Goal: Task Accomplishment & Management: Use online tool/utility

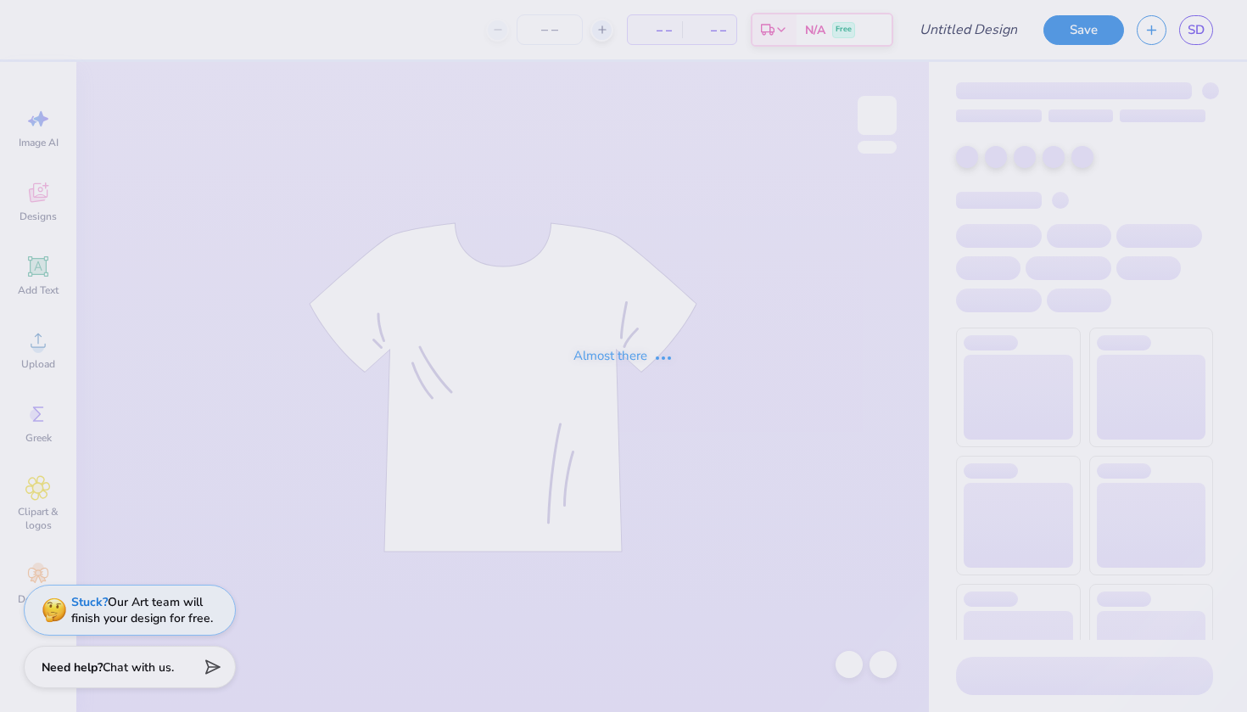
type input "parents wknd hat"
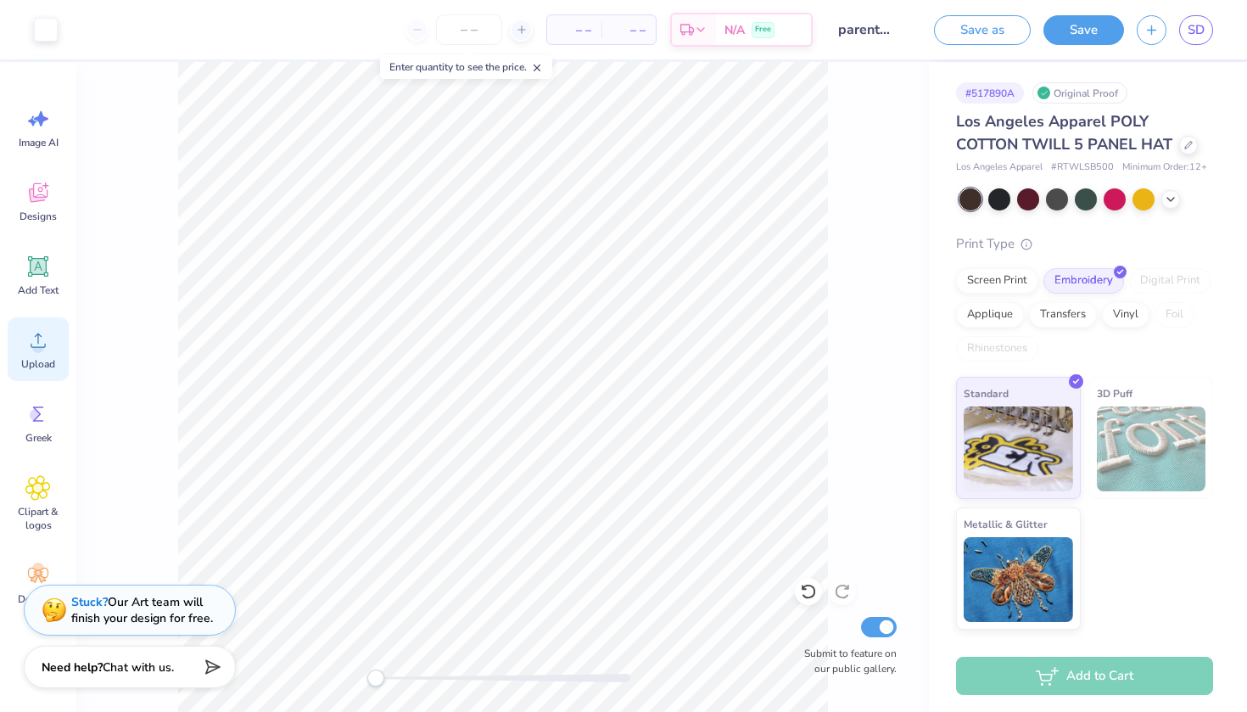
click at [38, 340] on icon at bounding box center [38, 340] width 15 height 14
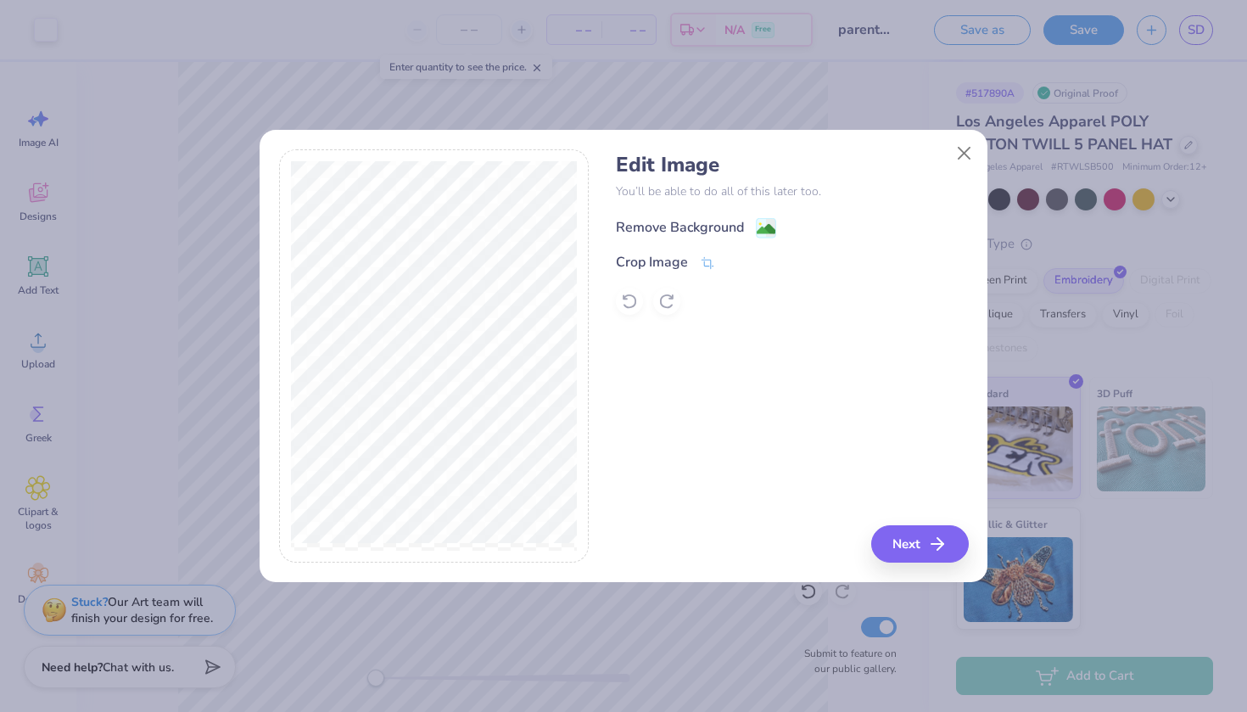
click at [709, 227] on div "Remove Background" at bounding box center [680, 227] width 128 height 20
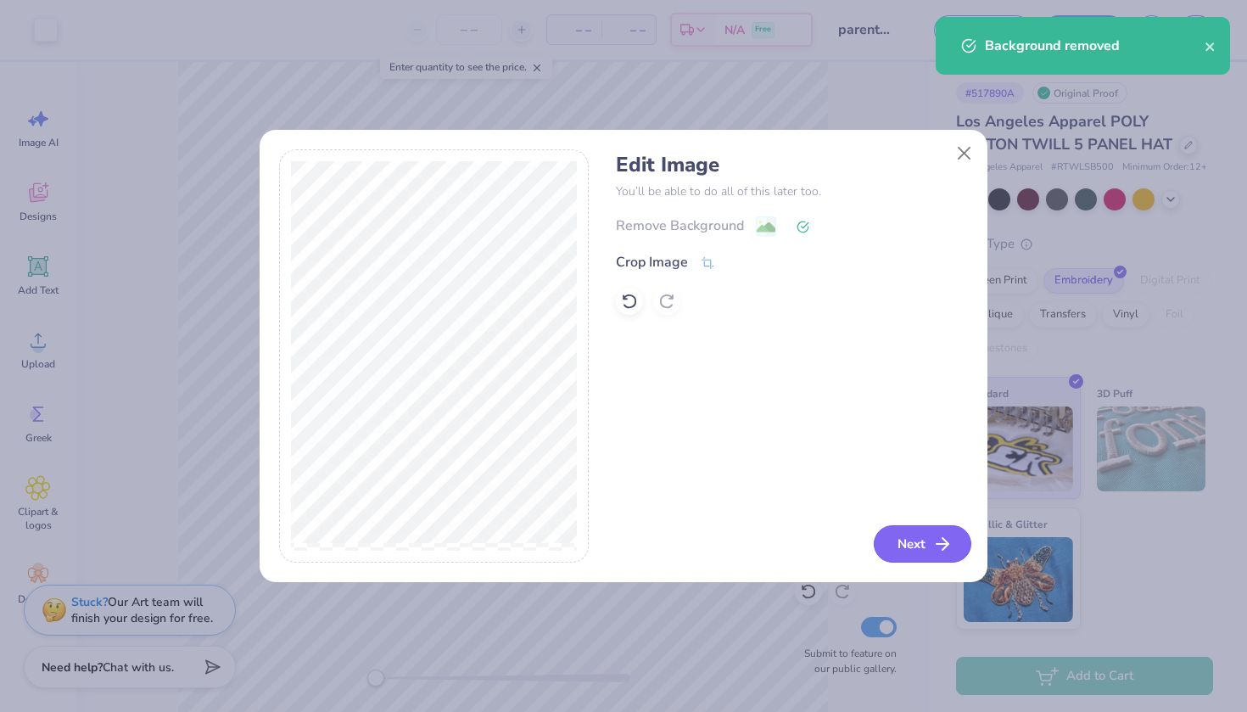
click at [932, 546] on icon "button" at bounding box center [942, 544] width 20 height 20
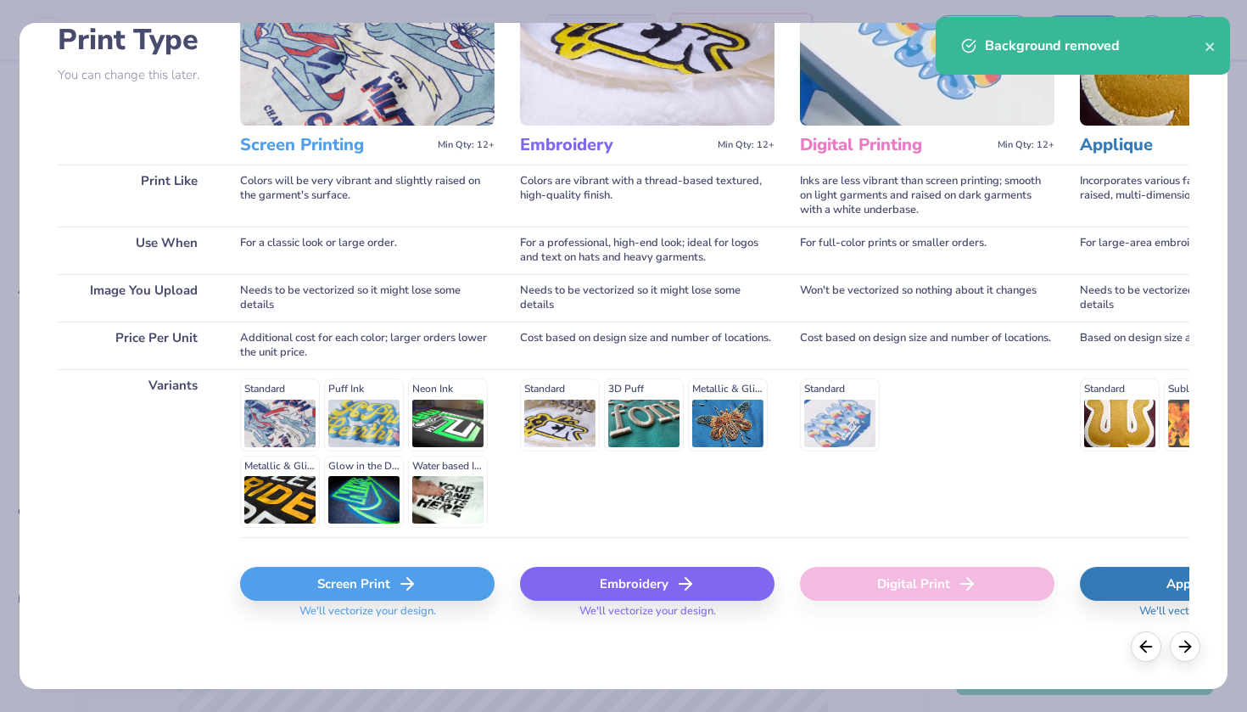
scroll to position [133, 0]
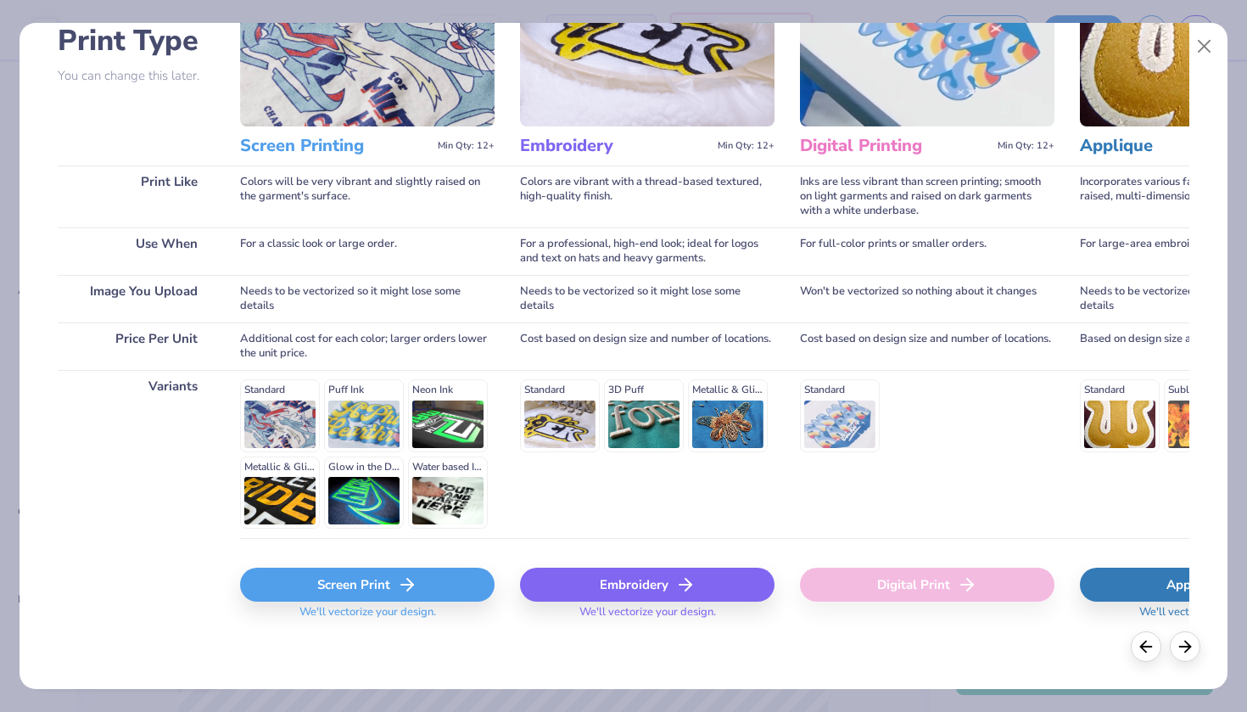
click at [595, 577] on div "Embroidery" at bounding box center [647, 584] width 254 height 34
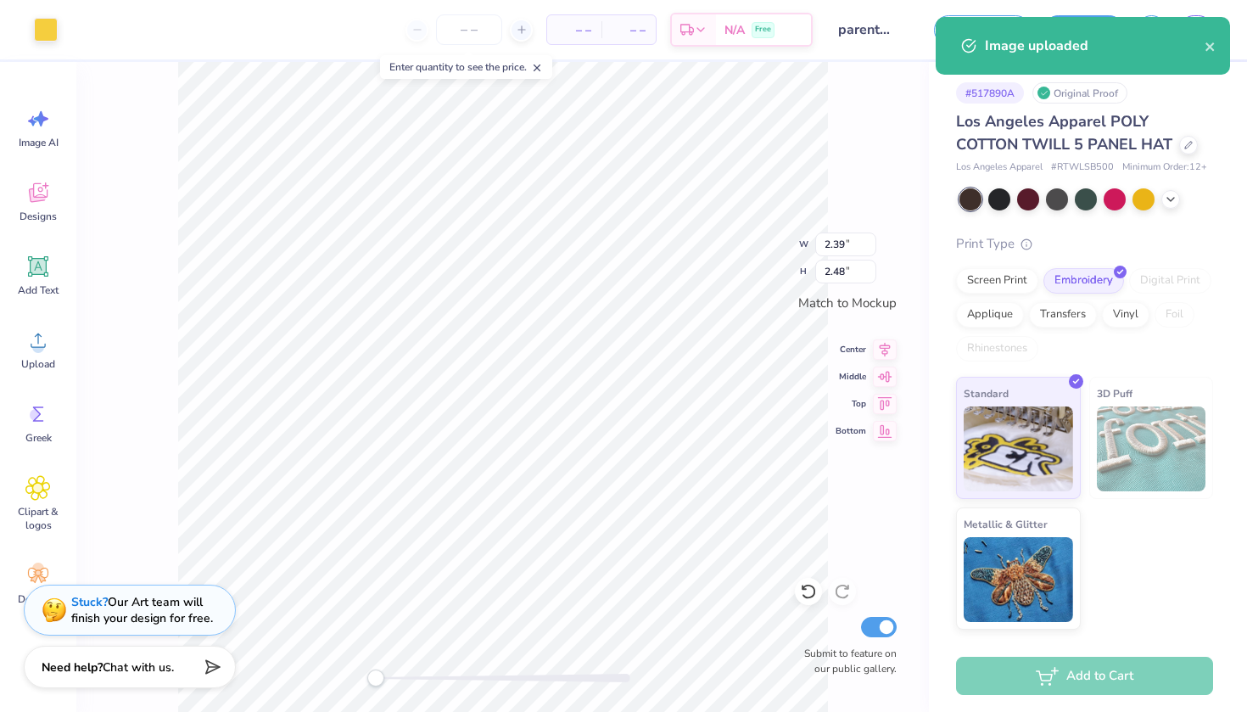
type input "1.16"
type input "1.20"
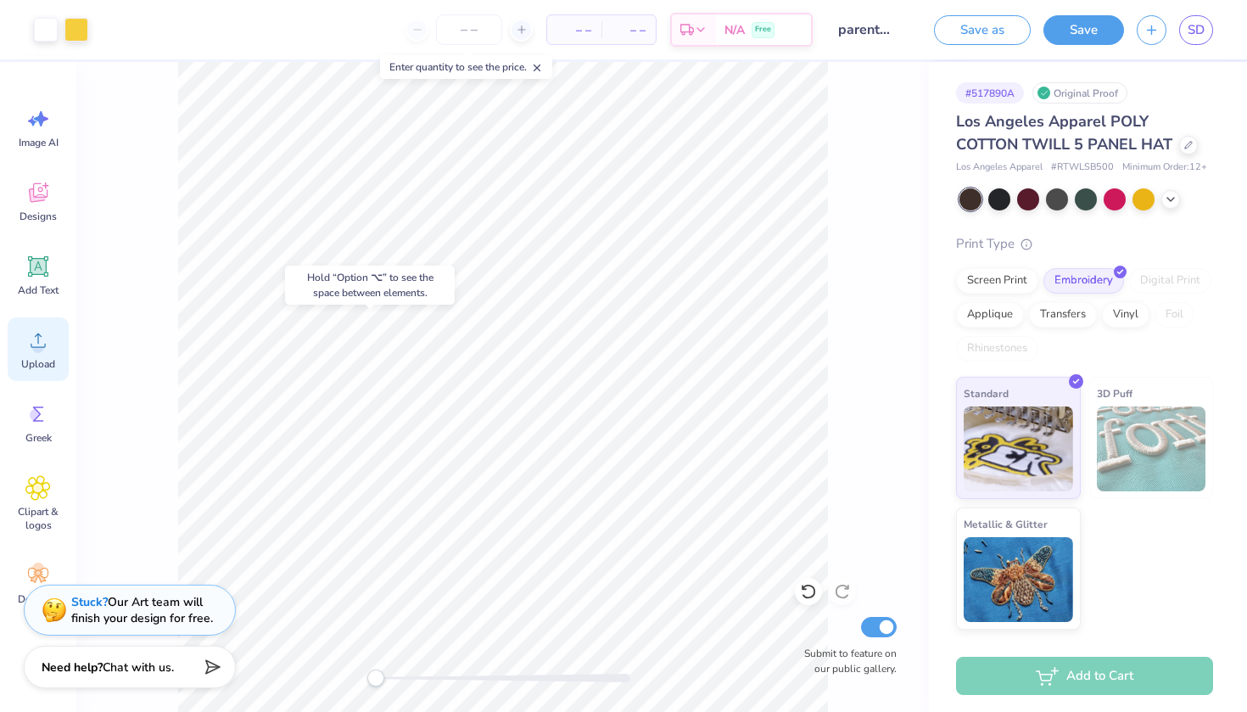
click at [35, 332] on icon at bounding box center [37, 339] width 25 height 25
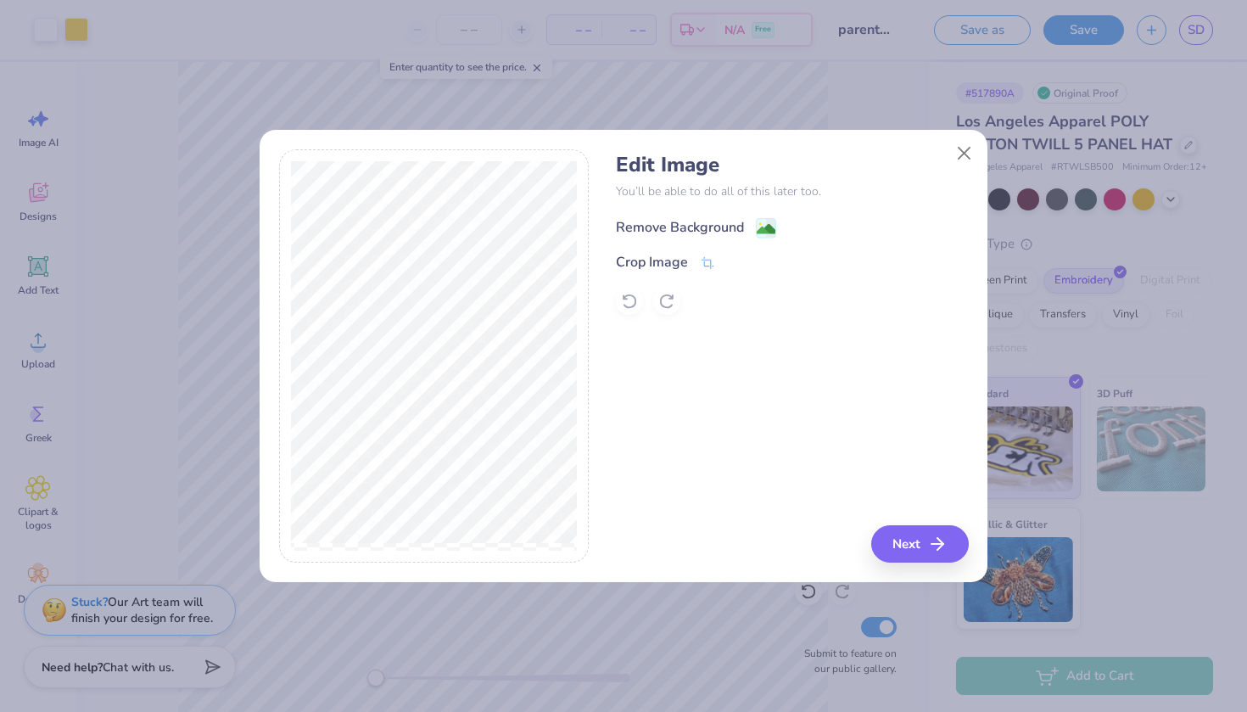
click at [689, 229] on div "Remove Background" at bounding box center [680, 227] width 128 height 20
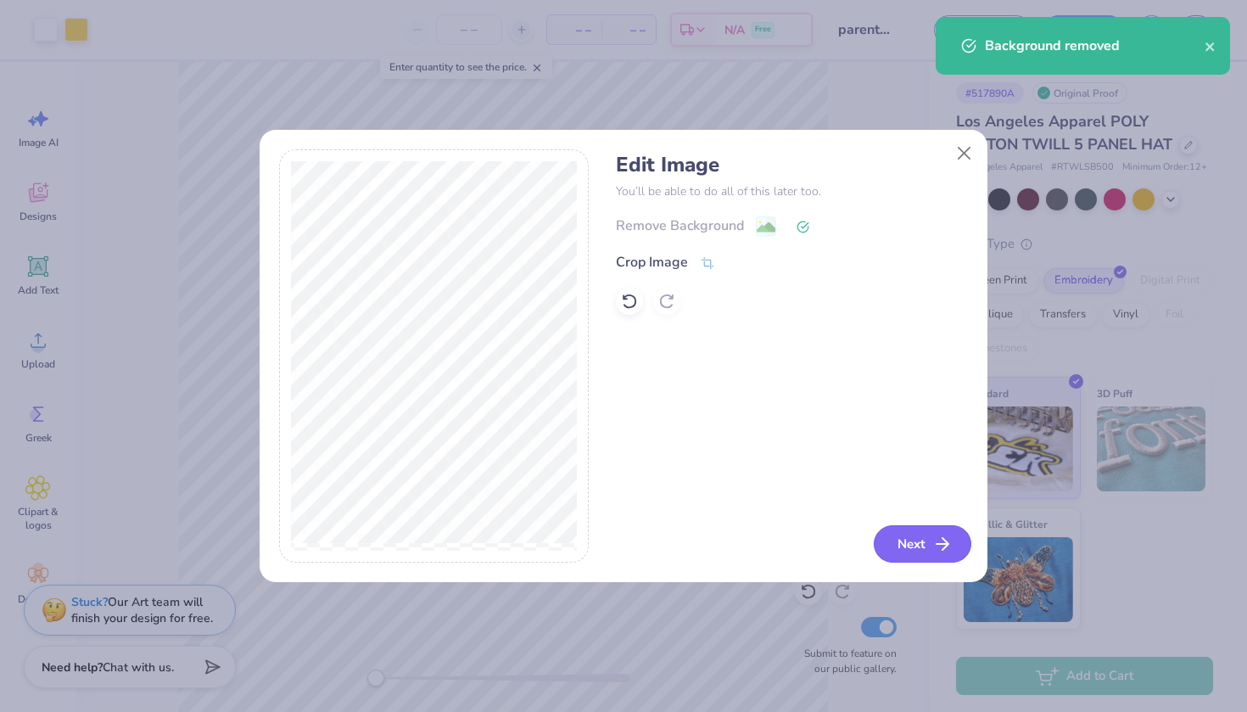
click at [925, 548] on button "Next" at bounding box center [923, 543] width 98 height 37
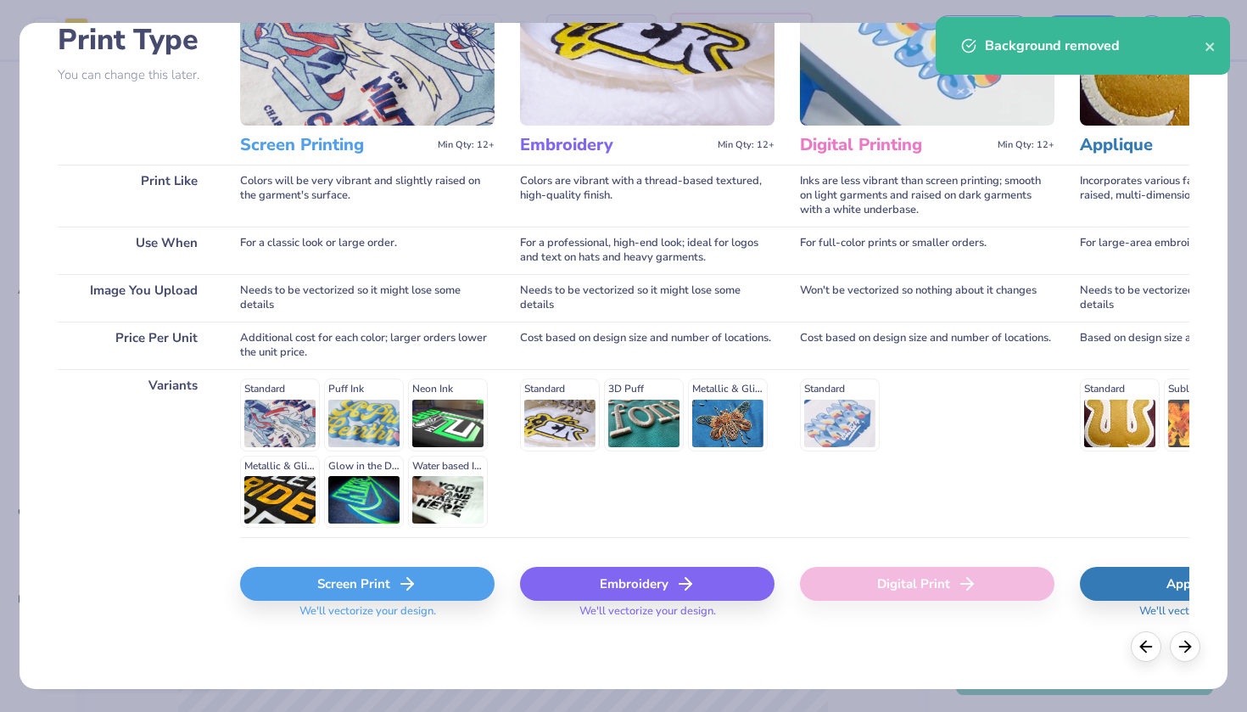
click at [612, 596] on div "Embroidery" at bounding box center [647, 584] width 254 height 34
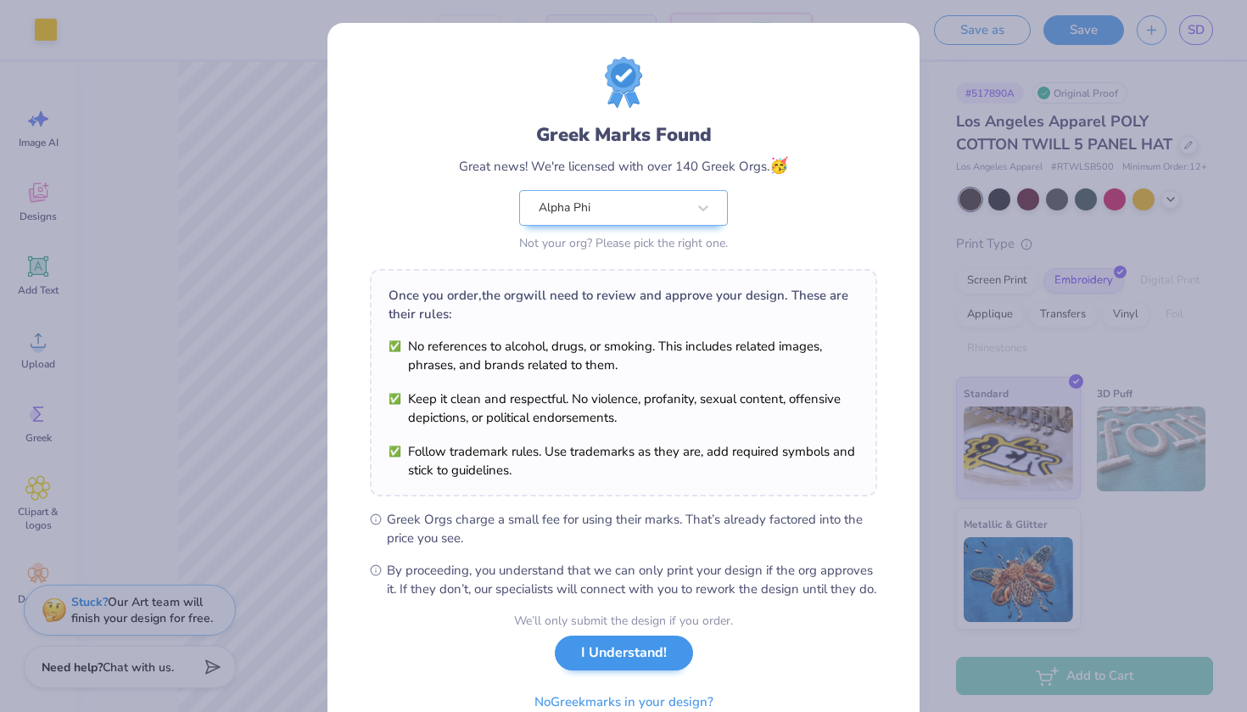
click at [615, 670] on button "I Understand!" at bounding box center [624, 652] width 138 height 35
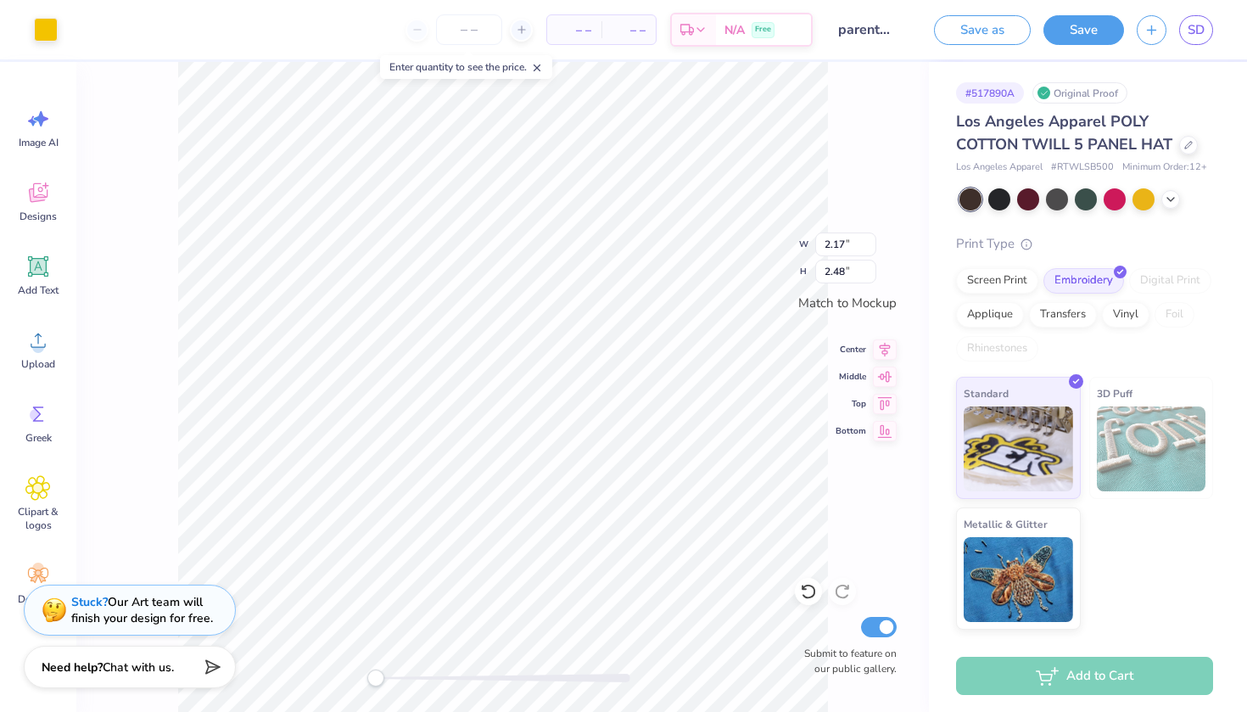
type input "1.42"
type input "1.63"
type input "0.81"
type input "0.93"
type input "1.11"
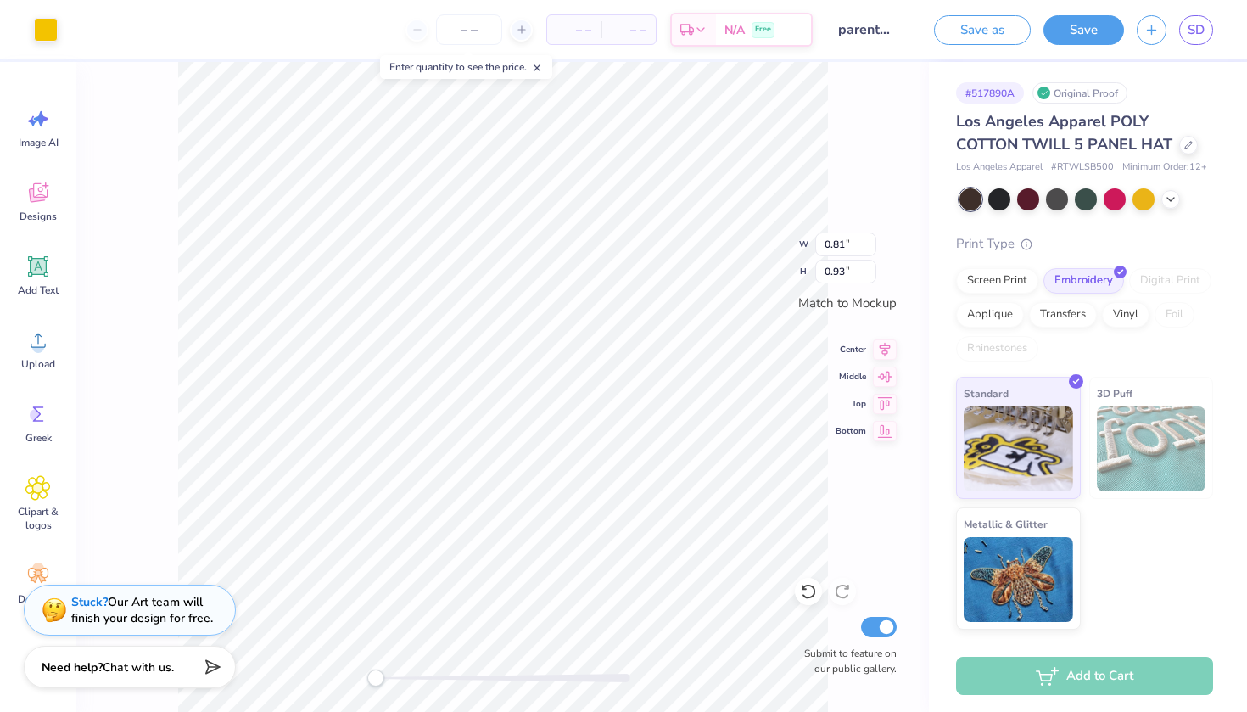
type input "1.27"
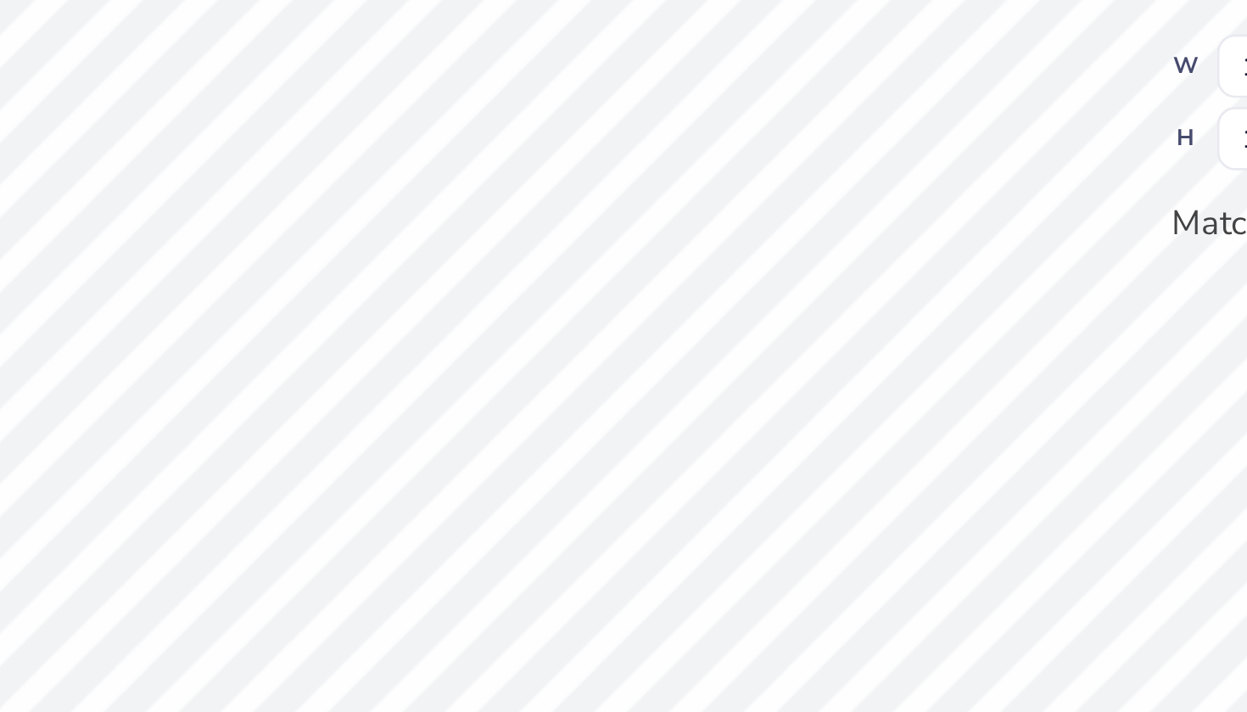
type input "1.13"
type input "1.29"
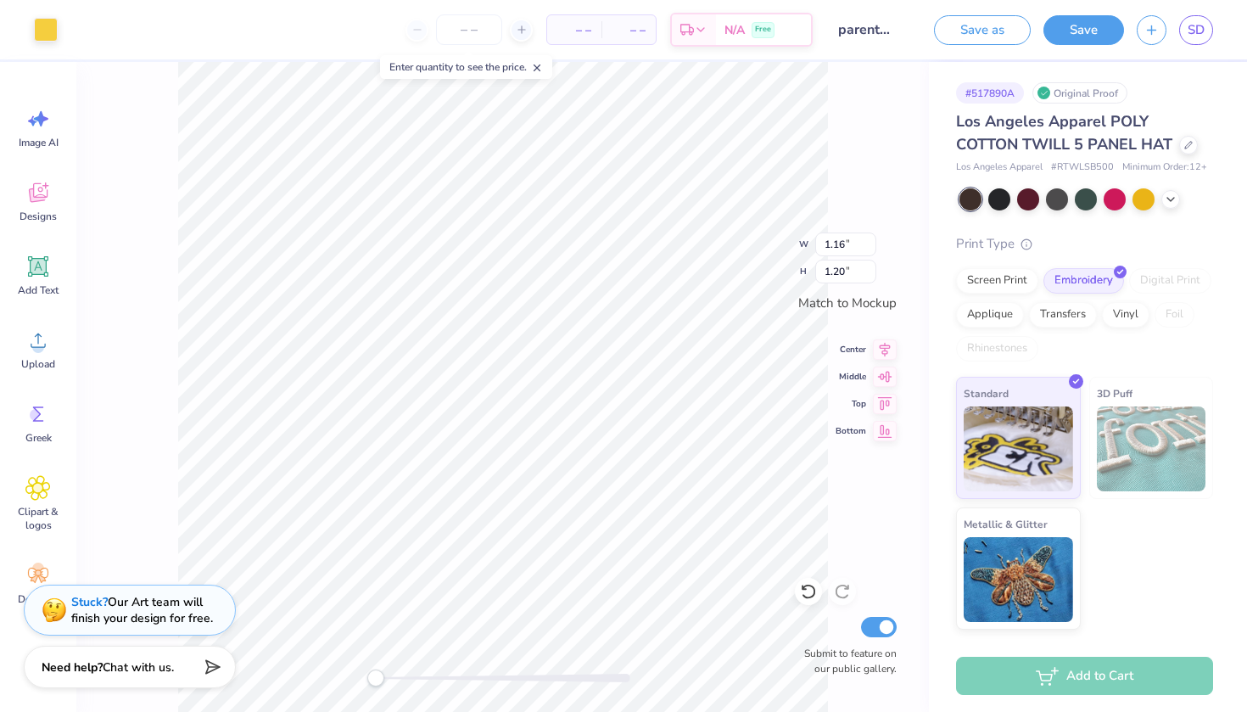
type input "1.13"
type input "1.29"
type input "1.16"
type input "1.20"
click at [42, 27] on div at bounding box center [46, 28] width 24 height 24
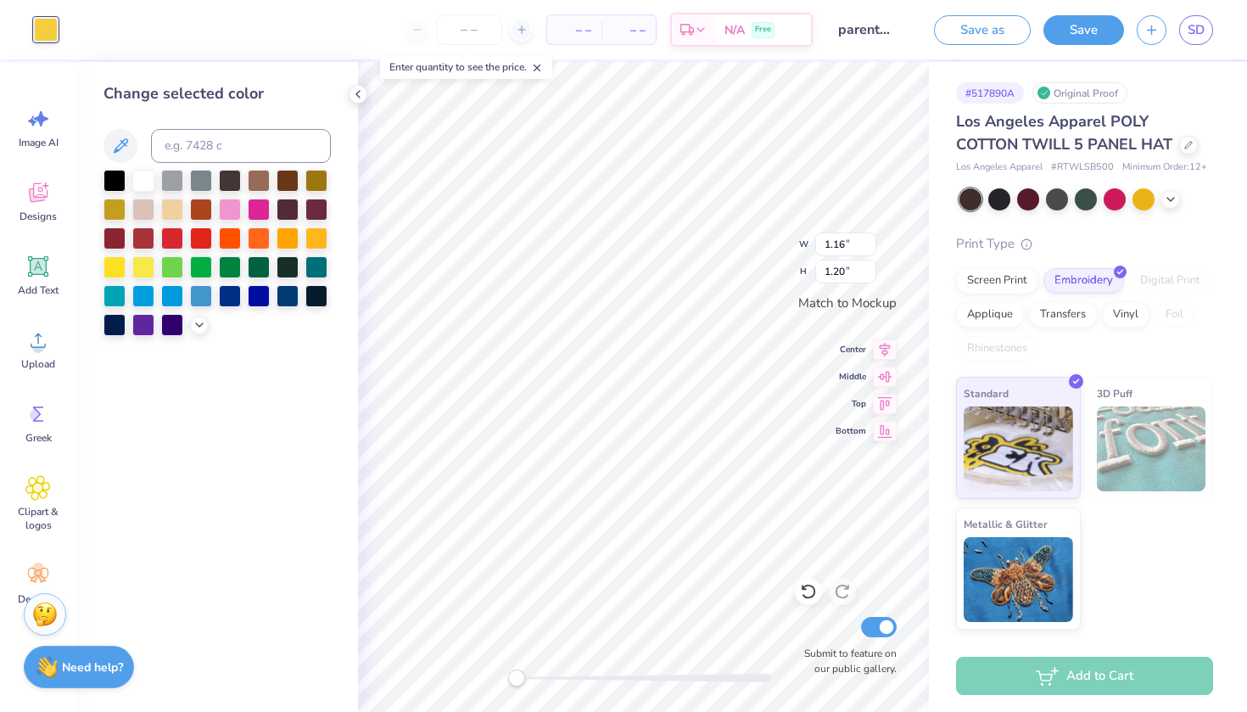
type input "1.13"
type input "1.29"
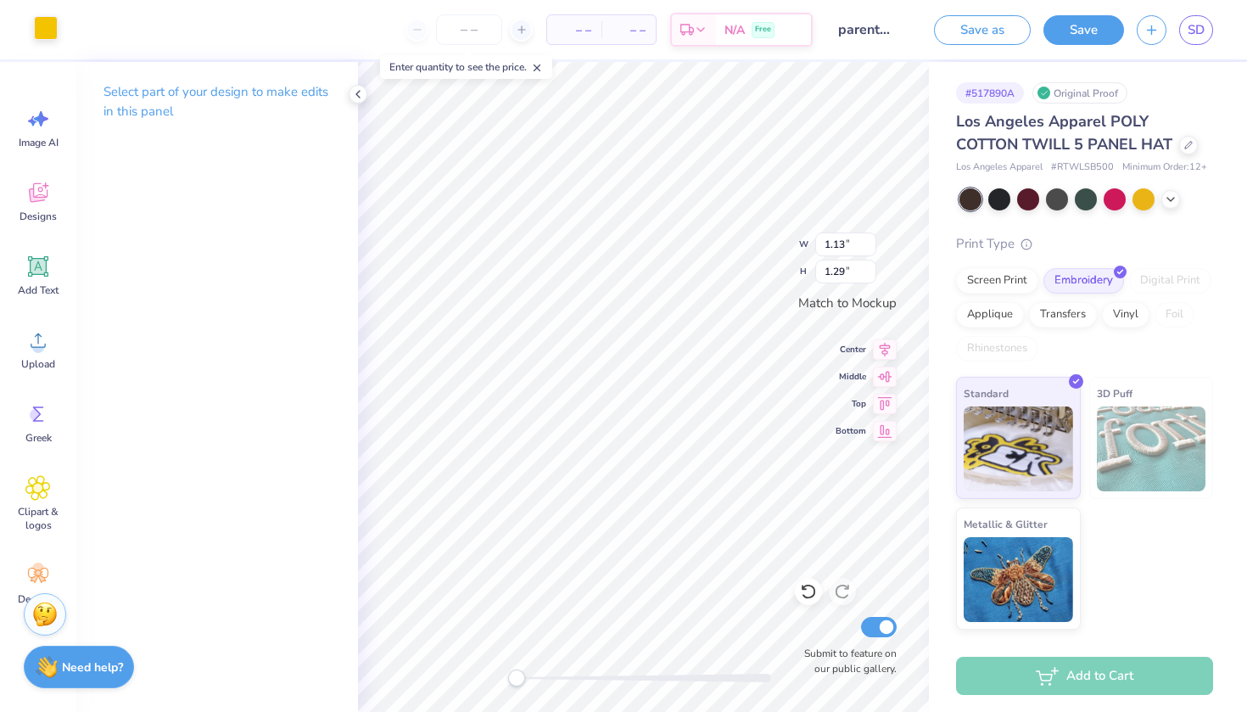
click at [51, 34] on div at bounding box center [46, 28] width 24 height 24
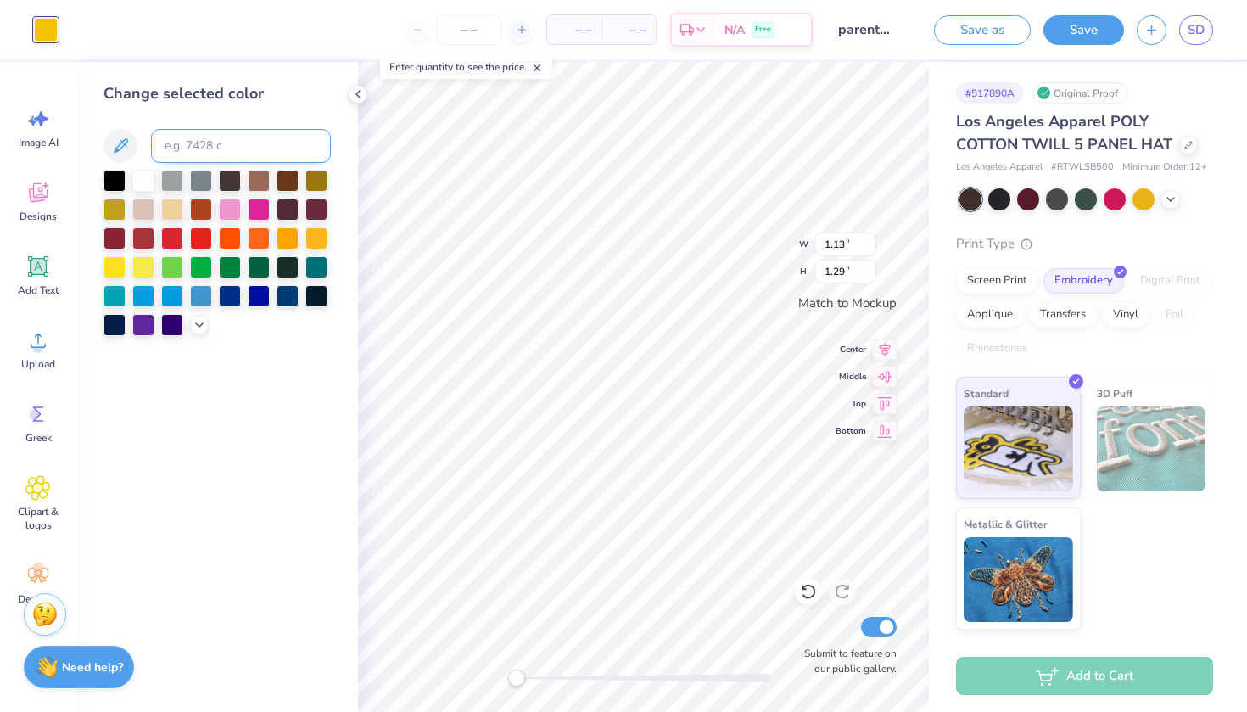
type input "1.16"
type input "1.20"
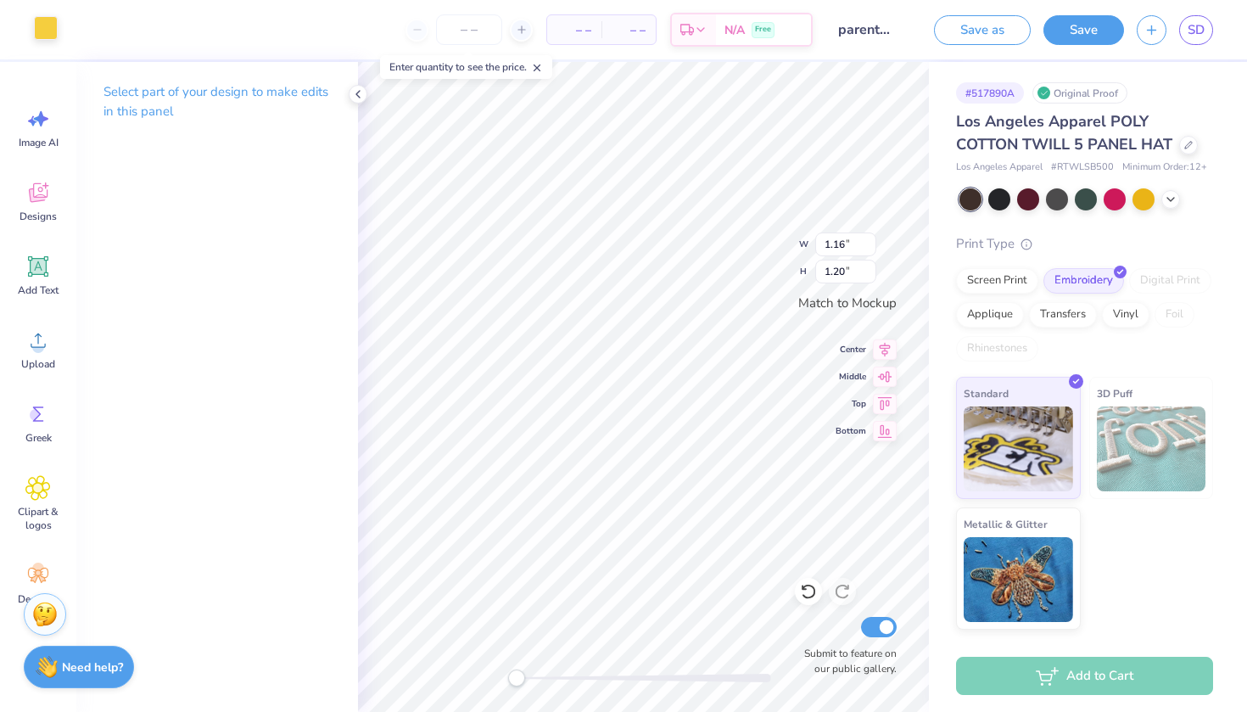
click at [55, 33] on div at bounding box center [46, 28] width 24 height 24
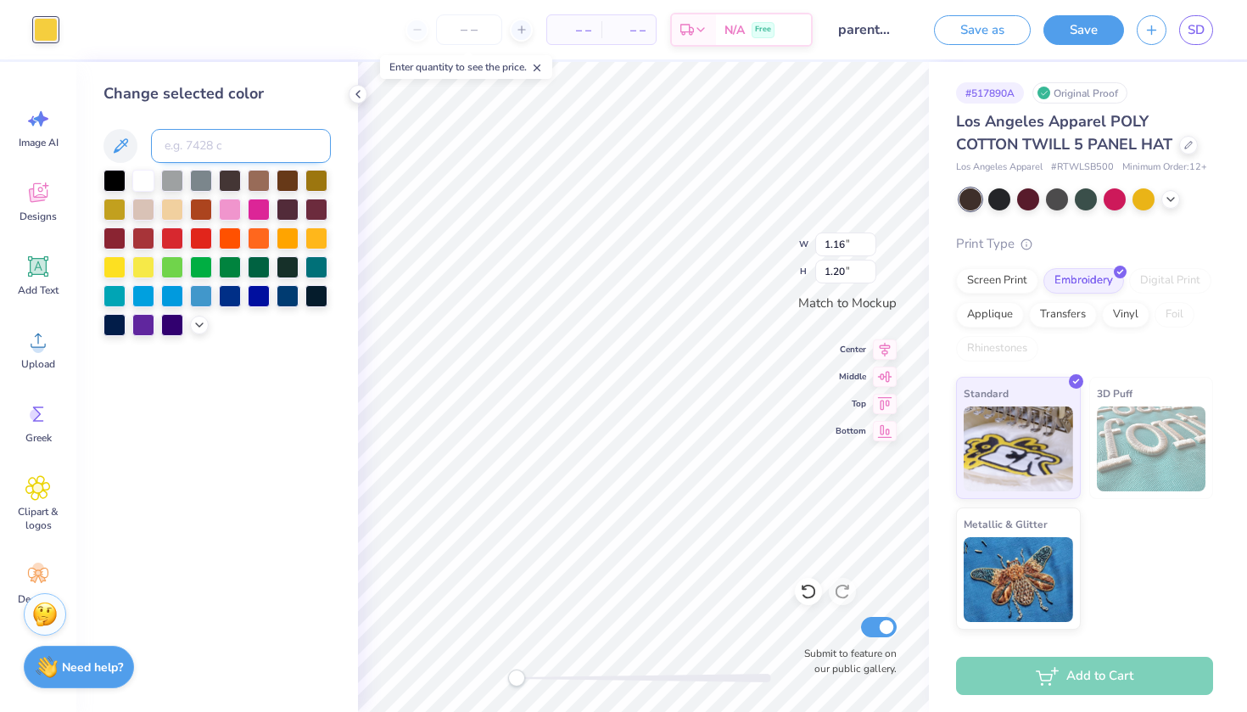
click at [213, 152] on input at bounding box center [241, 146] width 180 height 34
type input "7406"
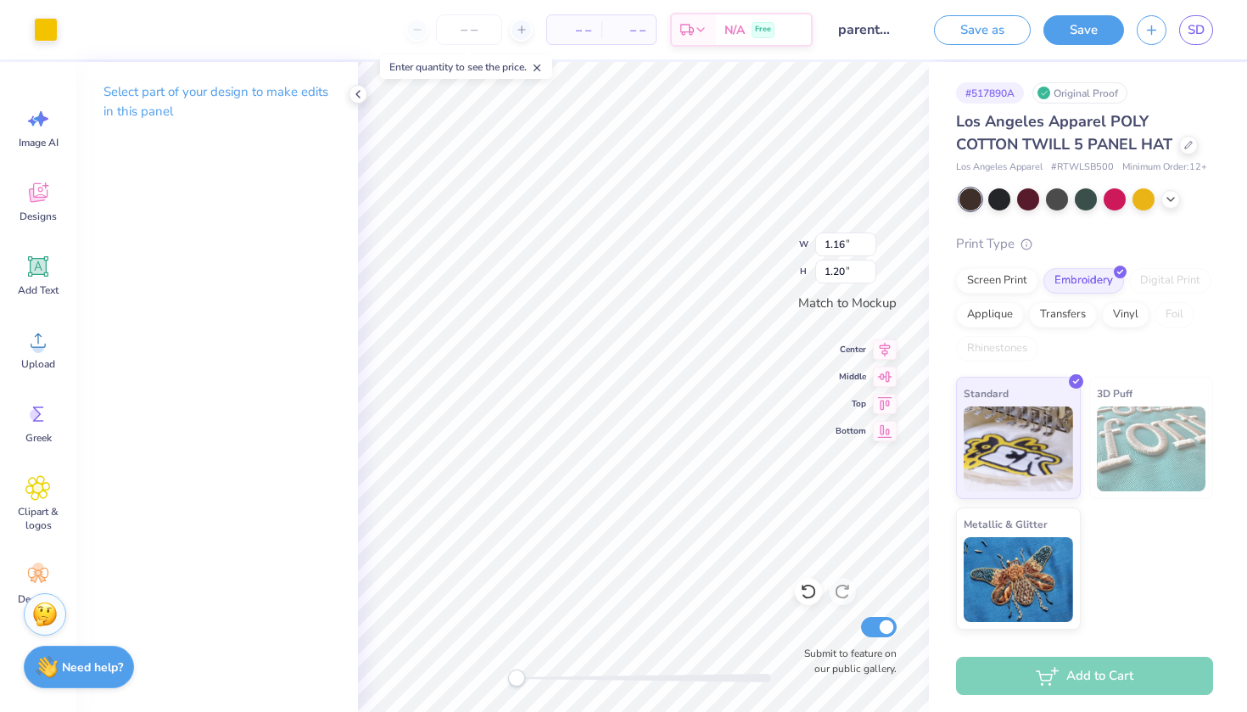
type input "1.13"
type input "1.29"
type input "1.16"
type input "1.20"
type input "1.13"
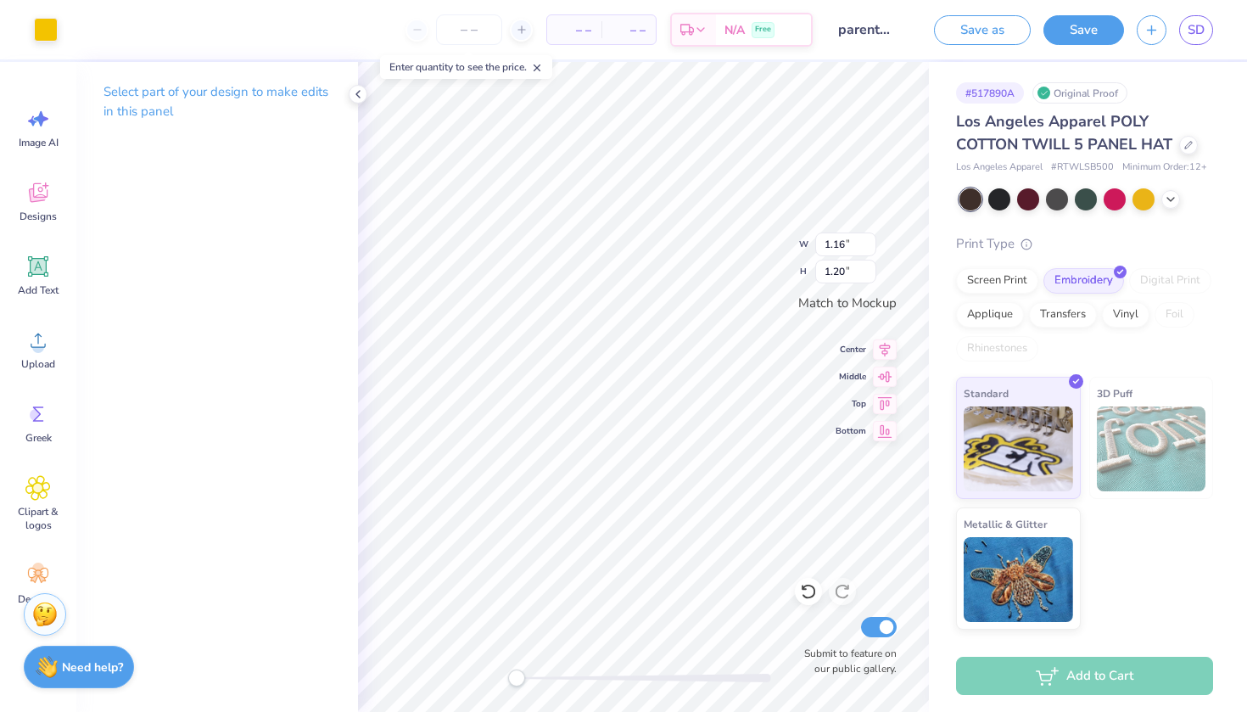
type input "1.29"
type input "1.13"
type input "1.29"
click at [360, 96] on icon at bounding box center [358, 94] width 14 height 14
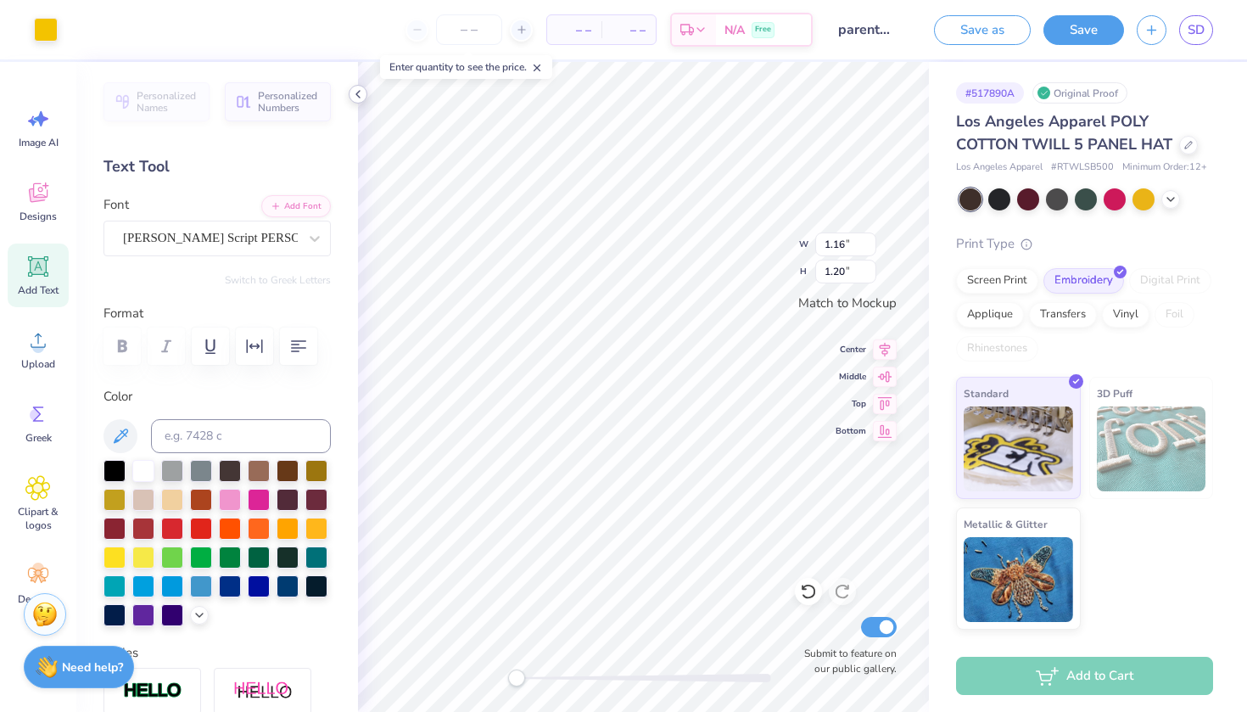
type input "1.27"
type input "1.31"
type input "1.13"
type input "1.29"
type input "1.22"
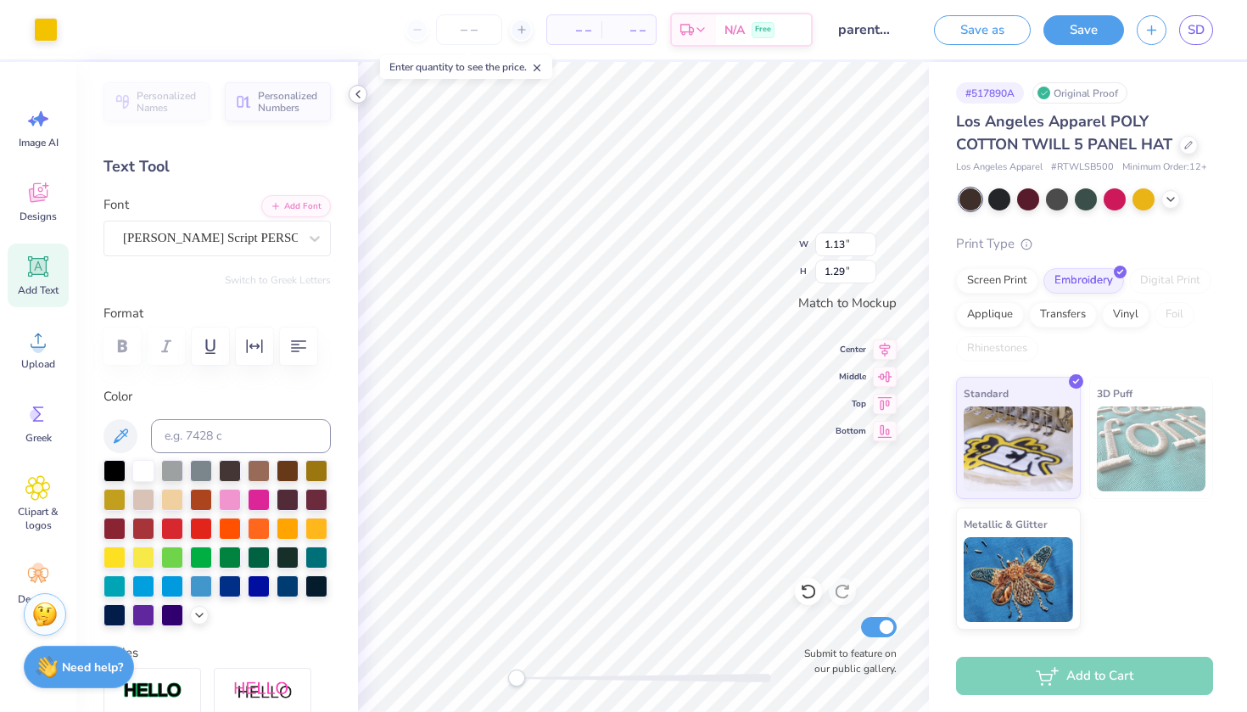
type input "1.40"
click at [360, 96] on icon at bounding box center [358, 94] width 14 height 14
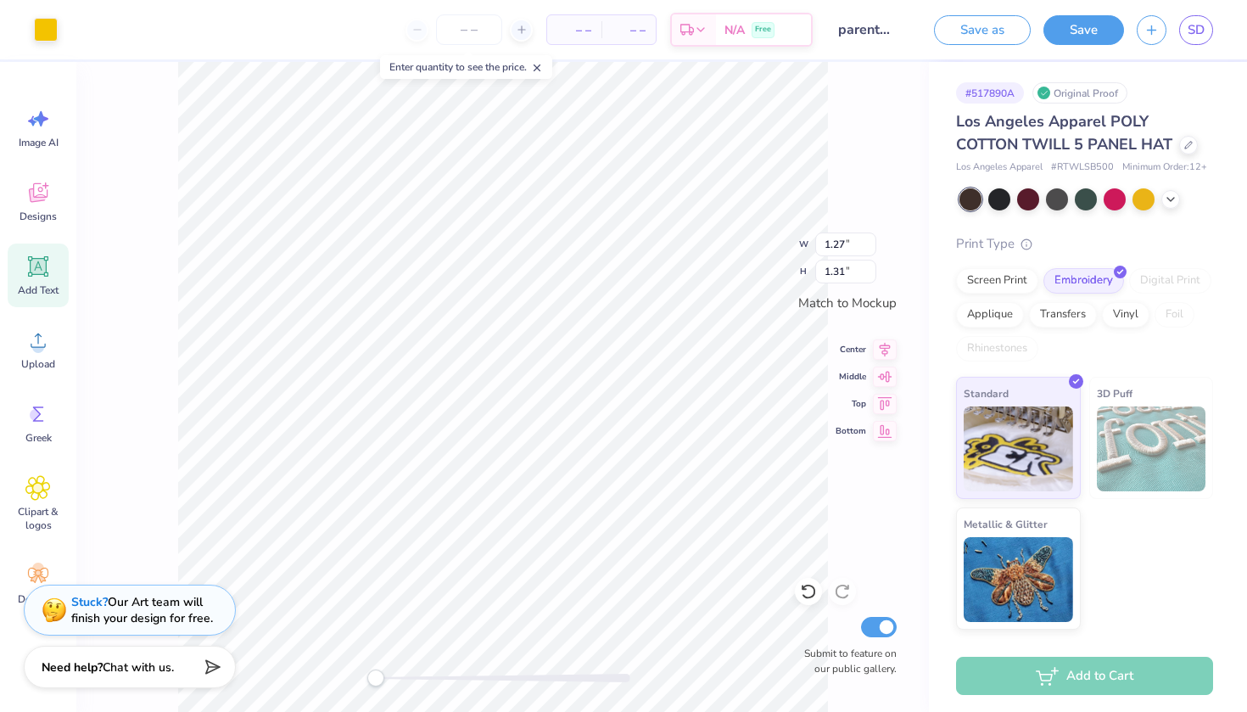
type input "1.22"
type input "1.40"
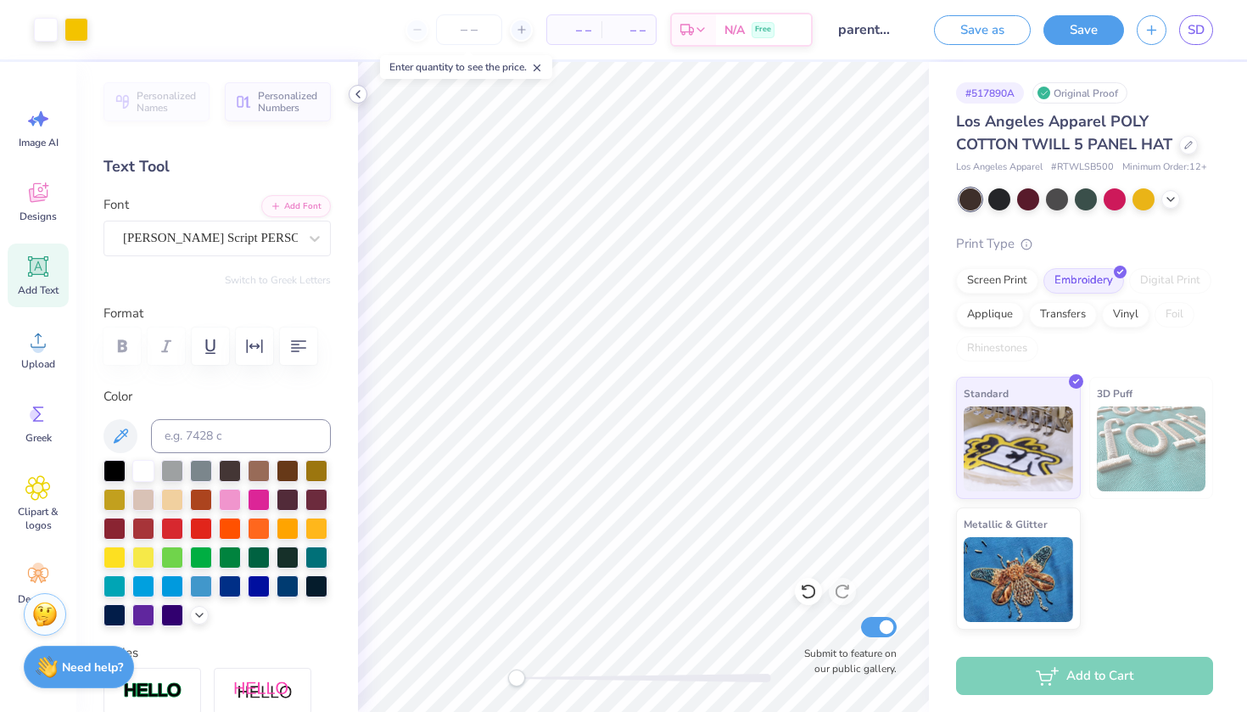
click at [357, 101] on div at bounding box center [358, 94] width 19 height 19
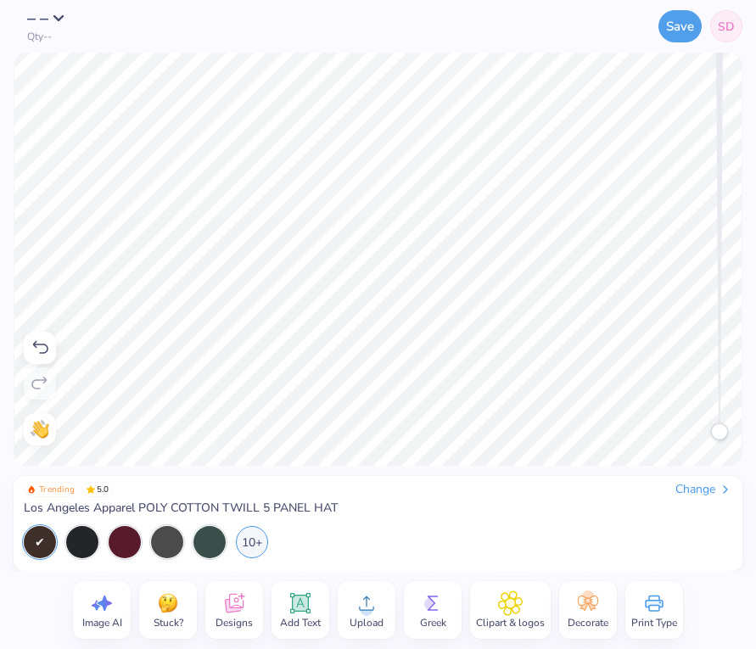
click at [374, 600] on icon at bounding box center [366, 602] width 25 height 25
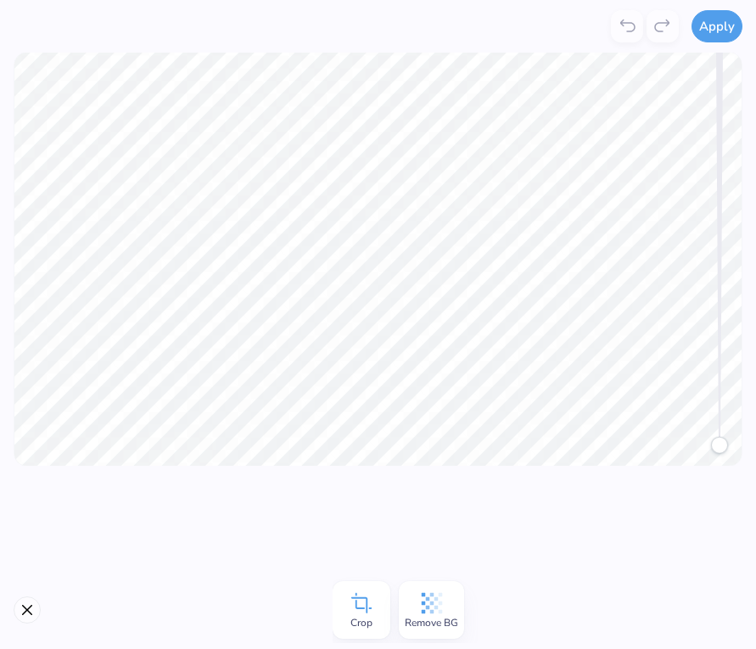
click at [436, 592] on icon at bounding box center [431, 602] width 25 height 25
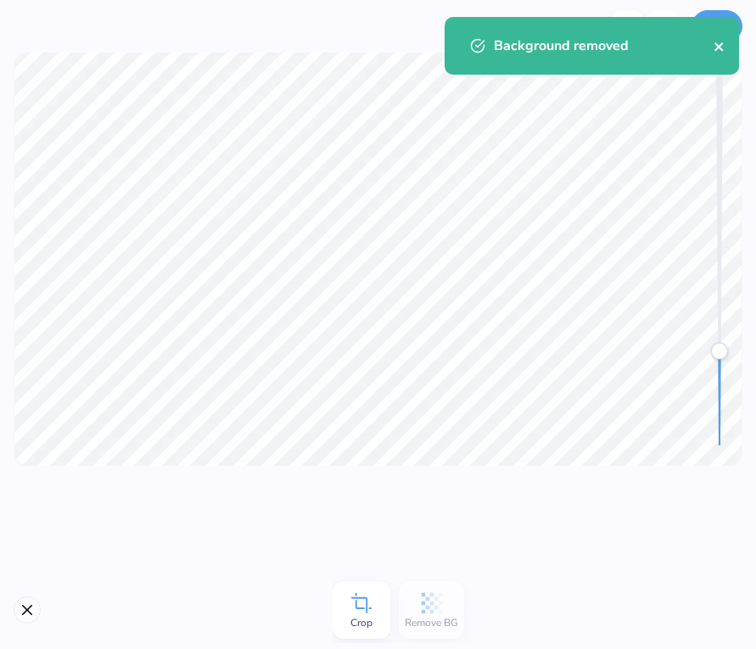
click at [724, 51] on icon "close" at bounding box center [719, 47] width 12 height 14
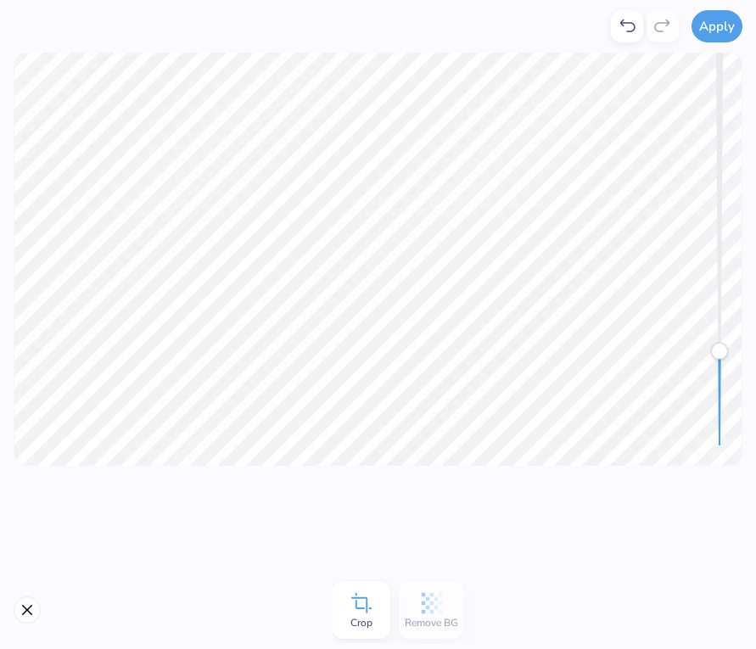
click at [719, 31] on div "Apply Crop Remove BG Trending 5.0 Change Los Angeles Apparel POLY COTTON TWILL …" at bounding box center [378, 324] width 756 height 649
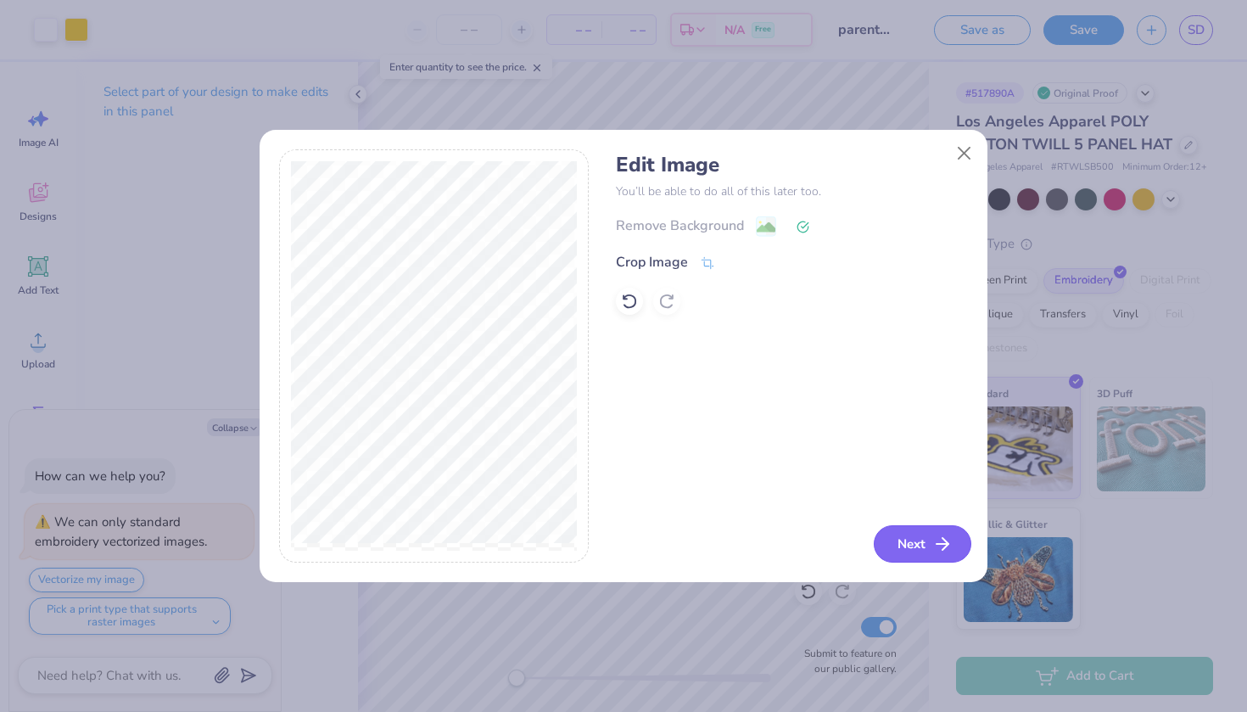
click at [920, 535] on button "Next" at bounding box center [923, 543] width 98 height 37
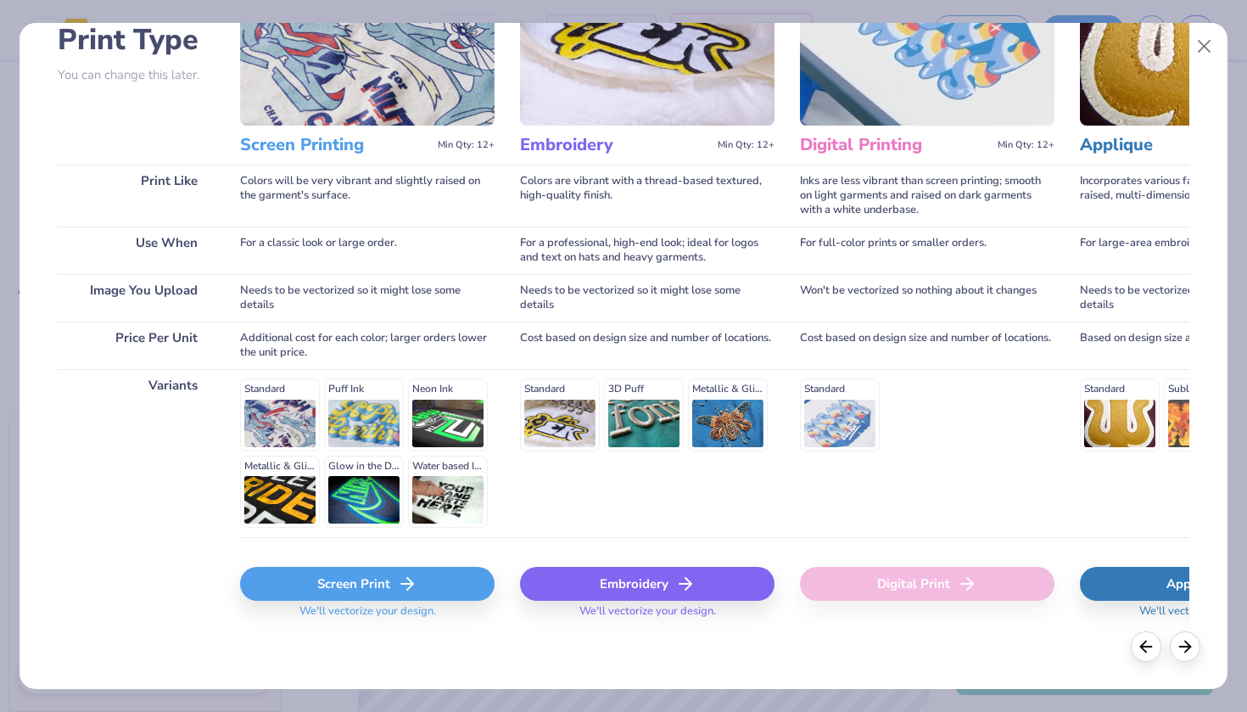
click at [667, 577] on div "Embroidery" at bounding box center [647, 584] width 254 height 34
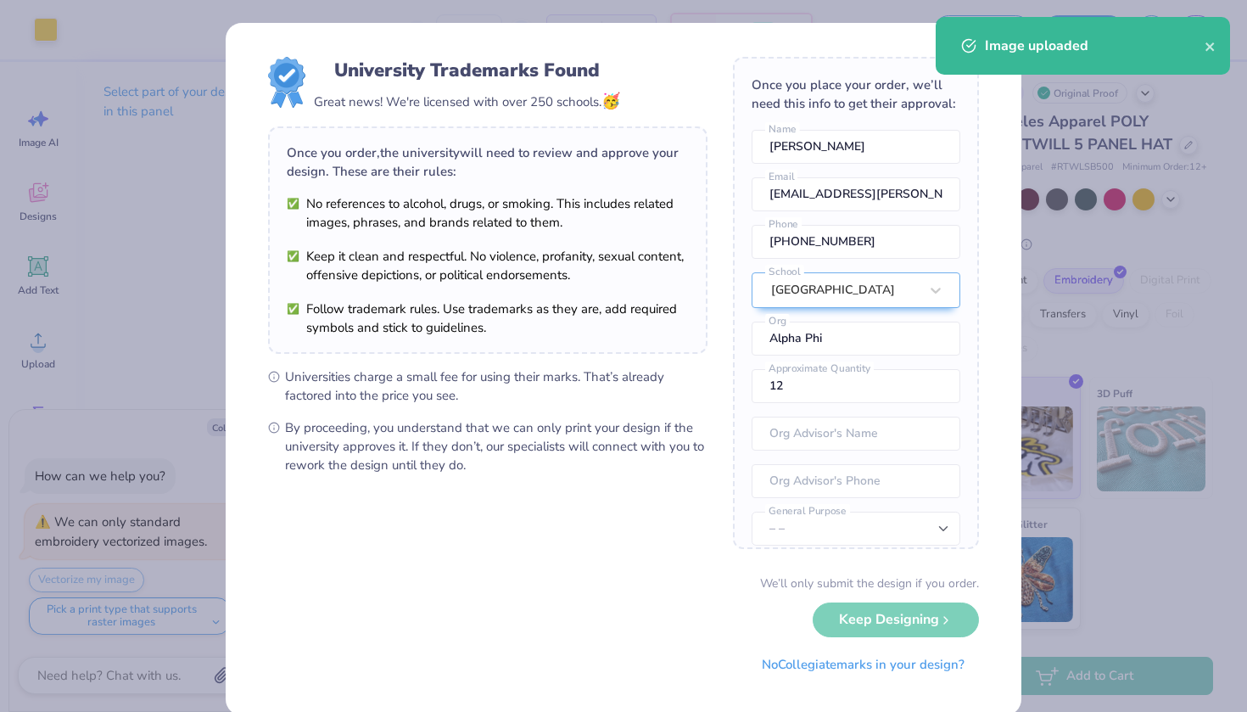
click at [640, 355] on body "Art colors – – Per Item – – Total Est. Delivery N/A Free Design Title parents w…" at bounding box center [623, 356] width 1247 height 712
type textarea "x"
type input "1.27"
type input "1.38"
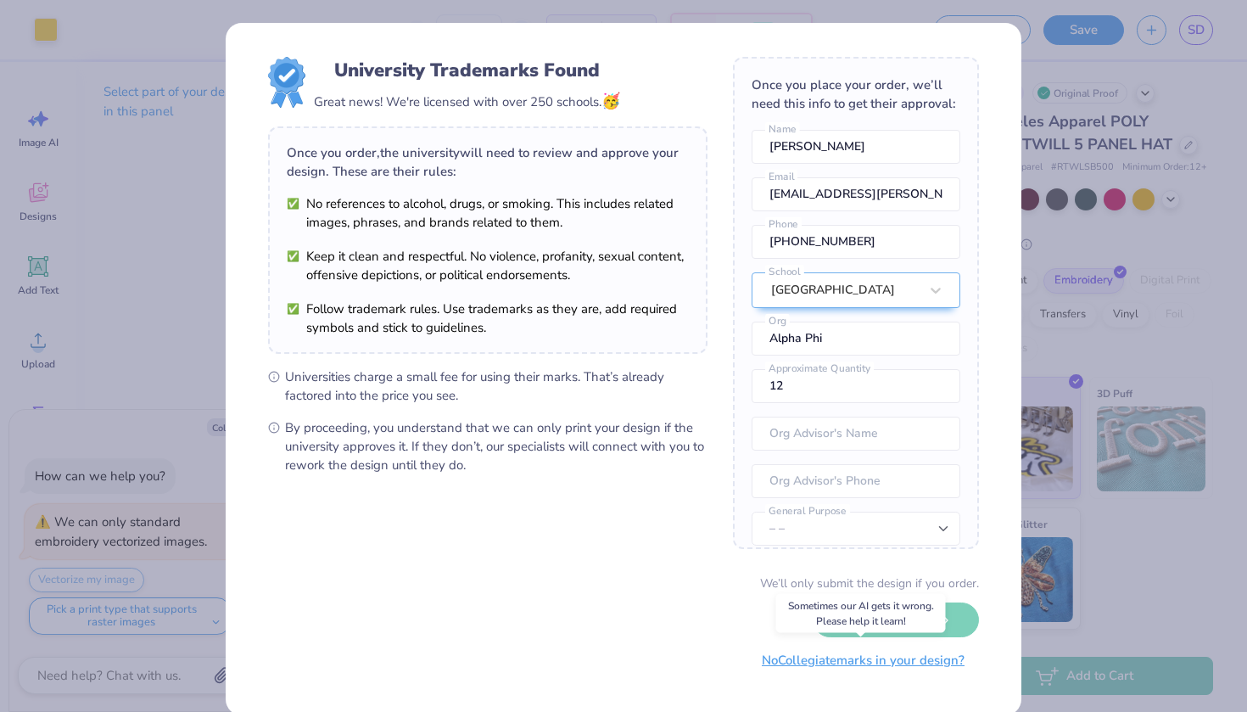
click at [897, 661] on button "No Collegiate marks in your design?" at bounding box center [863, 660] width 232 height 35
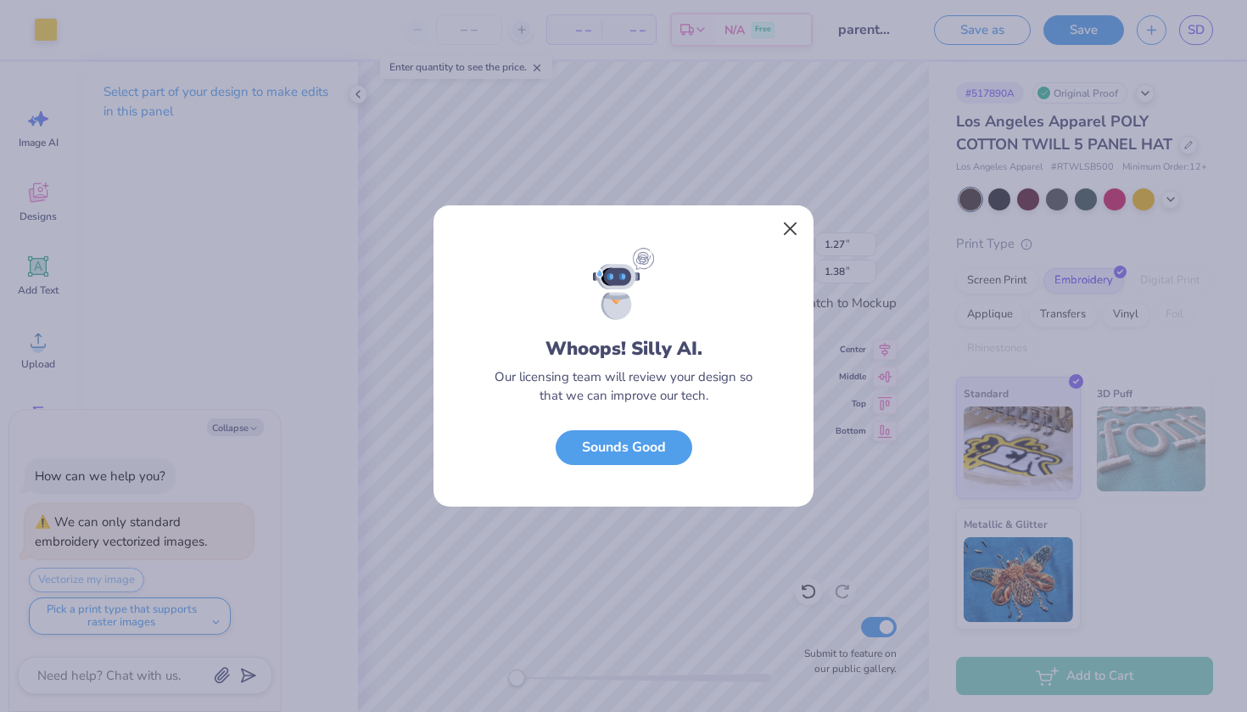
click at [791, 222] on button "Close" at bounding box center [790, 229] width 32 height 32
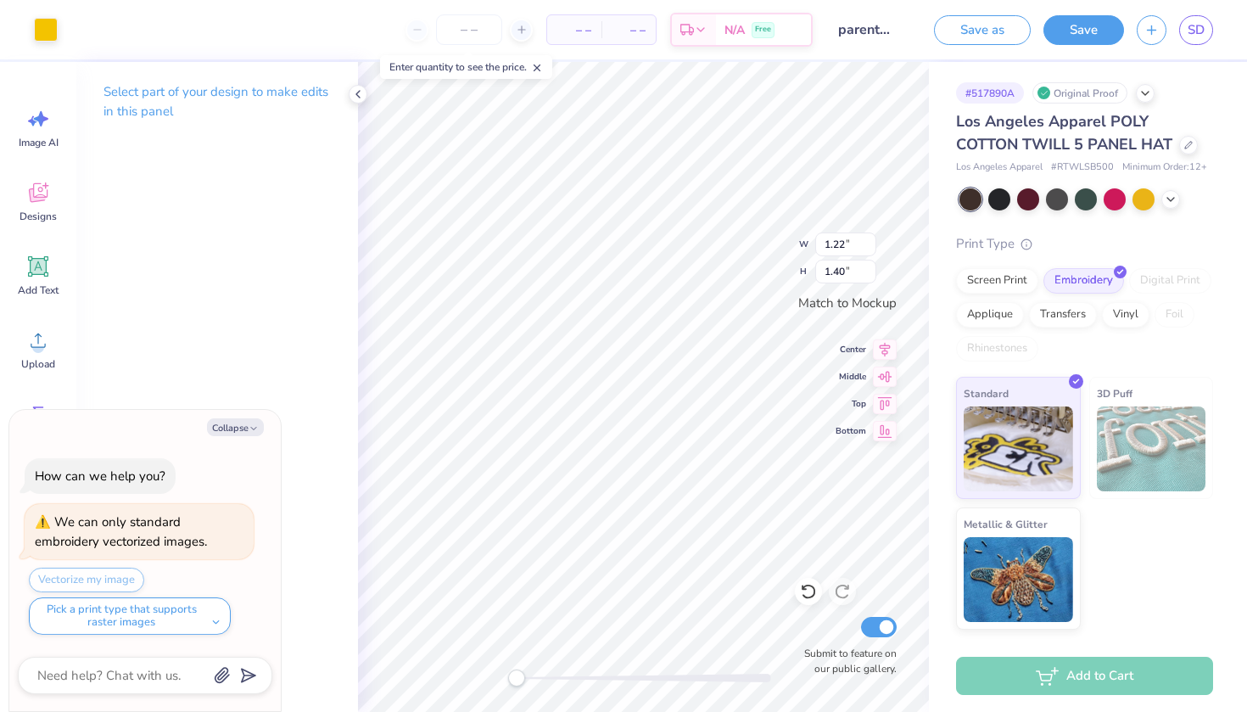
type textarea "x"
type input "1.27"
type input "1.38"
type textarea "x"
type input "1.22"
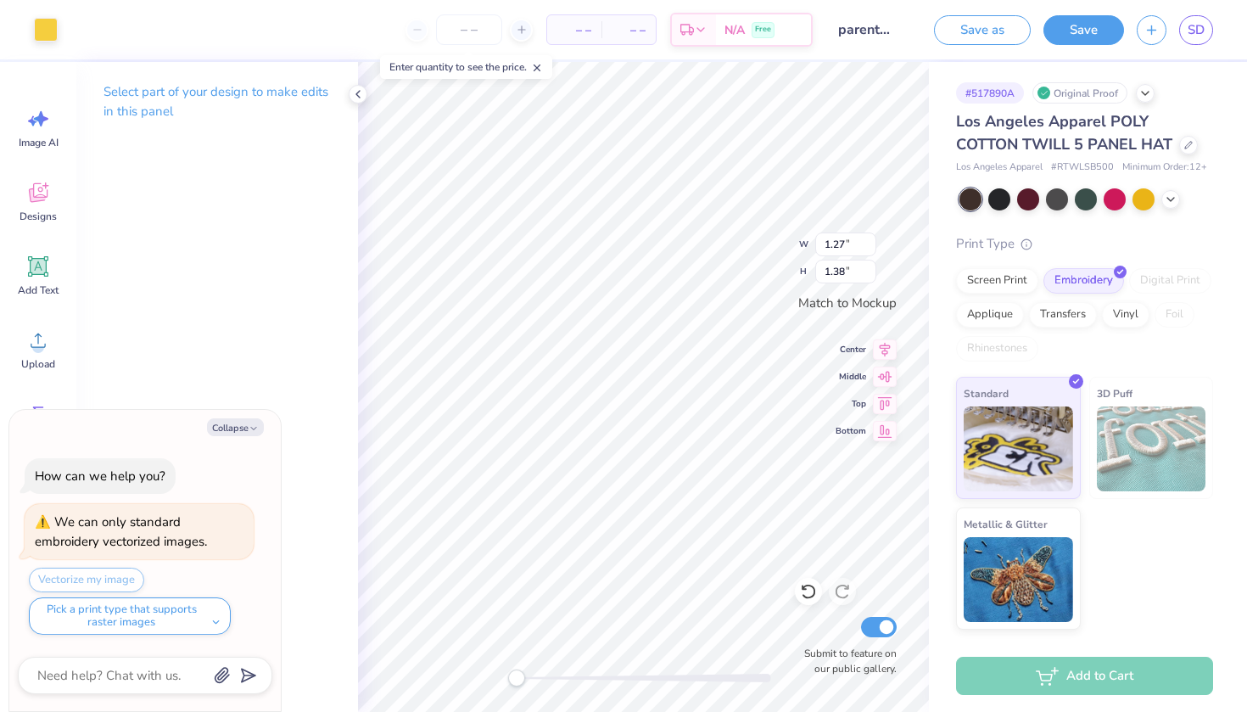
type input "1.40"
click at [51, 31] on div at bounding box center [46, 28] width 24 height 24
type textarea "x"
type input "1.27"
type input "1.38"
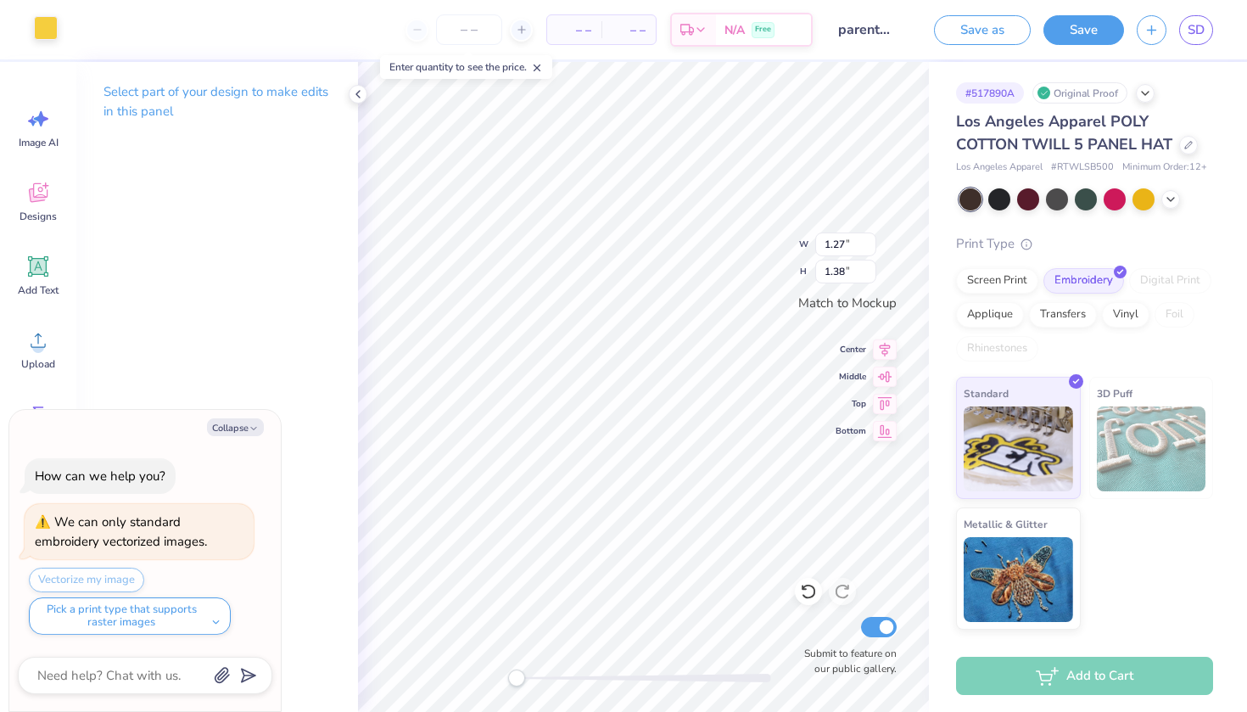
click at [36, 22] on div at bounding box center [46, 28] width 24 height 24
type textarea "x"
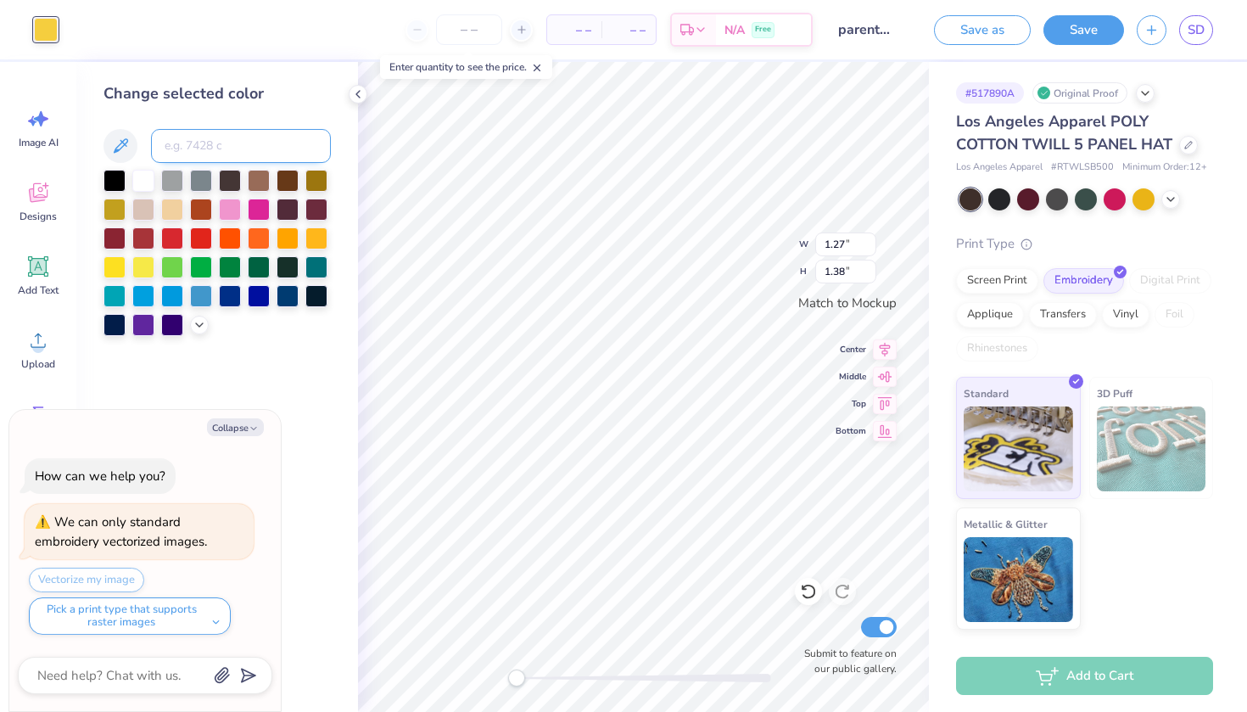
click at [206, 140] on input at bounding box center [241, 146] width 180 height 34
type input "7406"
type textarea "x"
click at [429, 73] on div "Enter quantity to see the price." at bounding box center [466, 67] width 172 height 24
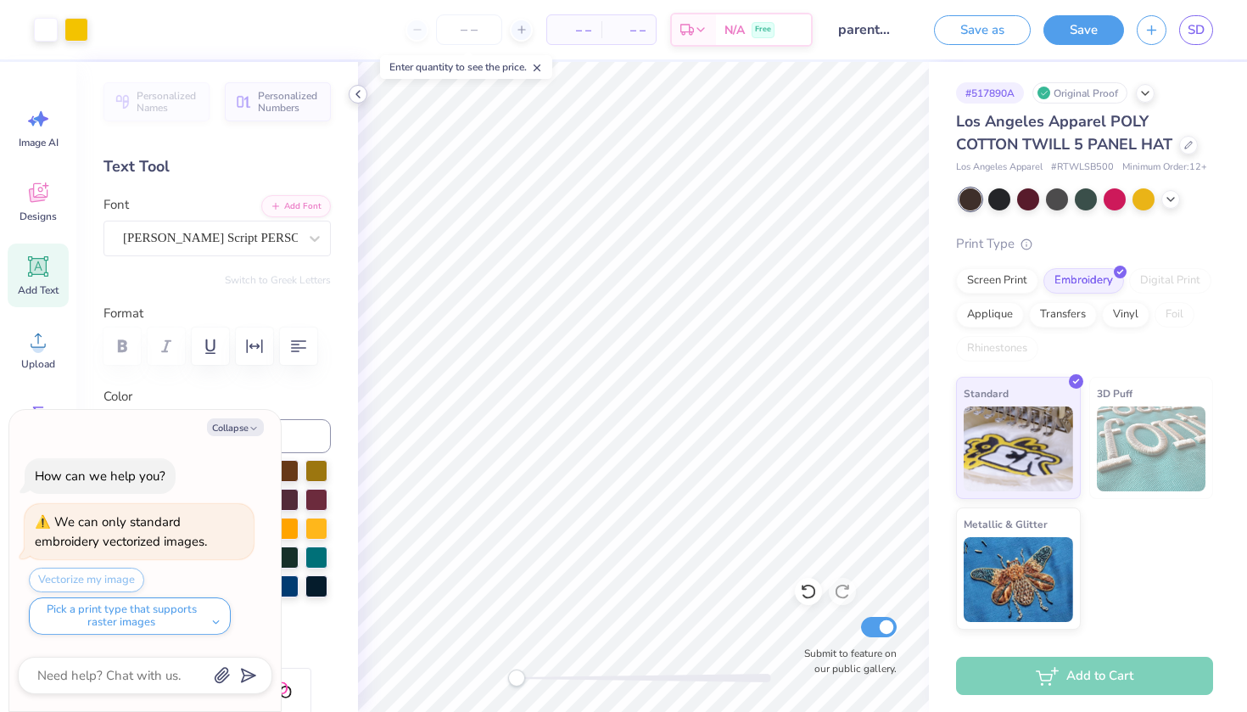
click at [356, 96] on icon at bounding box center [358, 94] width 14 height 14
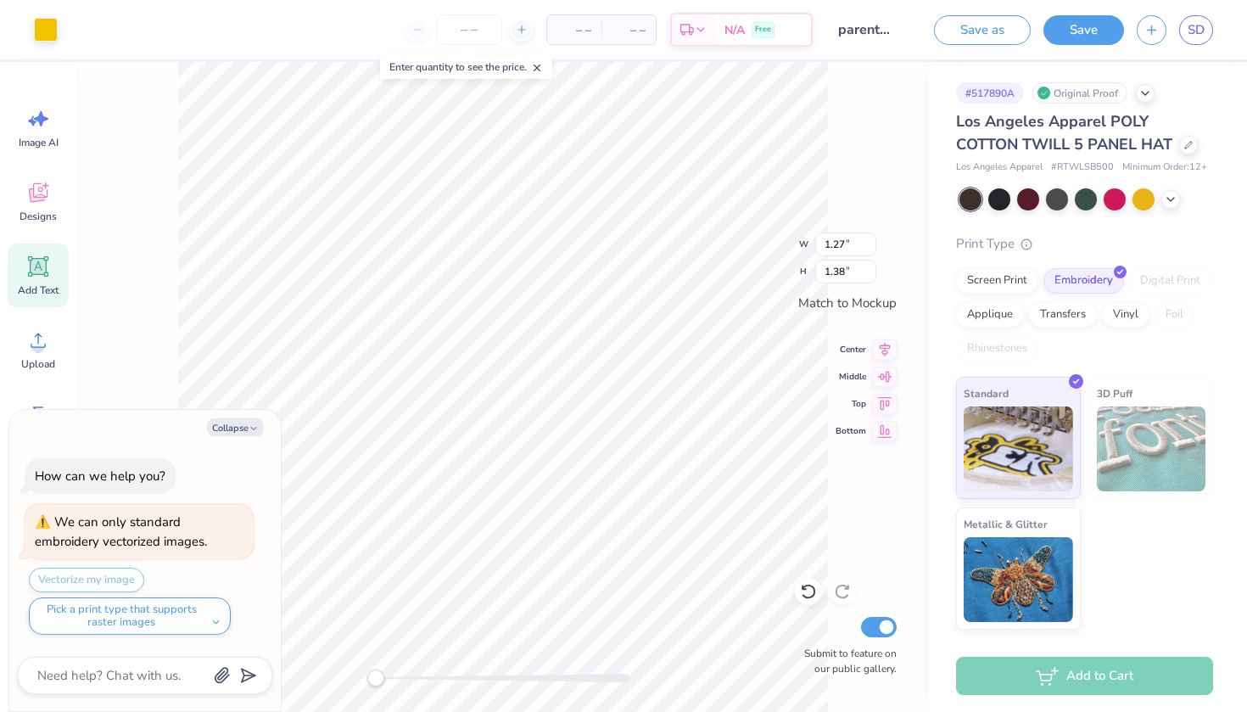
type textarea "x"
type input "1.22"
type input "1.40"
click at [247, 424] on button "Collapse" at bounding box center [235, 427] width 57 height 18
type textarea "x"
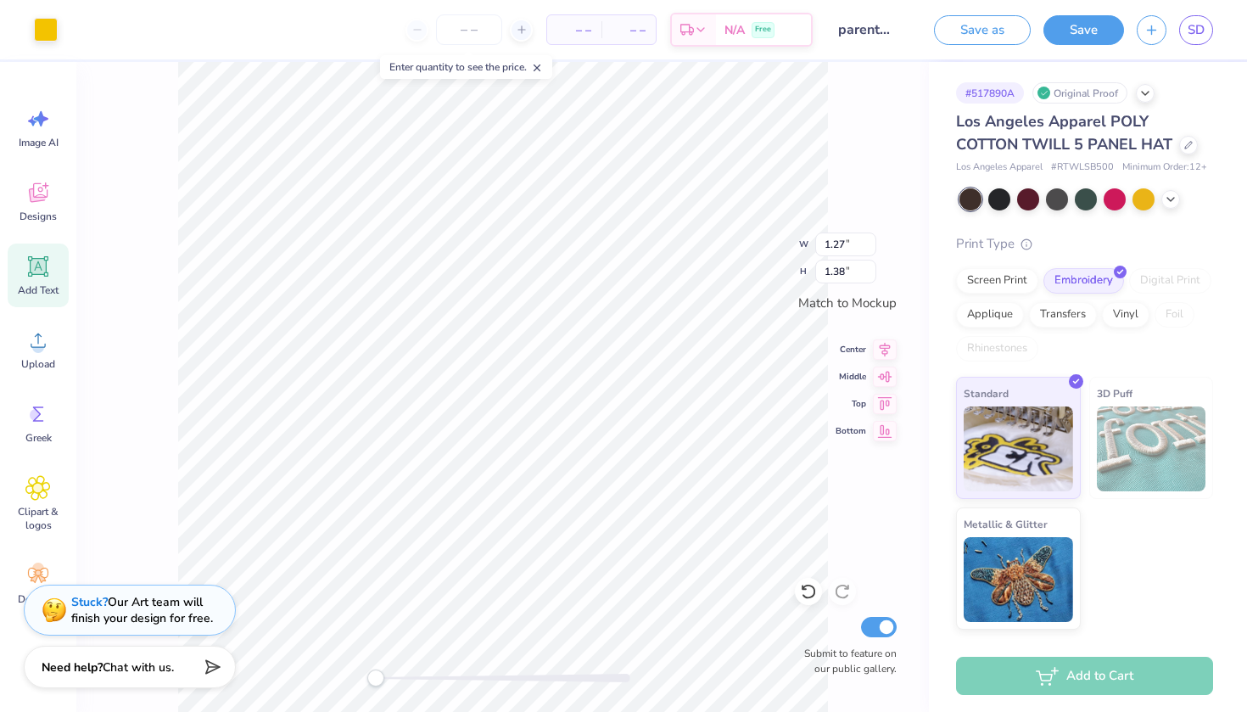
type input "1.22"
type input "1.40"
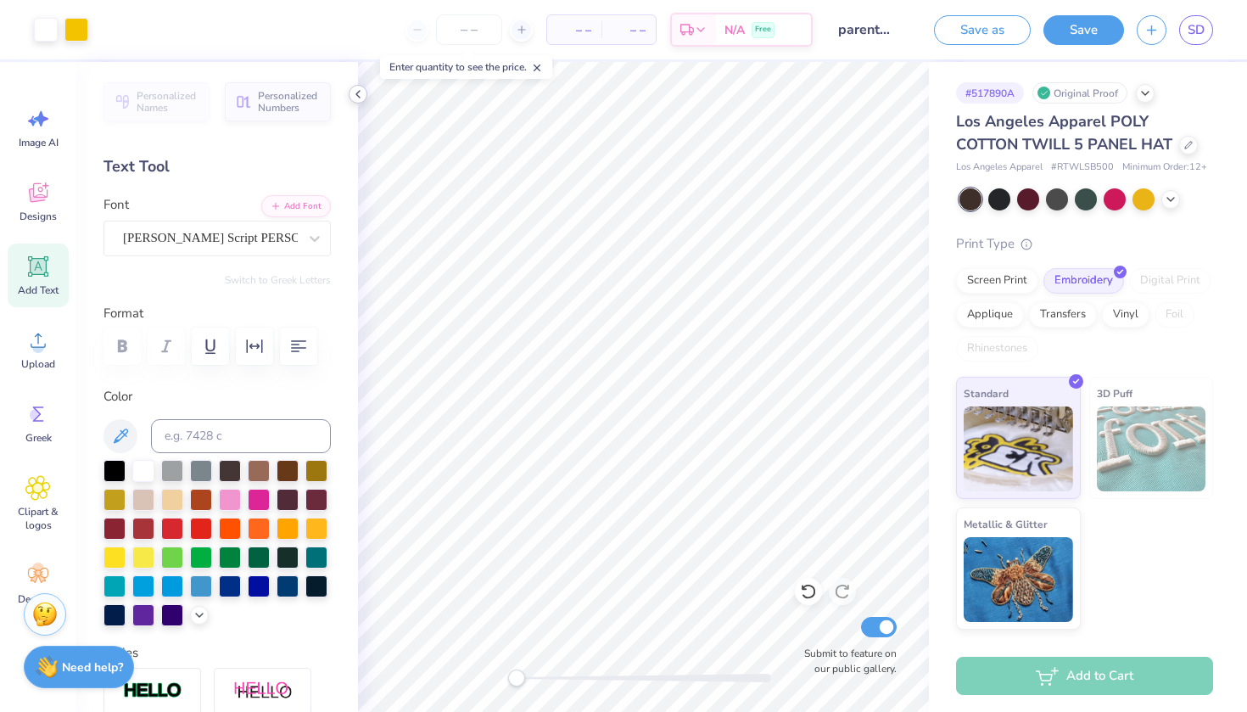
click at [363, 100] on icon at bounding box center [358, 94] width 14 height 14
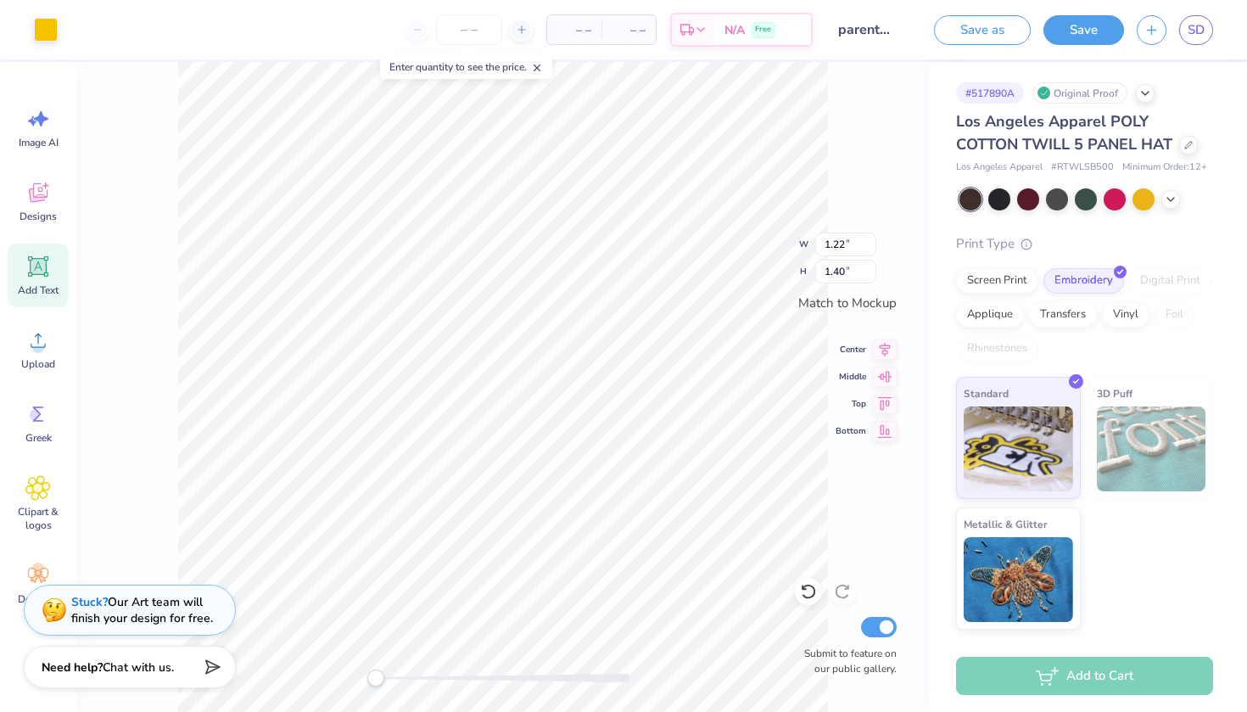
type input "1.27"
type input "1.38"
type input "1.22"
type input "1.40"
type input "1.67"
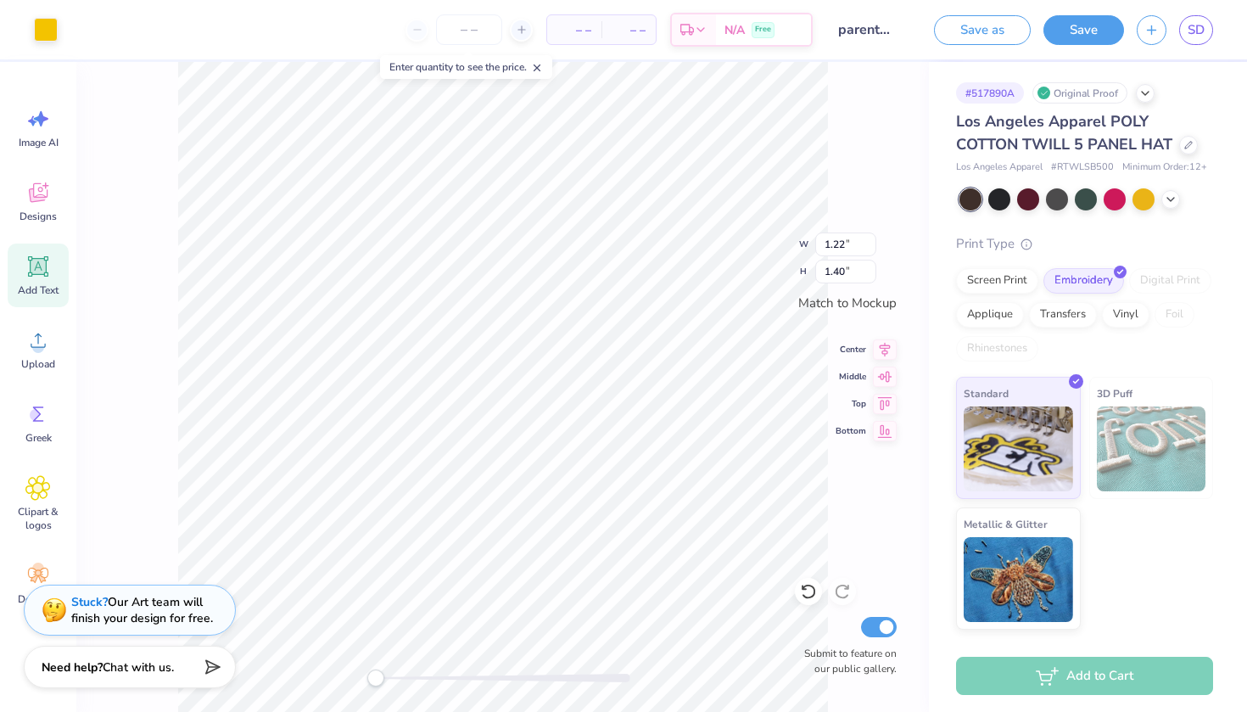
type input "0.30"
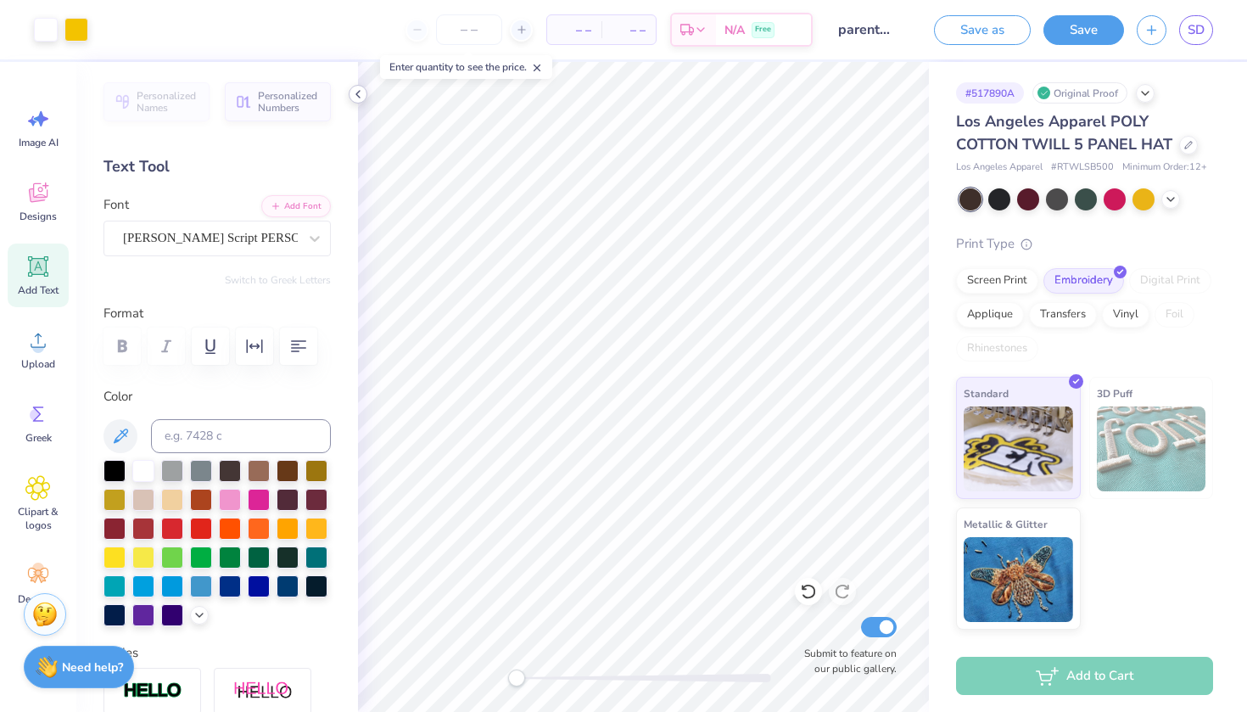
click at [352, 89] on icon at bounding box center [358, 94] width 14 height 14
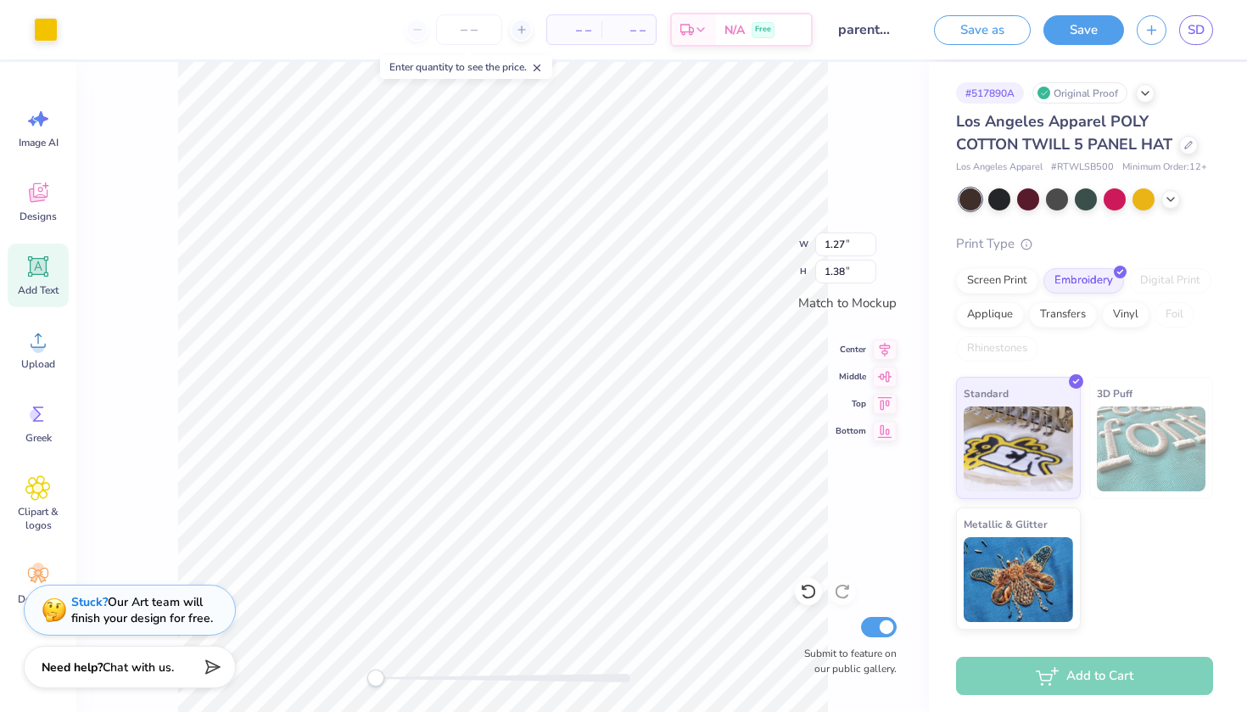
type input "1.22"
type input "1.40"
type input "1.27"
type input "1.38"
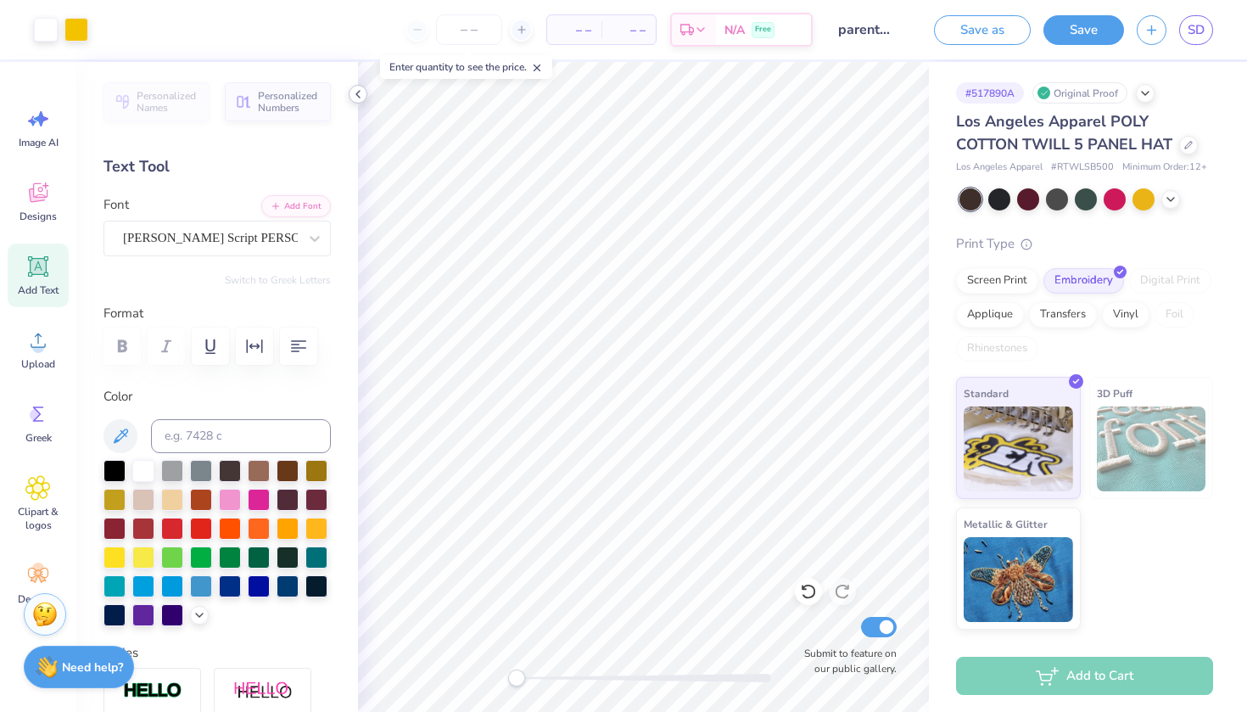
click at [349, 96] on div at bounding box center [358, 94] width 19 height 19
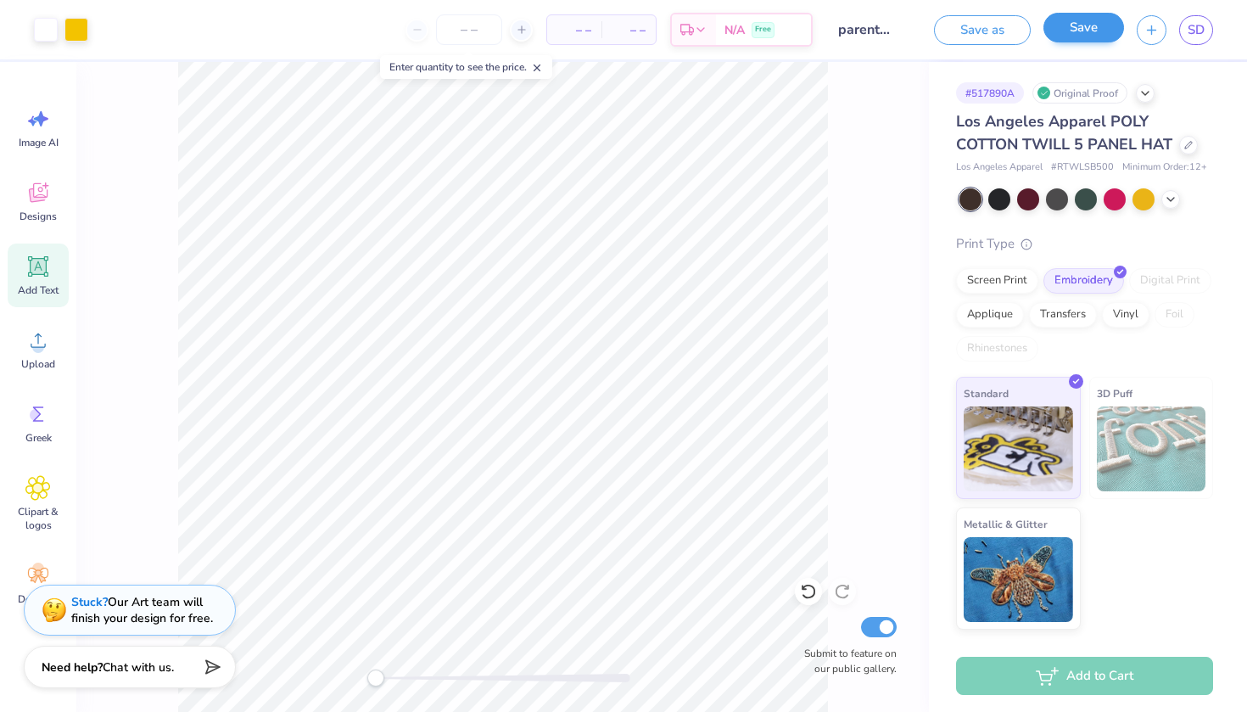
click at [1092, 31] on button "Save" at bounding box center [1083, 28] width 81 height 30
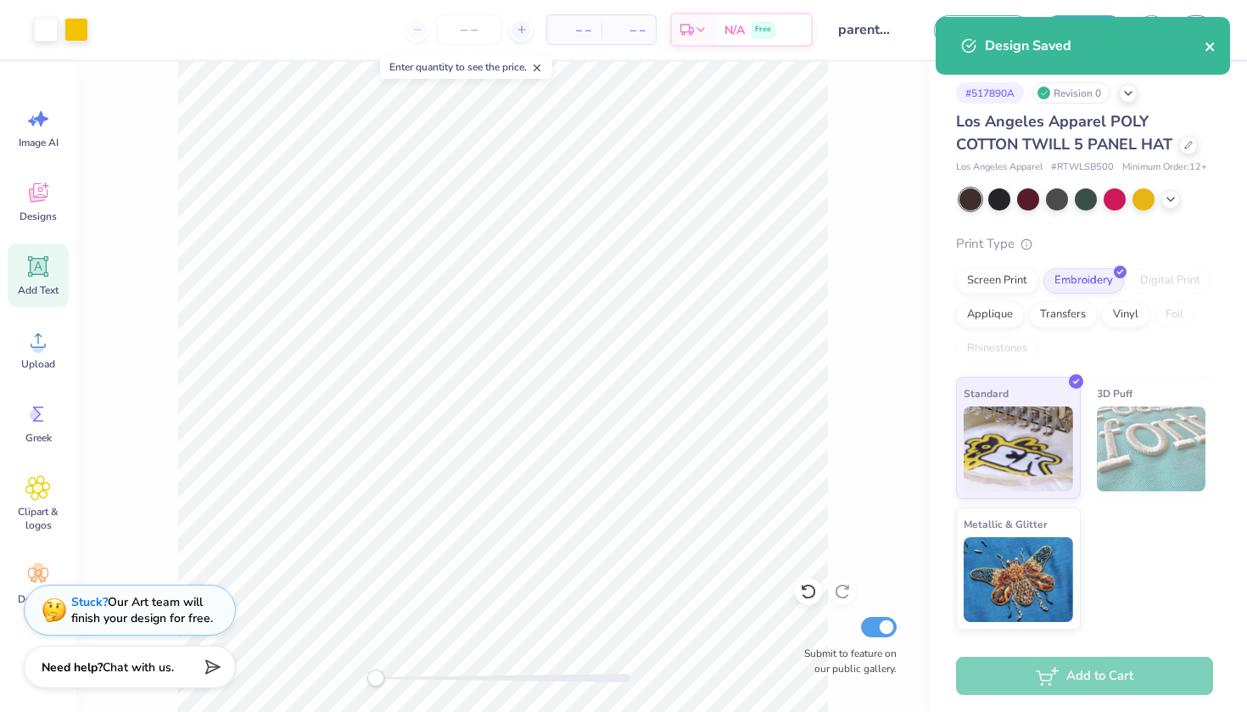
click at [1208, 47] on icon "close" at bounding box center [1210, 47] width 12 height 14
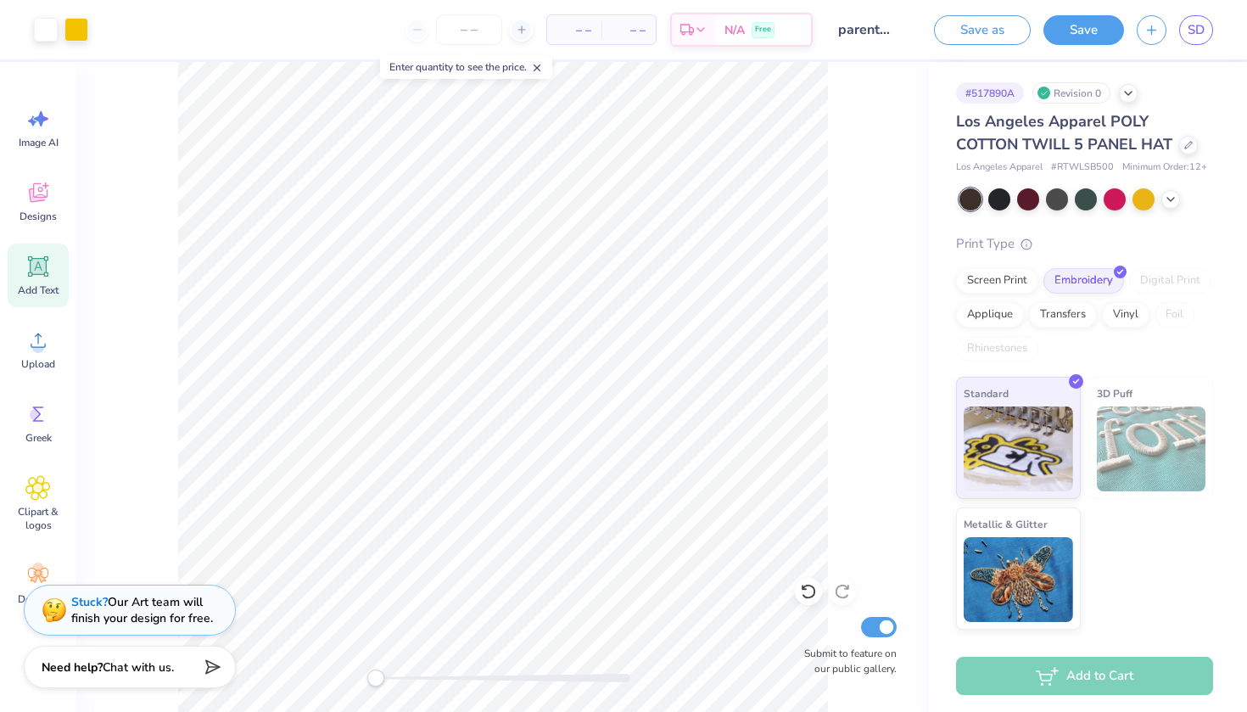
click at [1196, 26] on div "Design Saved" at bounding box center [1082, 52] width 301 height 77
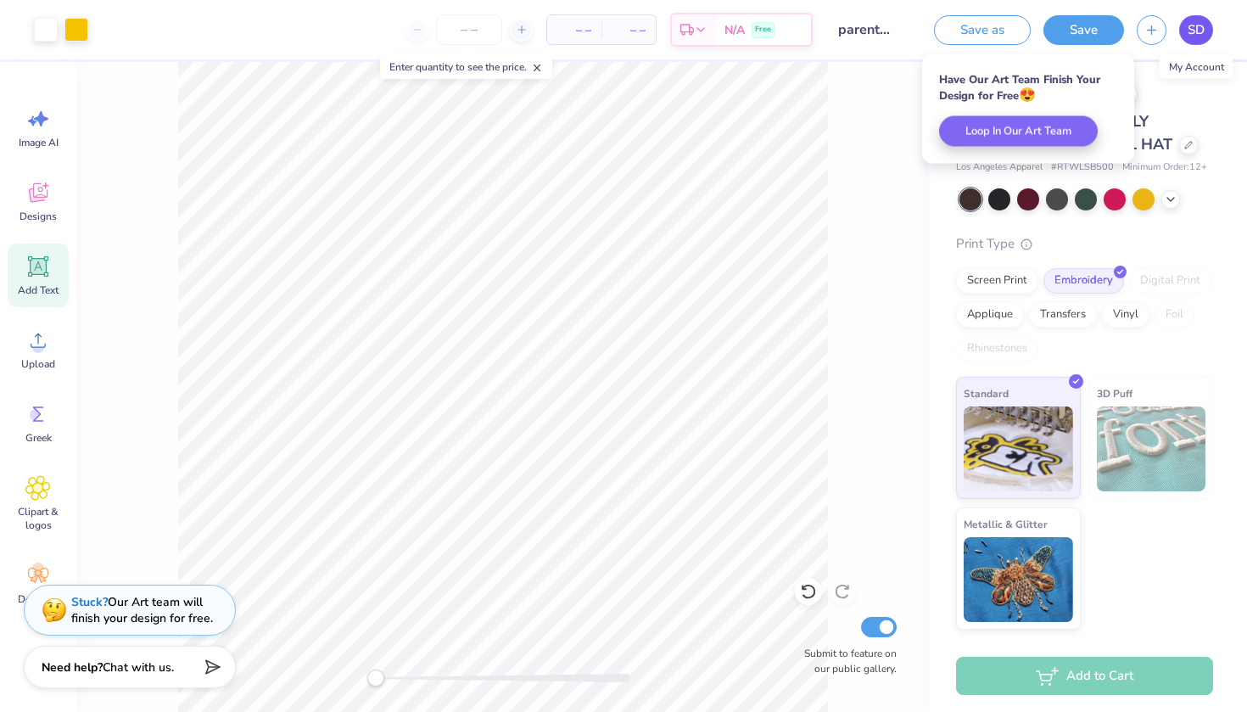
click at [1199, 36] on span "SD" at bounding box center [1195, 30] width 17 height 20
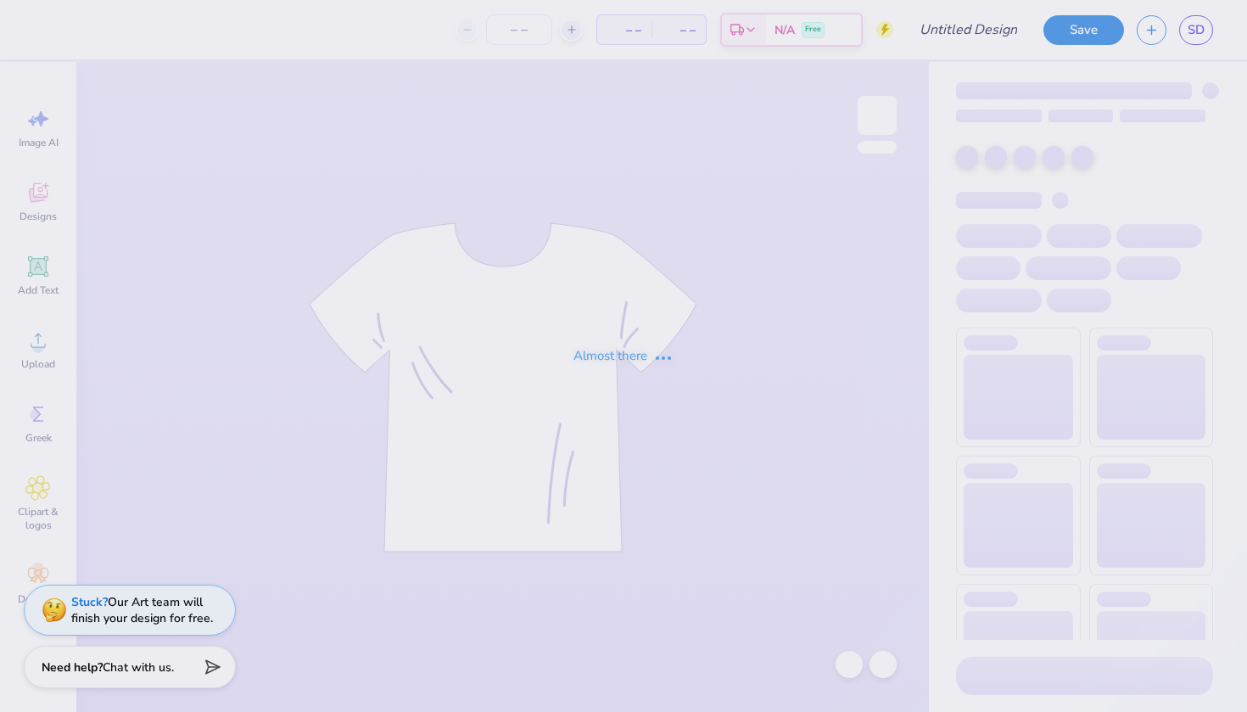
type input "Parents wknd"
type input "5"
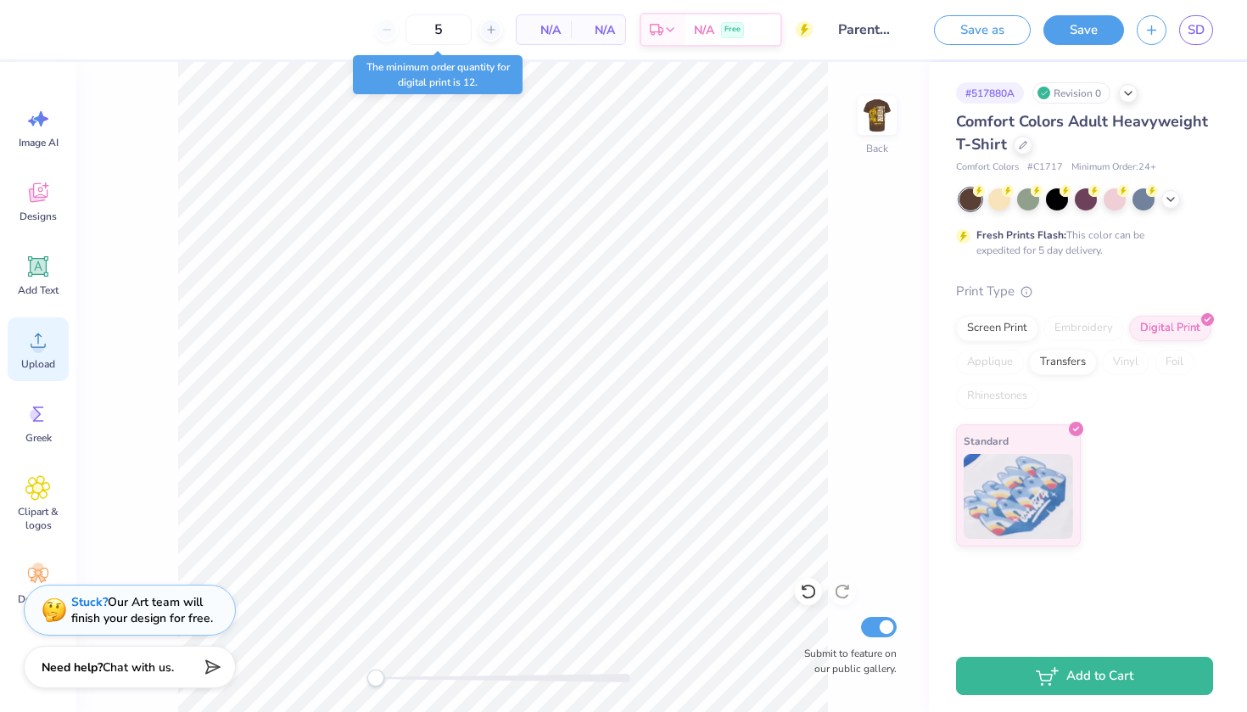
click at [37, 336] on icon at bounding box center [37, 339] width 25 height 25
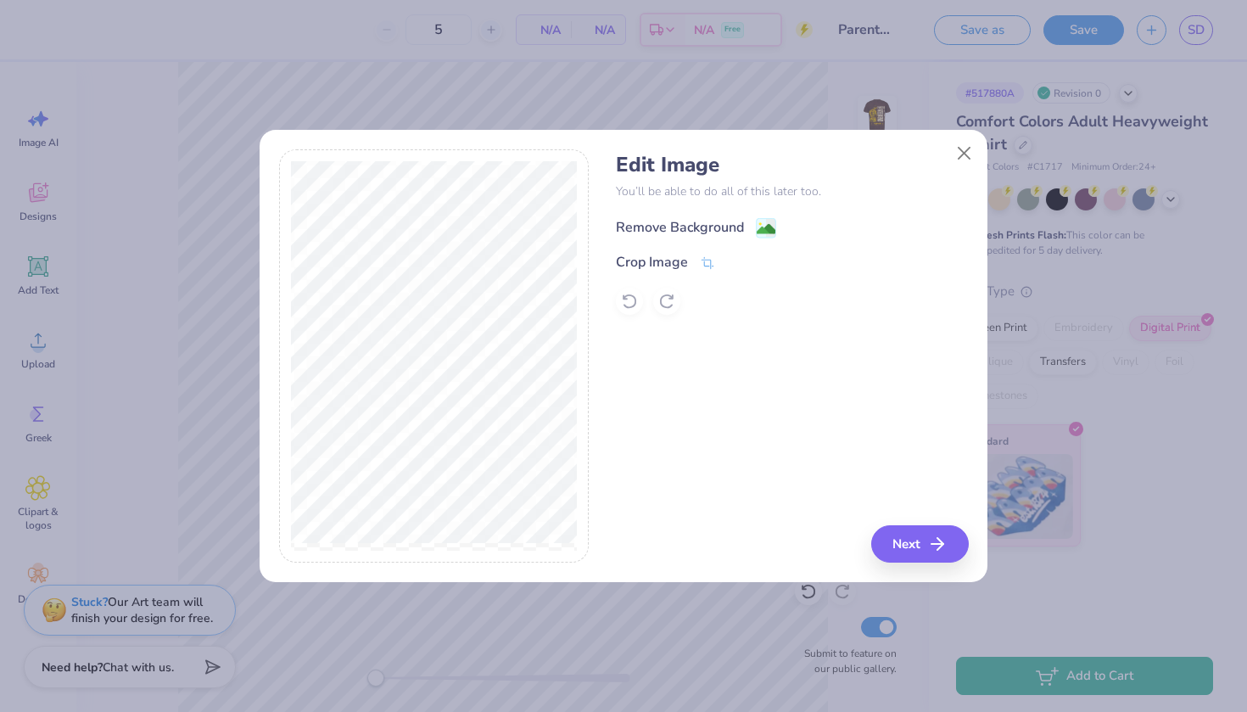
click at [684, 223] on div "Remove Background" at bounding box center [680, 227] width 128 height 20
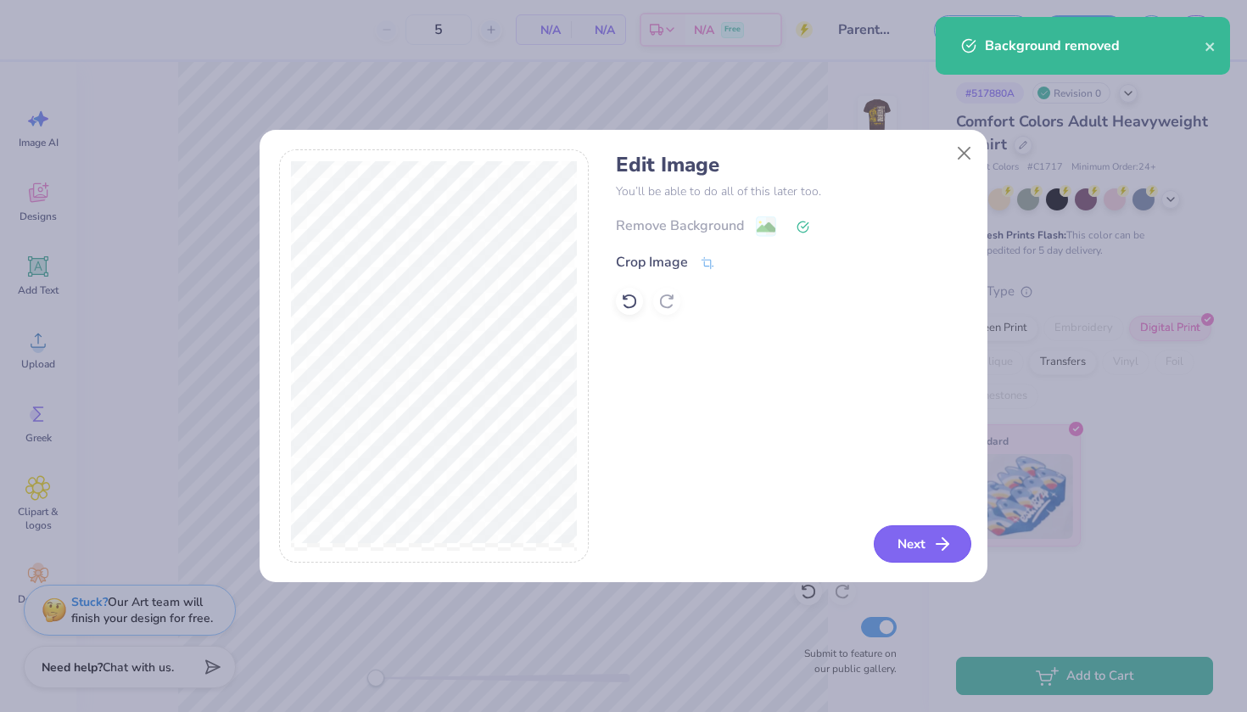
click at [911, 552] on button "Next" at bounding box center [923, 543] width 98 height 37
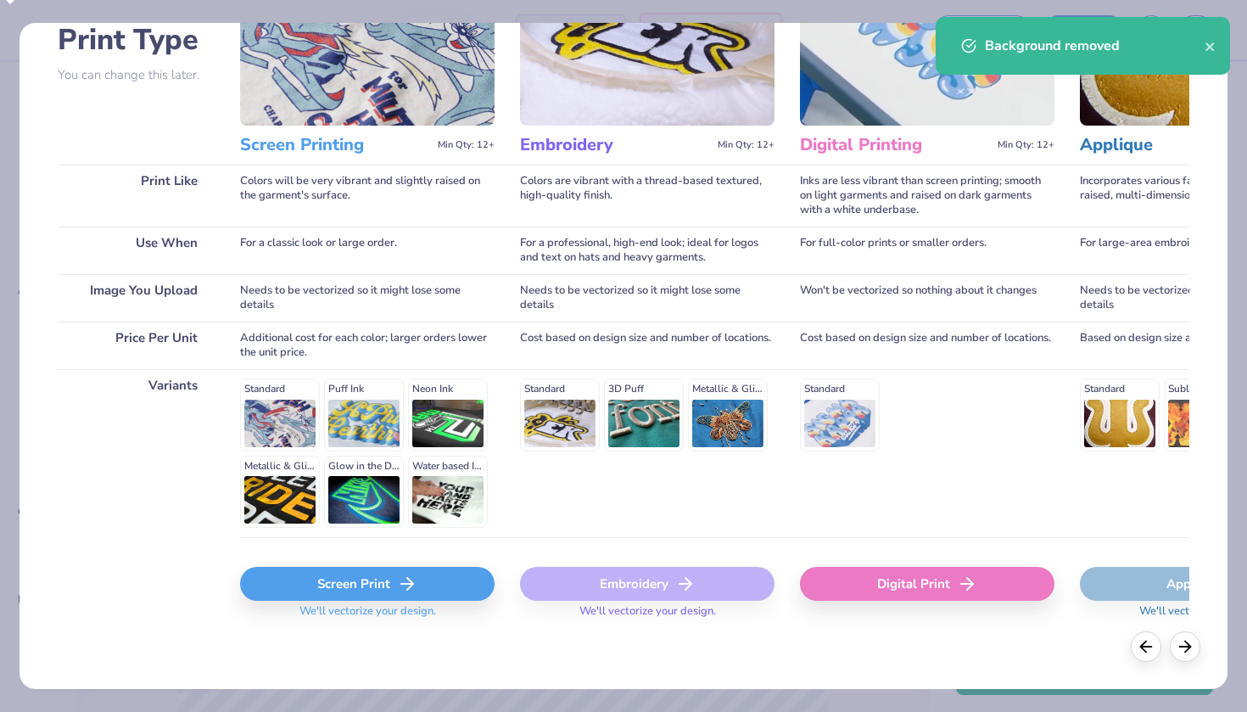
scroll to position [133, 0]
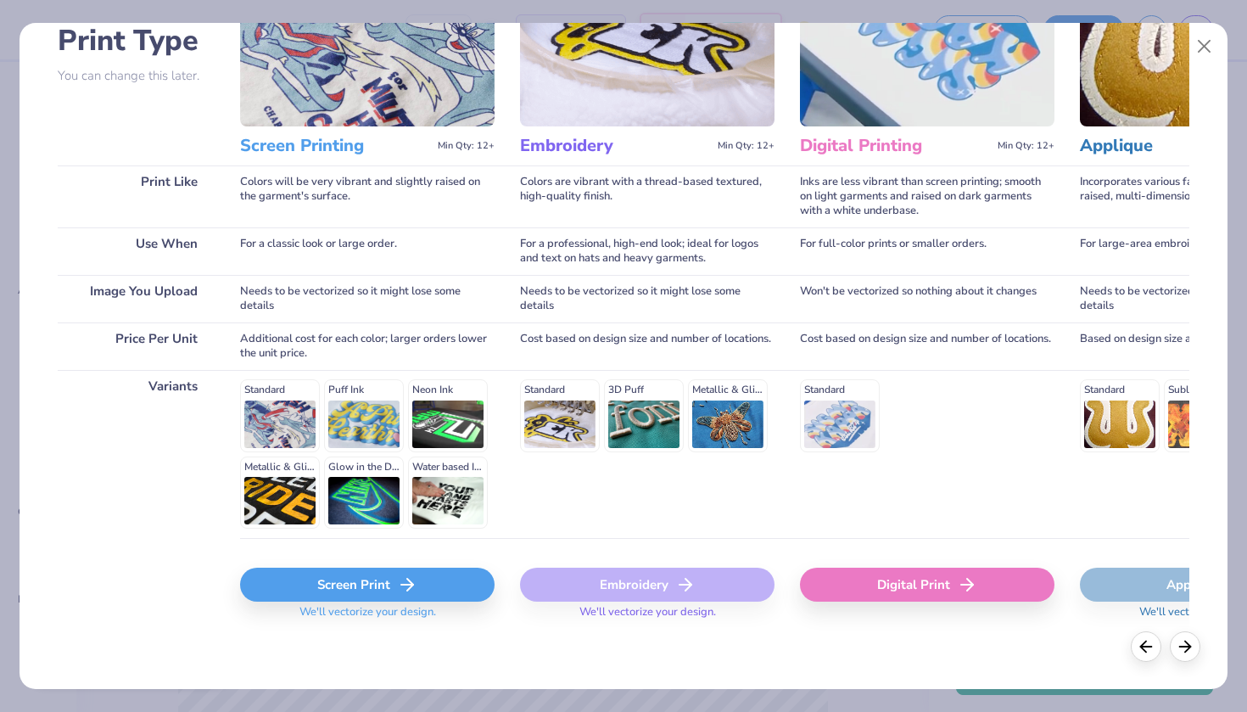
click at [855, 584] on div "Digital Print" at bounding box center [927, 584] width 254 height 34
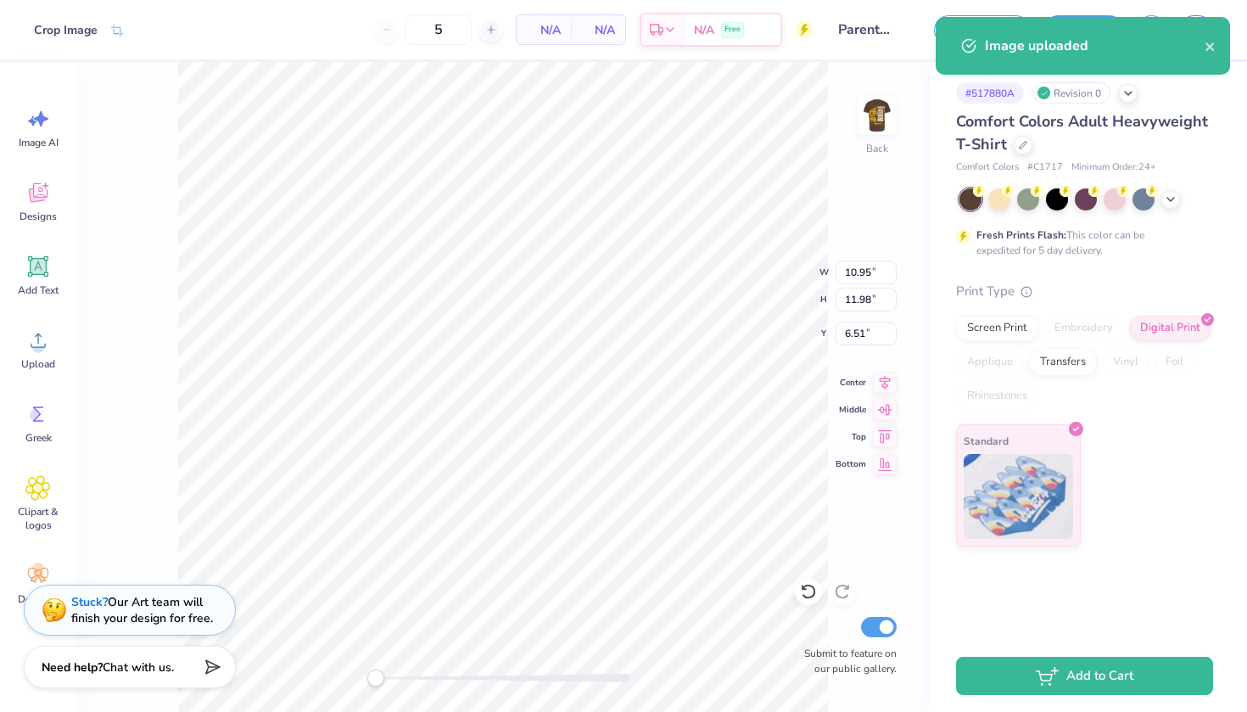
type input "3.22"
type input "3.53"
type input "14.95"
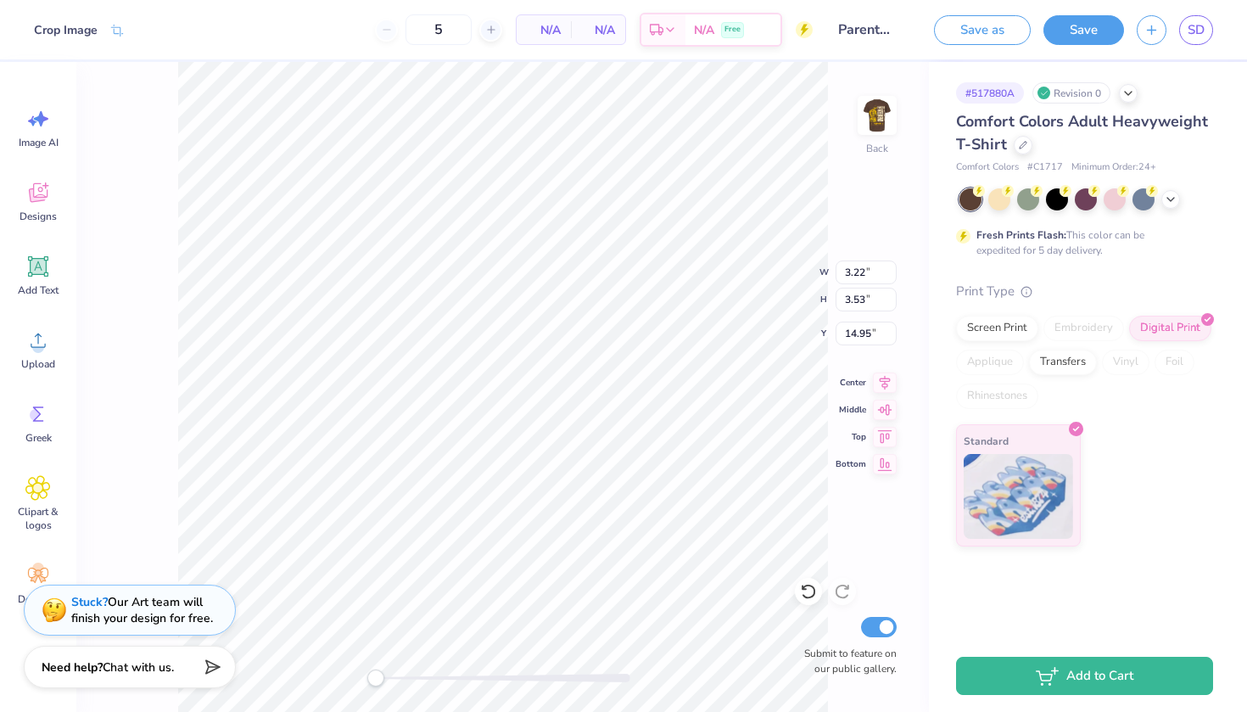
type input "2.32"
type input "2.54"
type input "6.81"
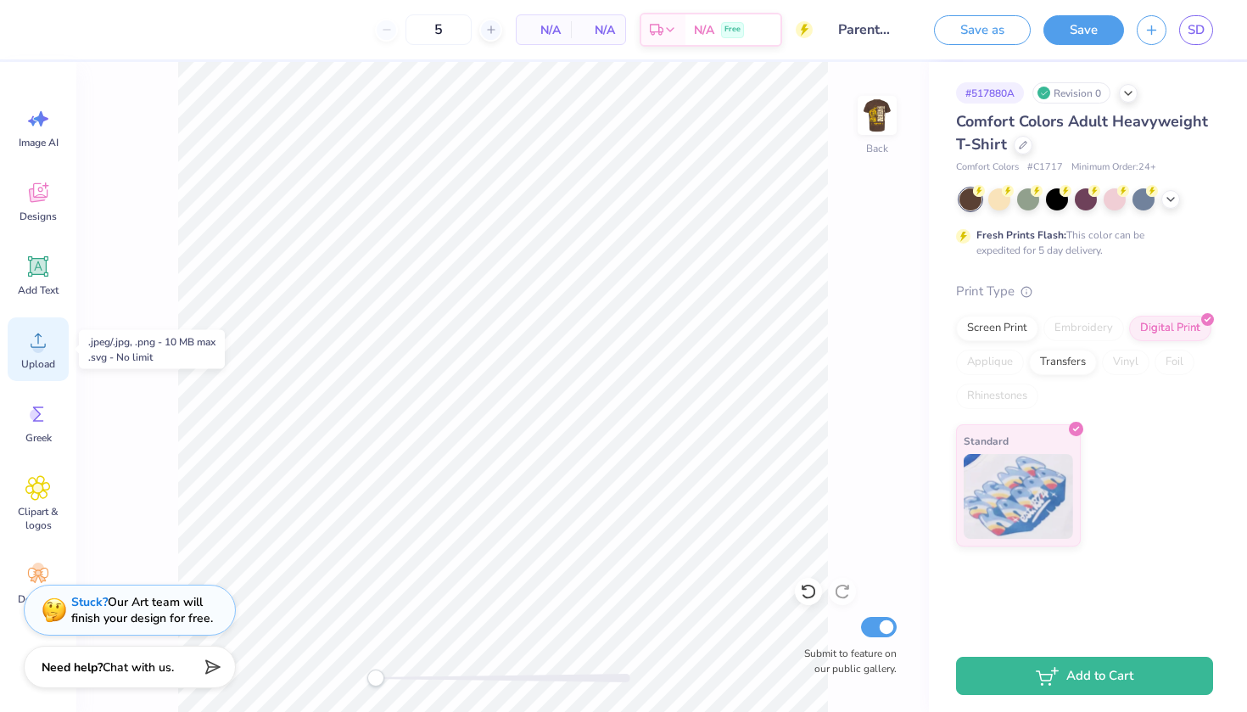
click at [45, 351] on icon at bounding box center [37, 339] width 25 height 25
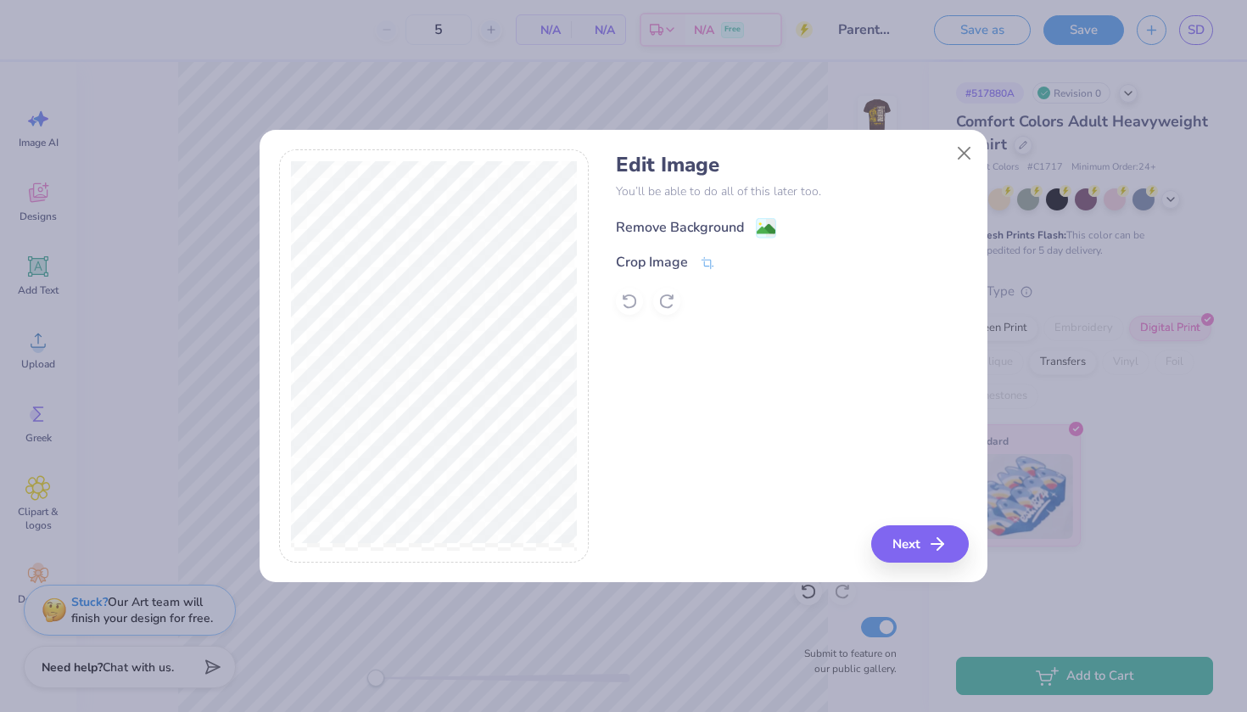
click at [681, 226] on div "Remove Background" at bounding box center [680, 227] width 128 height 20
click at [922, 540] on button "Next" at bounding box center [923, 543] width 98 height 37
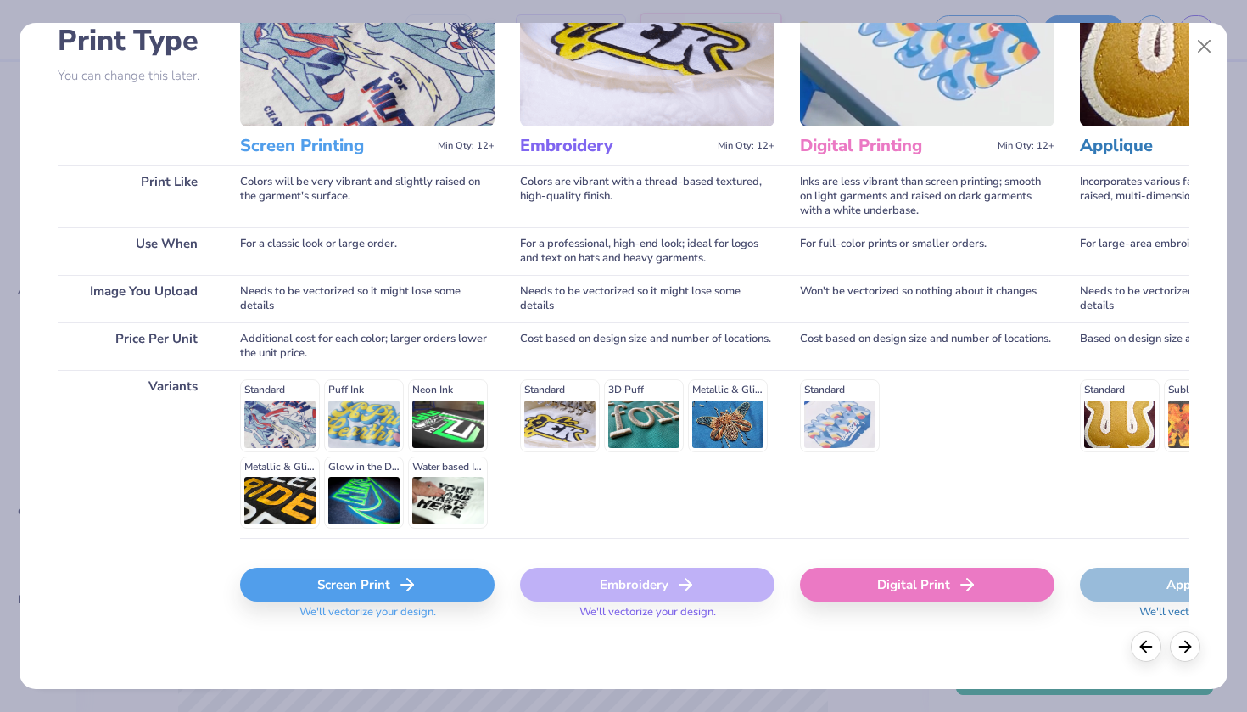
click at [840, 578] on div "Digital Print" at bounding box center [927, 584] width 254 height 34
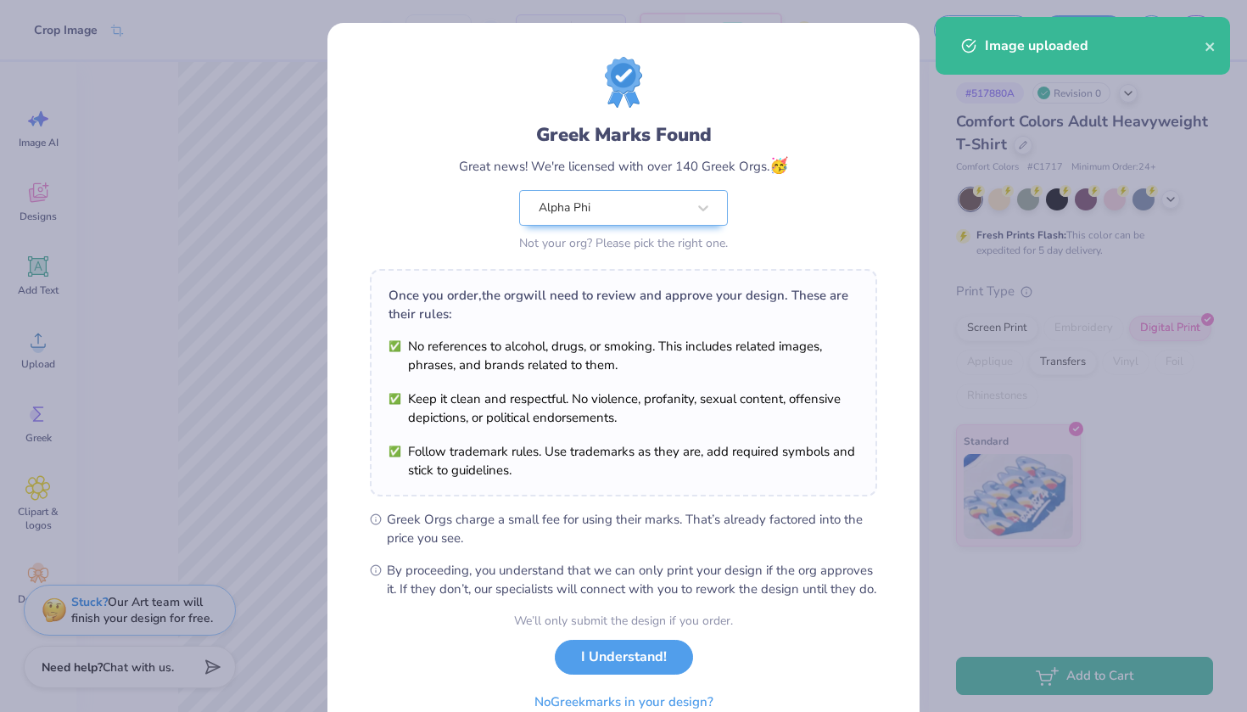
click at [456, 445] on body "Crop Image 5 N/A Per Item N/A Total Est. Delivery N/A Free Design Title Parents…" at bounding box center [623, 356] width 1247 height 712
type input "4.56"
type input "5.21"
type input "14.40"
click at [611, 670] on button "I Understand!" at bounding box center [624, 652] width 138 height 35
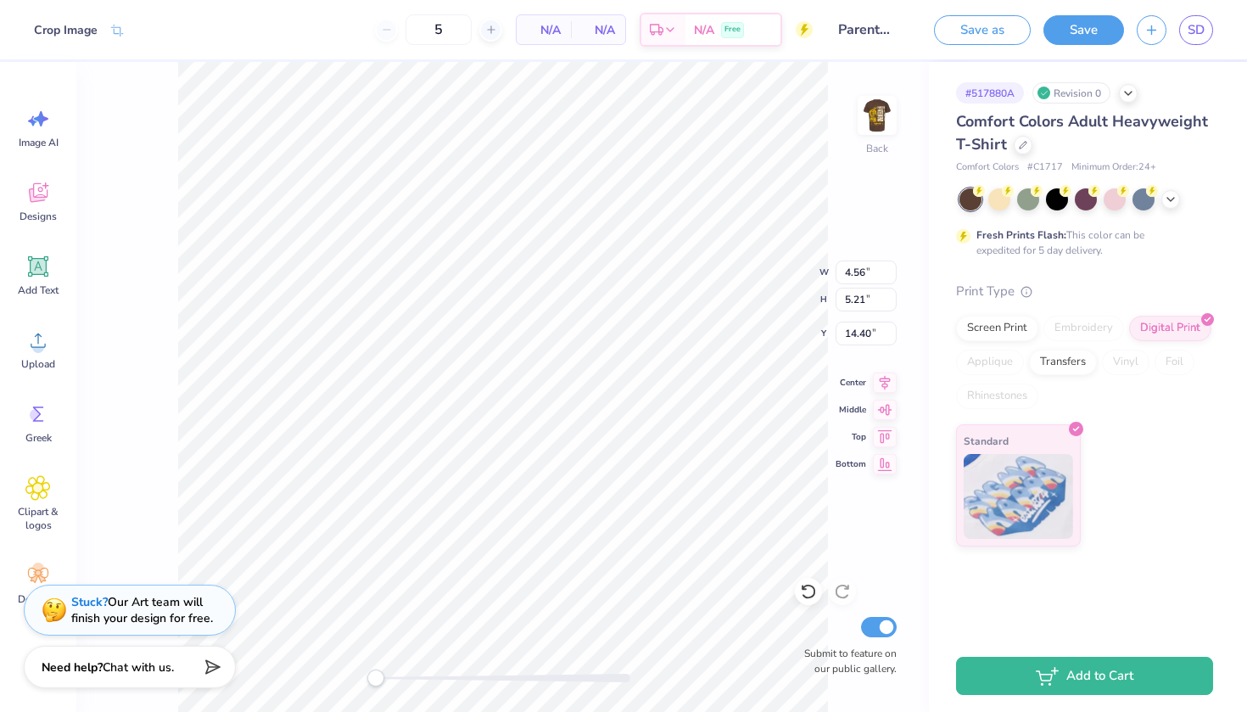
type input "2.60"
type input "2.97"
type input "8.37"
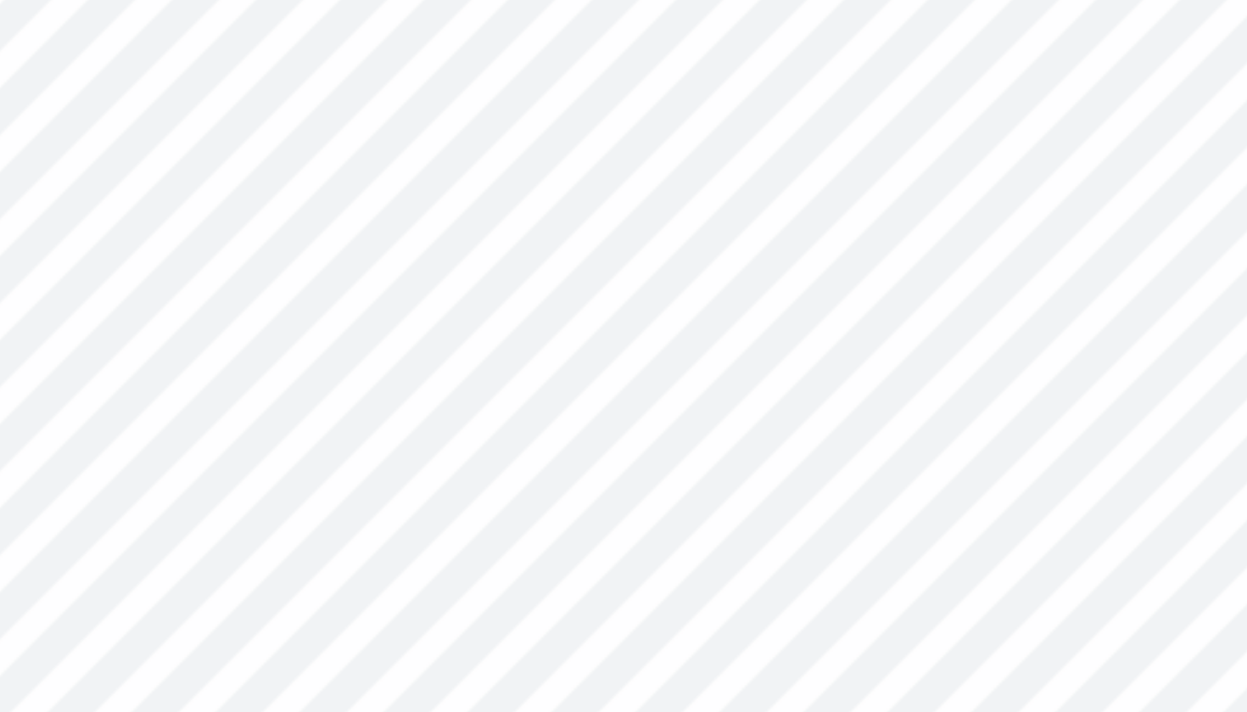
type input "2.43"
type input "2.78"
type input "5.55"
type input "2.26"
type input "2.58"
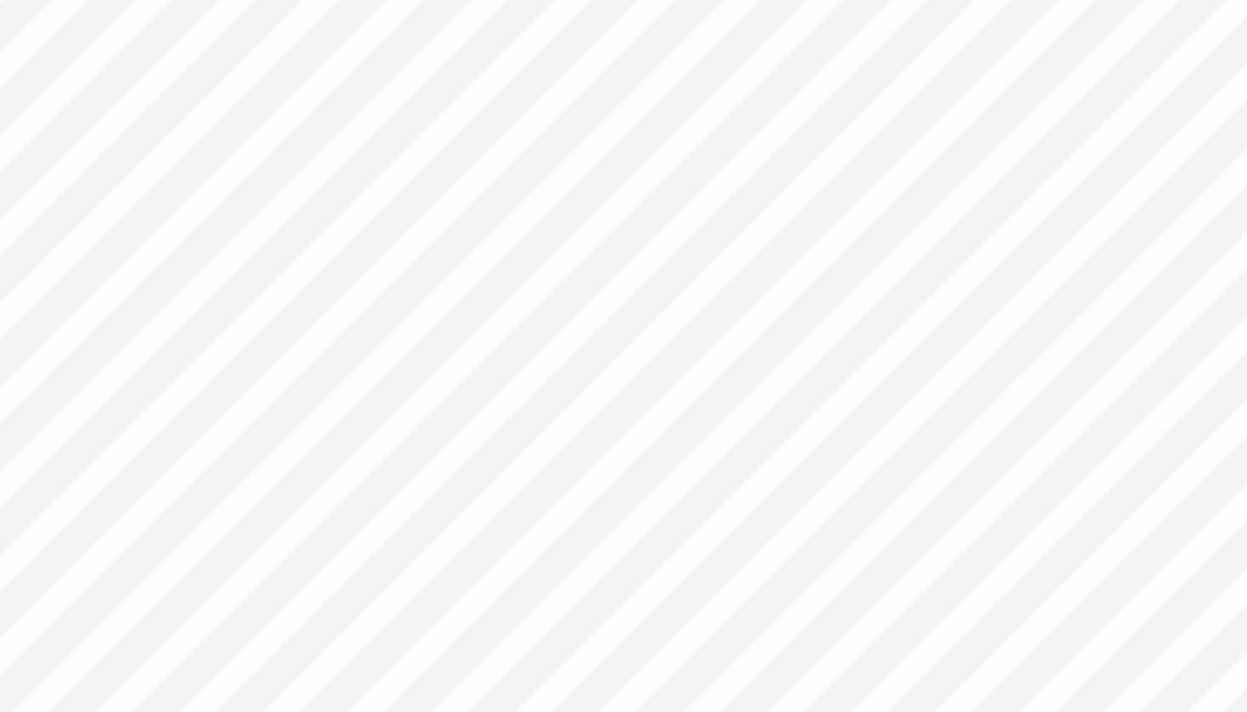
type input "5.54"
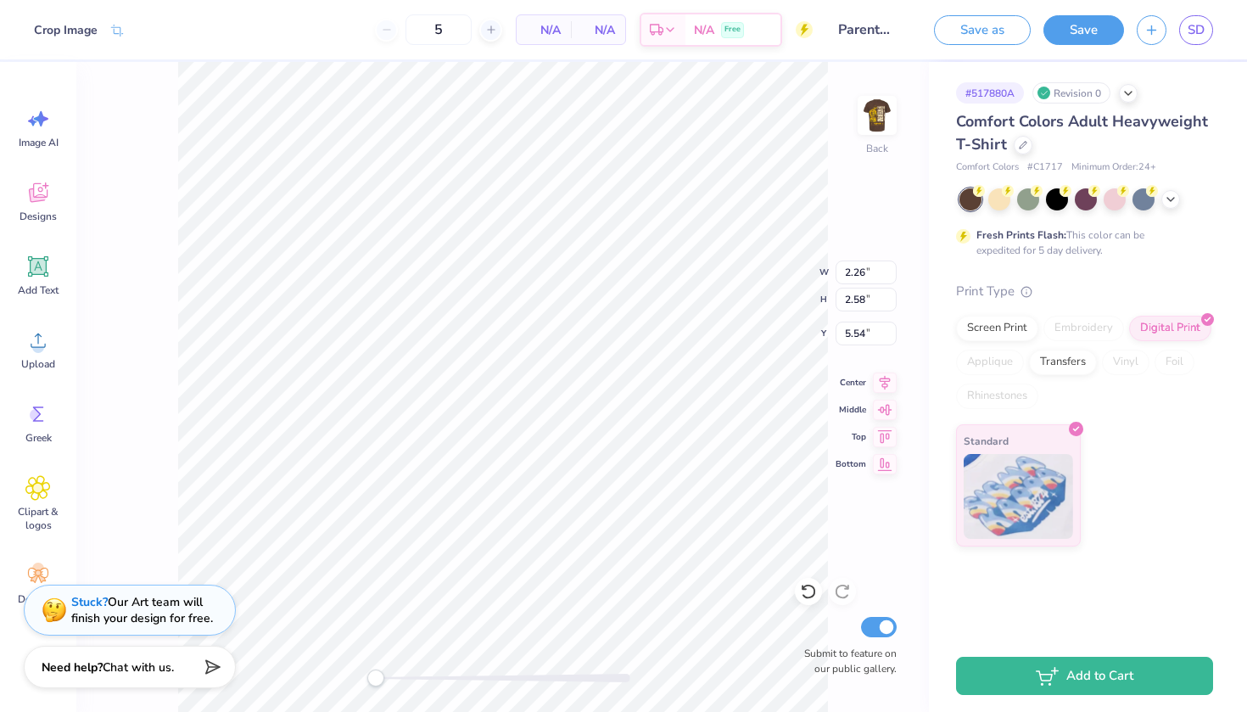
type input "2.32"
type input "2.54"
type input "5.57"
type input "2.26"
type input "2.58"
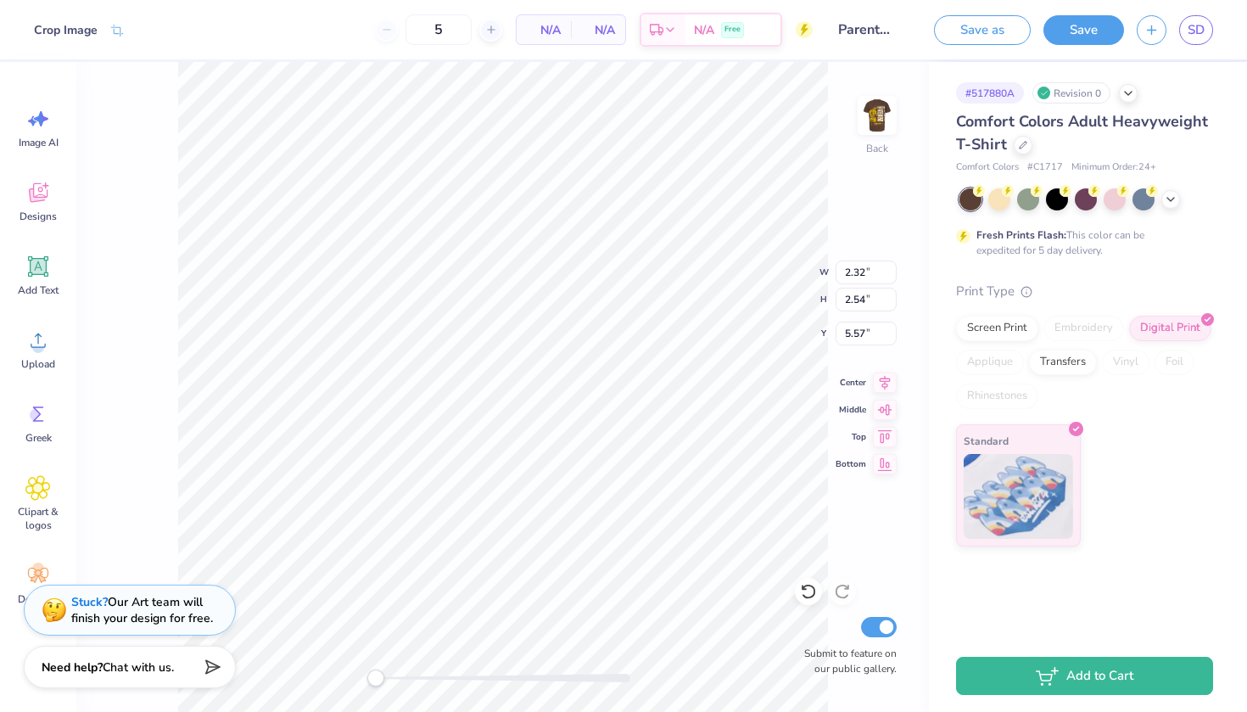
type input "5.54"
type input "2.32"
type input "2.54"
type input "5.57"
type input "2.26"
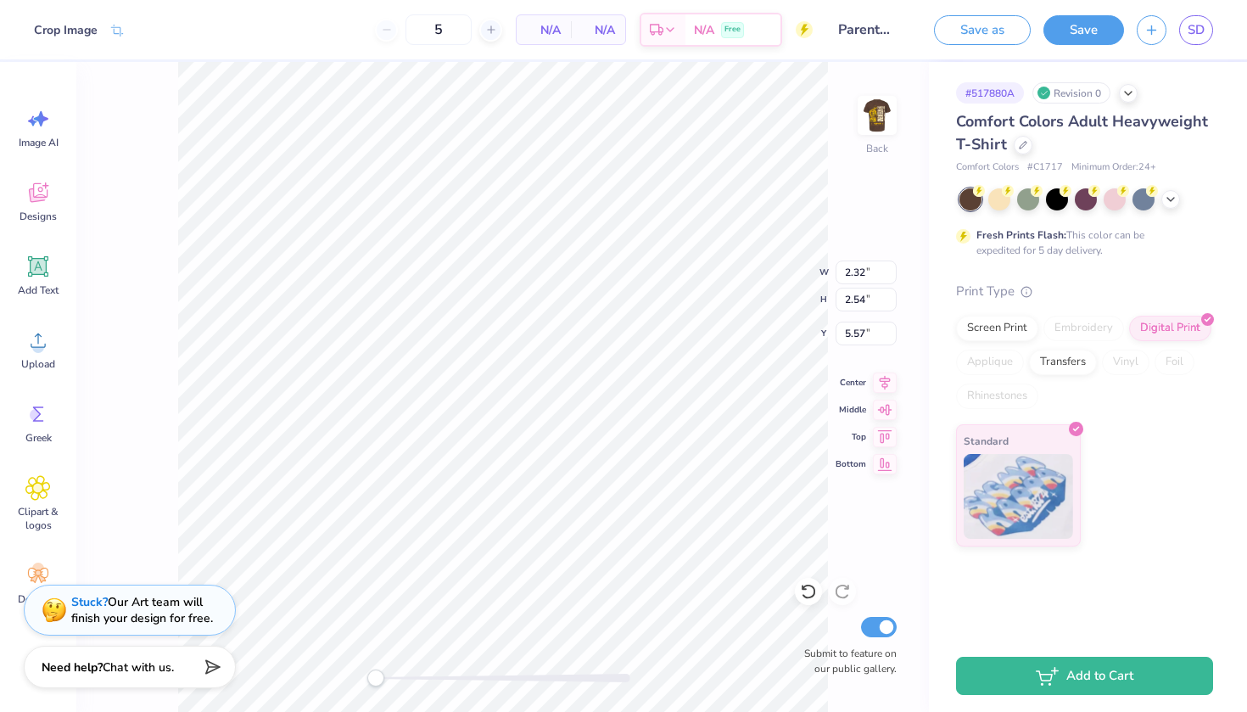
type input "2.58"
type input "5.54"
type input "2.12"
type input "2.32"
type input "5.80"
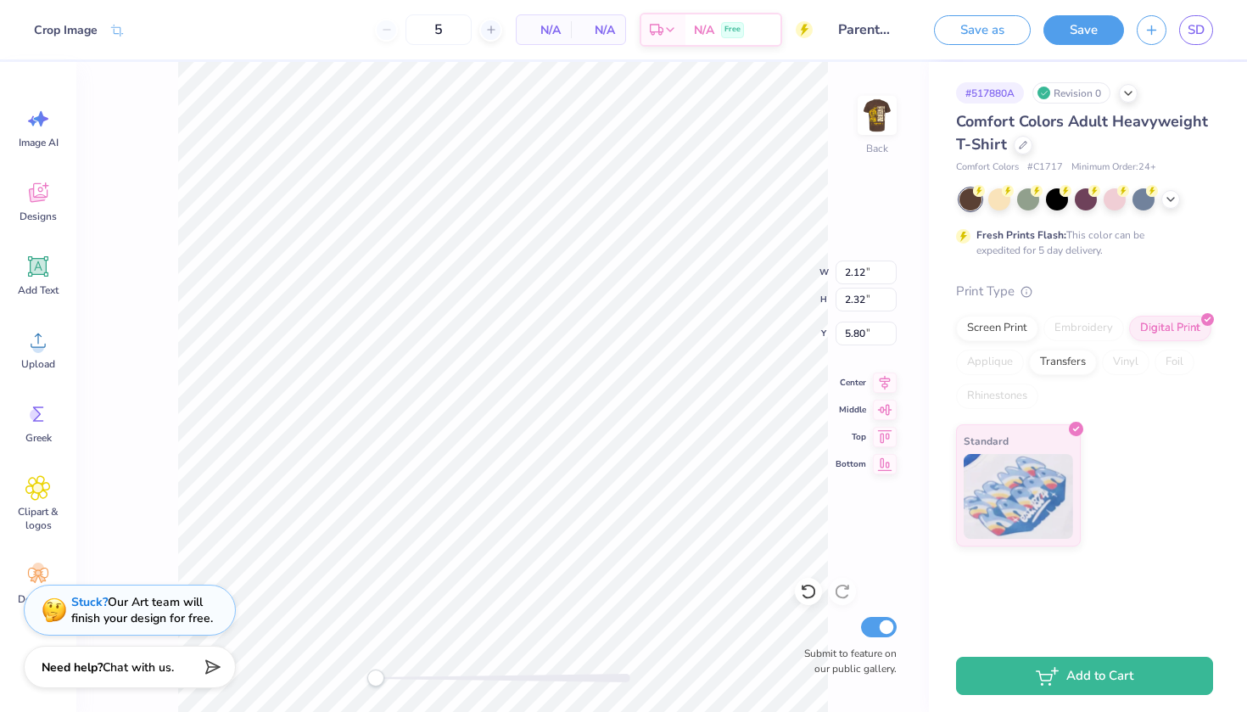
type input "2.26"
type input "2.58"
type input "6.83"
type input "2.09"
type input "2.39"
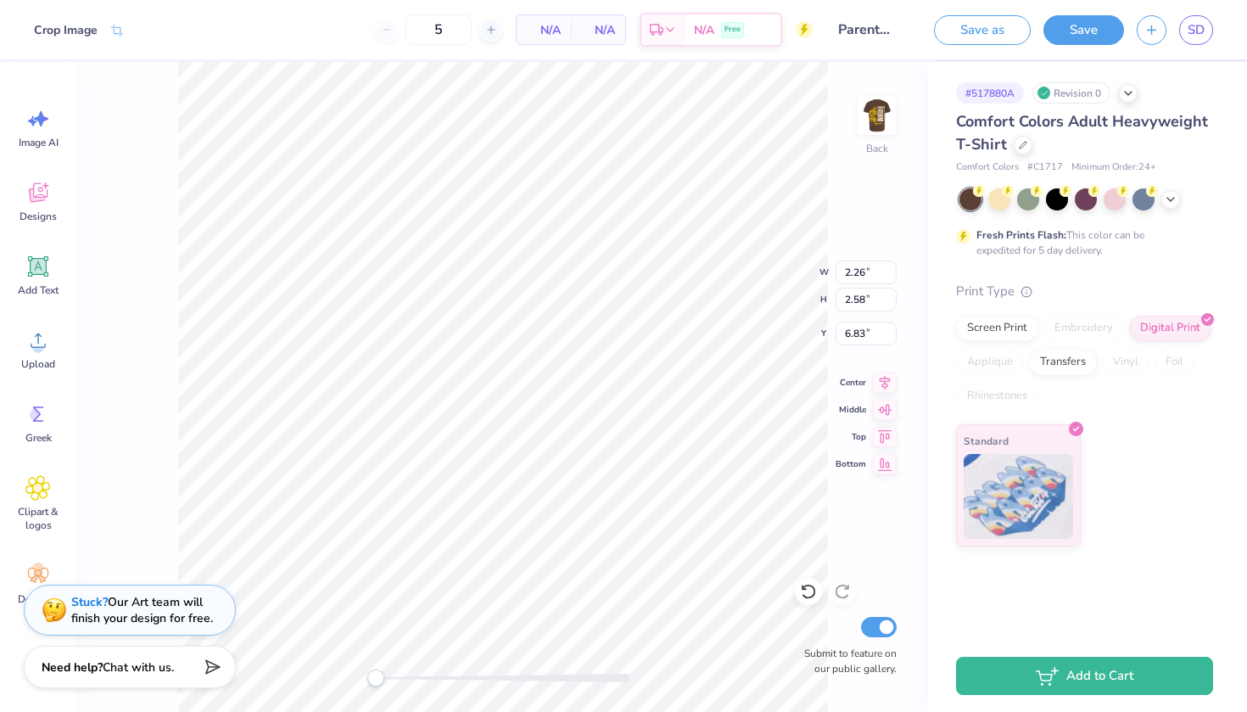
type input "7.02"
type input "2.12"
type input "2.32"
type input "5.67"
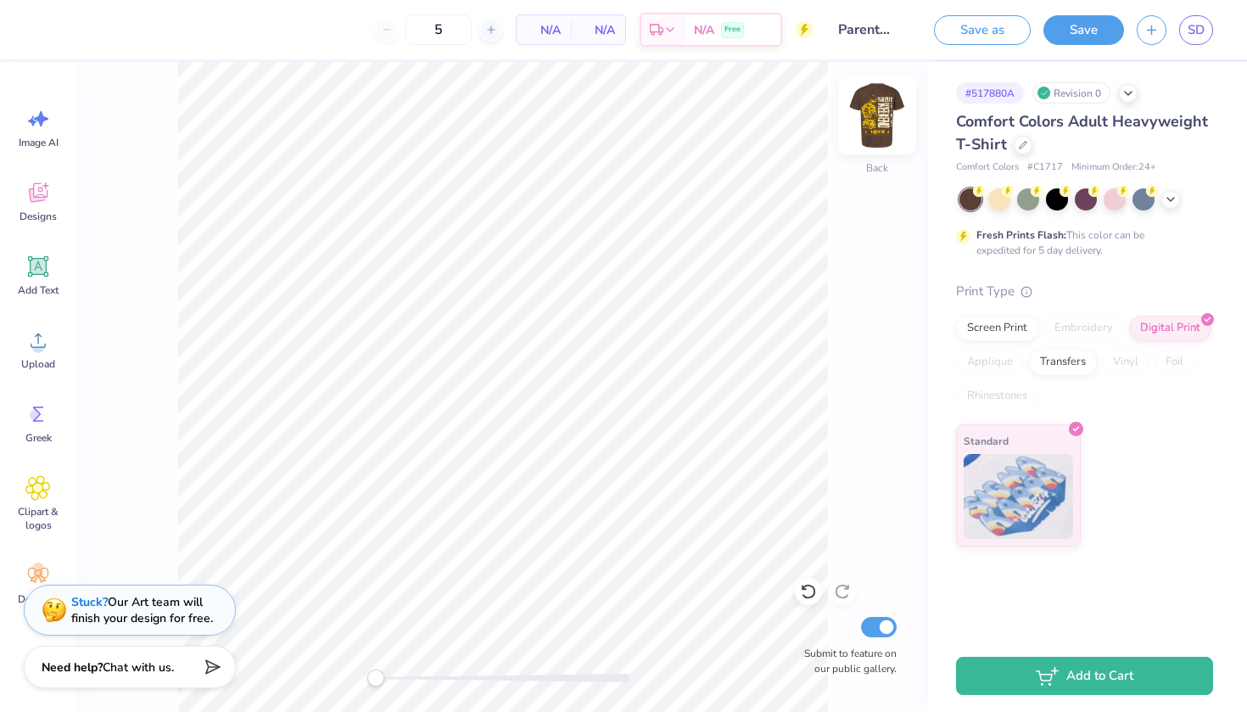
click at [888, 128] on img at bounding box center [877, 115] width 68 height 68
click at [874, 109] on img at bounding box center [877, 115] width 68 height 68
type input "2.09"
type input "2.39"
type input "6.83"
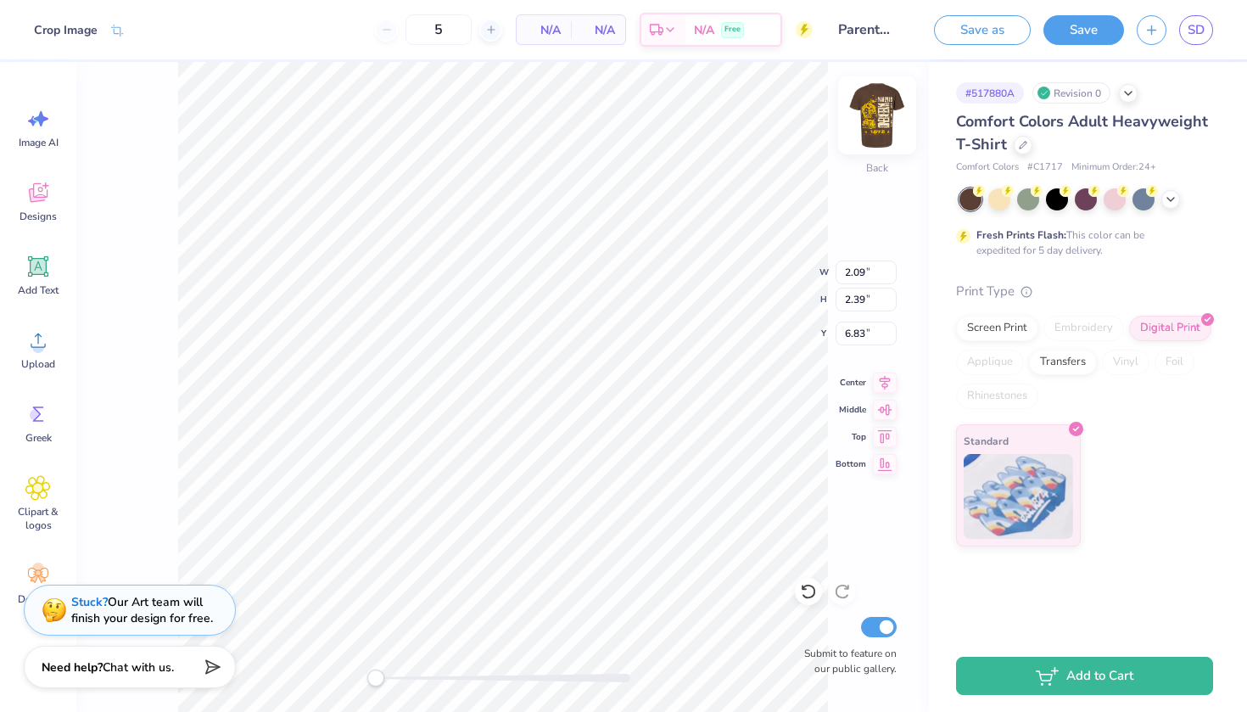
type input "2.12"
type input "2.32"
type input "5.67"
type input "2.09"
type input "2.39"
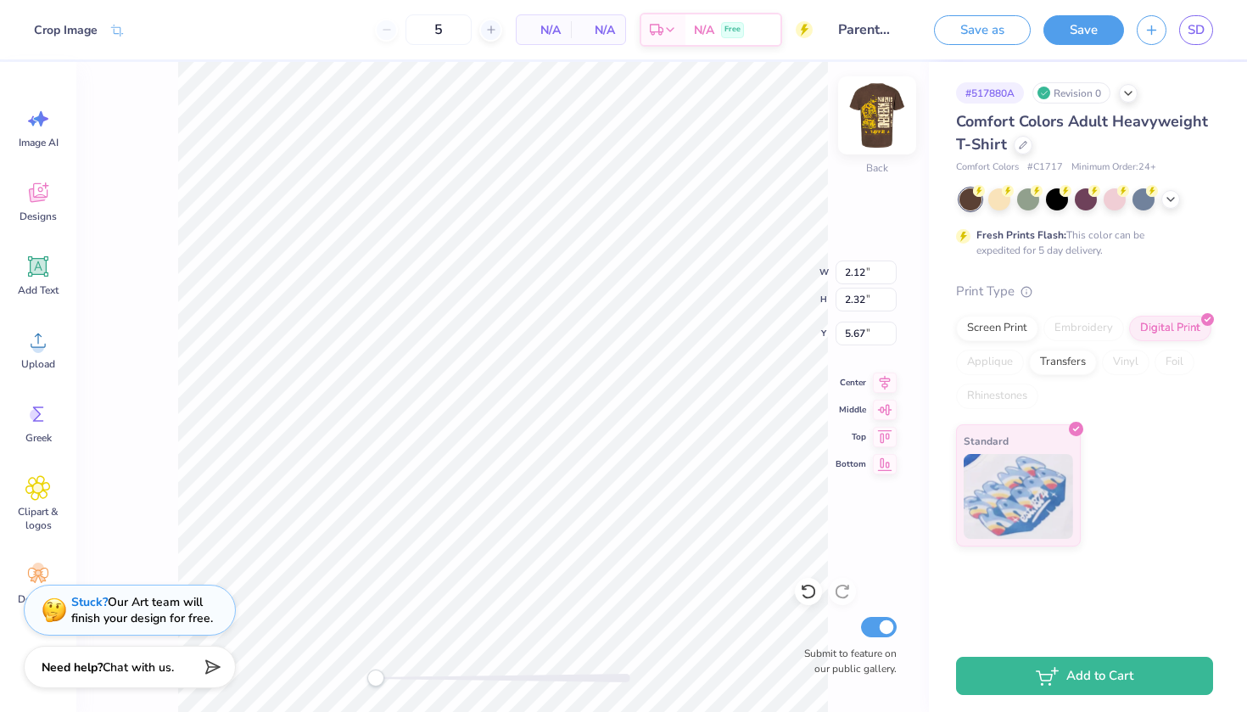
type input "6.83"
type input "2.12"
type input "2.32"
type input "5.67"
type input "2.09"
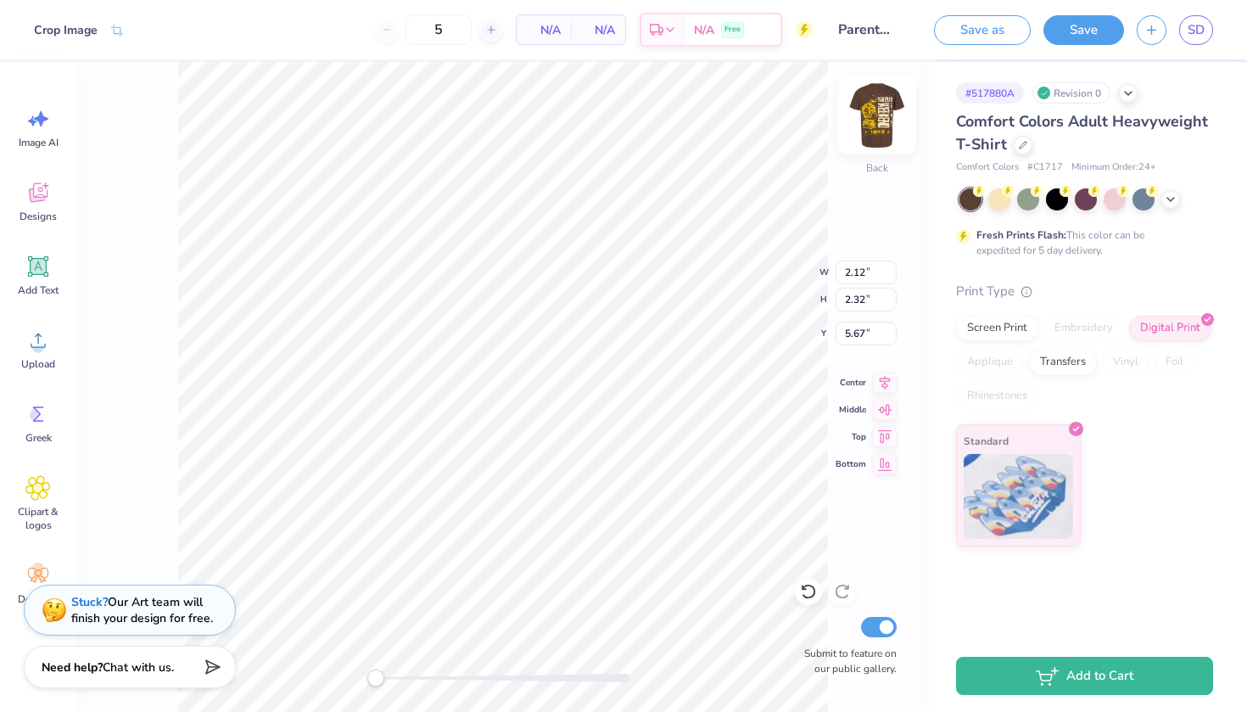
type input "2.39"
type input "6.83"
type input "2.12"
type input "2.32"
type input "5.67"
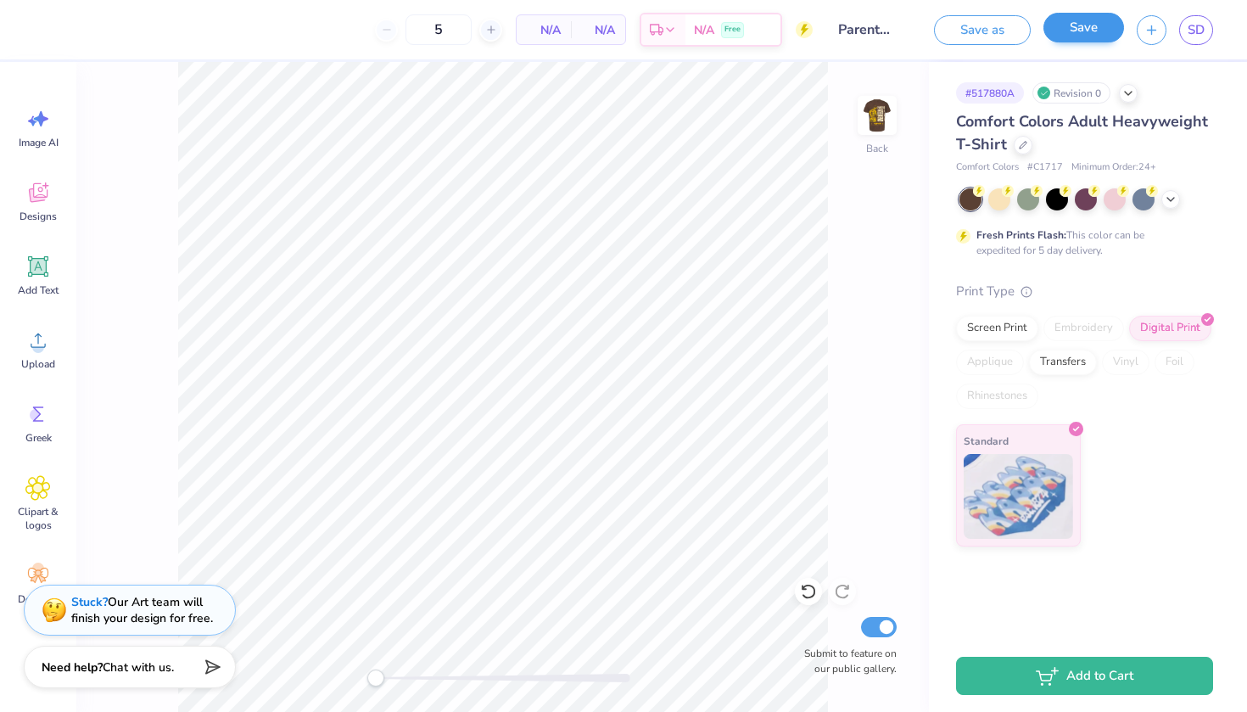
click at [1081, 41] on button "Save" at bounding box center [1083, 28] width 81 height 30
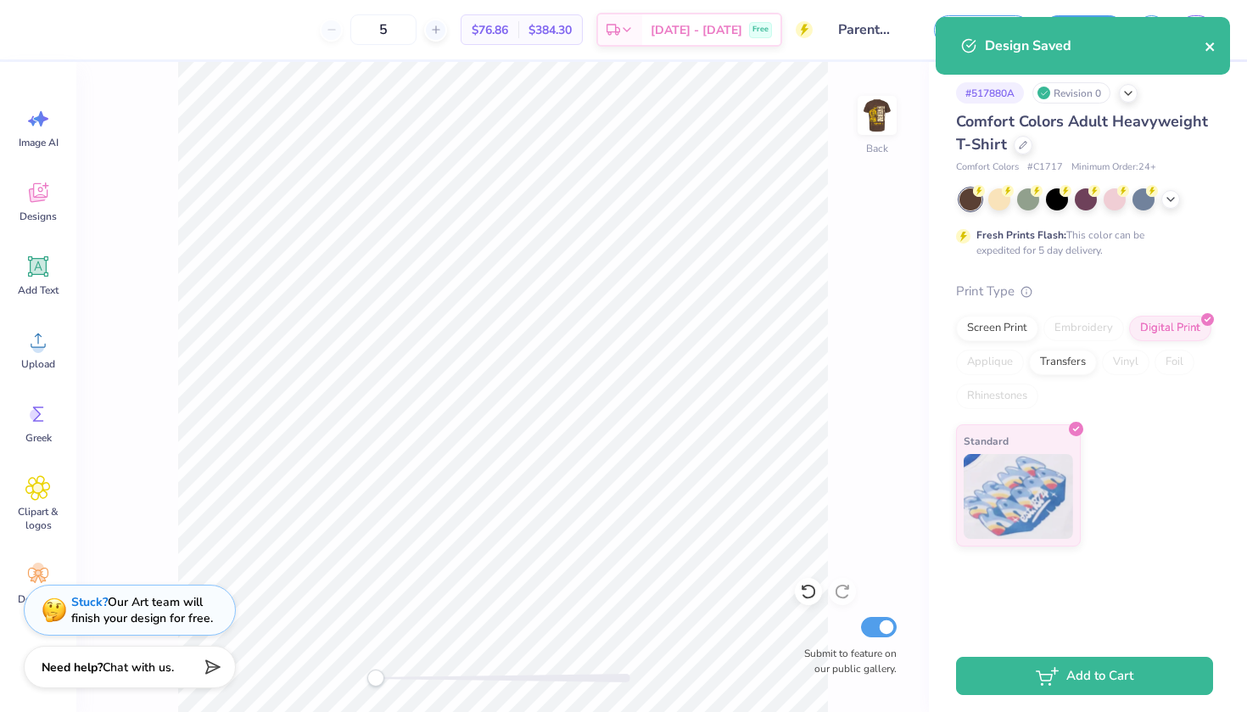
click at [1211, 42] on icon "close" at bounding box center [1210, 47] width 12 height 14
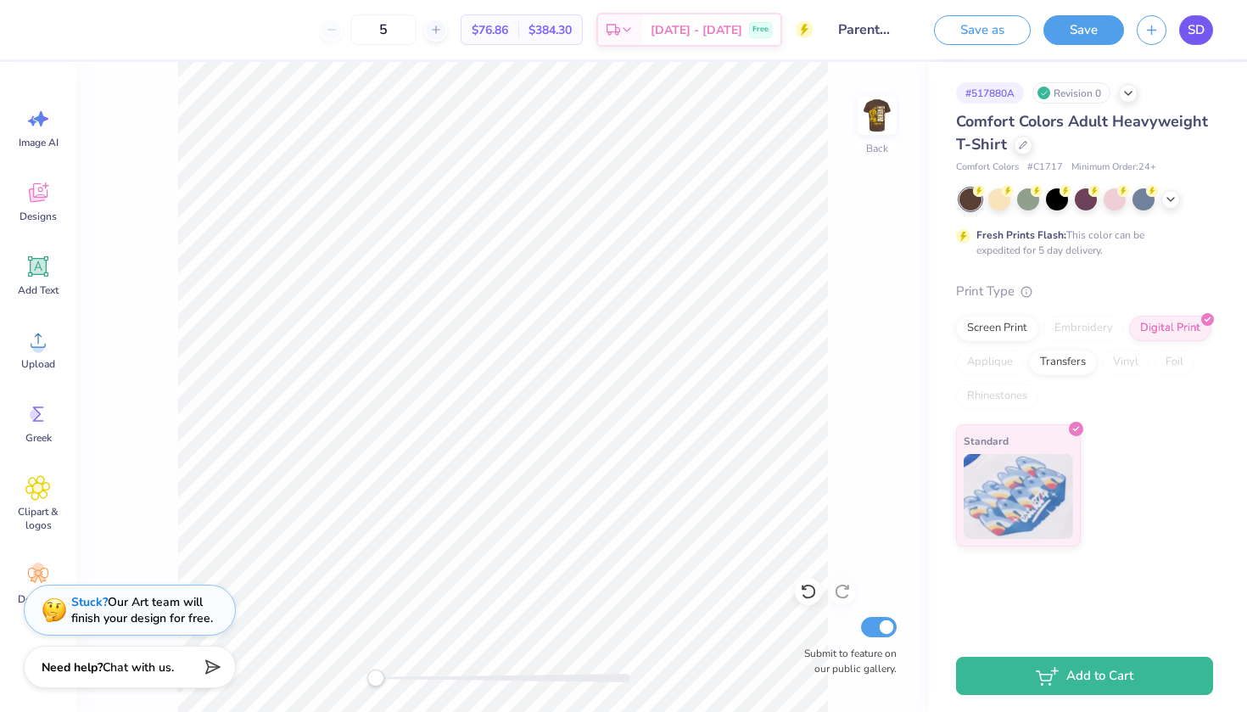
click at [1201, 31] on span "SD" at bounding box center [1195, 30] width 17 height 20
